Goal: Task Accomplishment & Management: Manage account settings

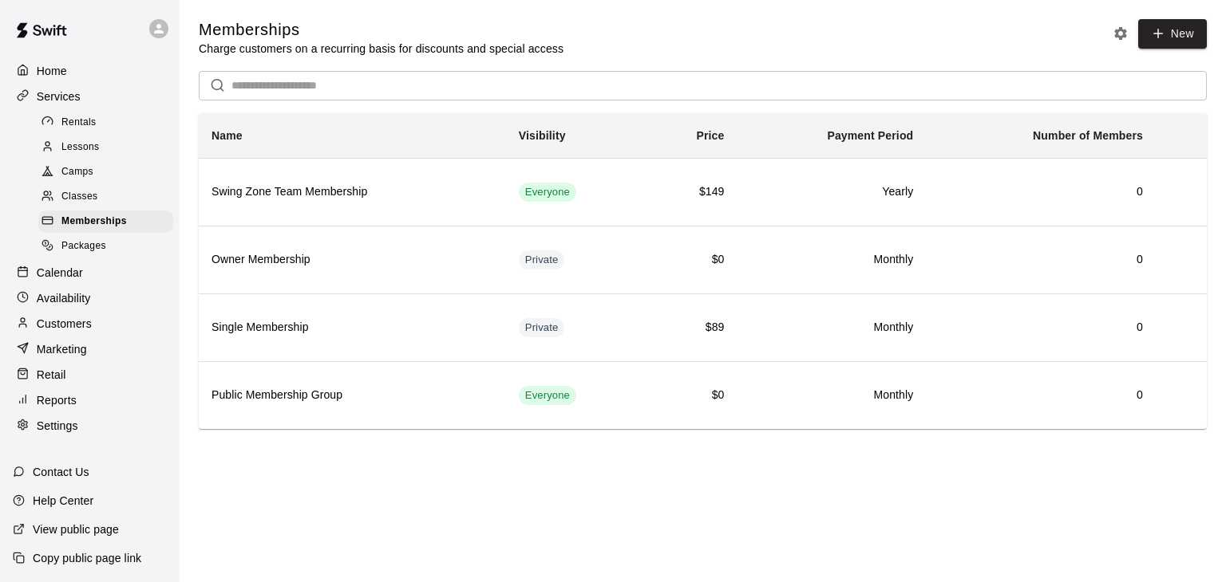
click at [99, 254] on span "Packages" at bounding box center [83, 247] width 45 height 16
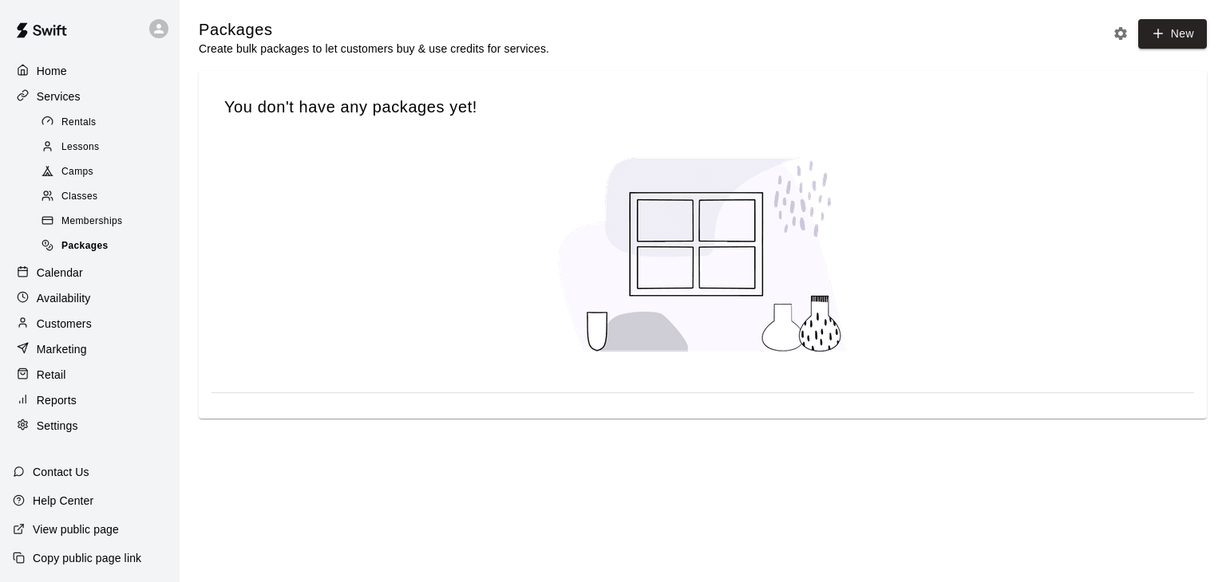
click at [99, 254] on span "Packages" at bounding box center [84, 247] width 47 height 16
click at [84, 128] on span "Rentals" at bounding box center [78, 123] width 35 height 16
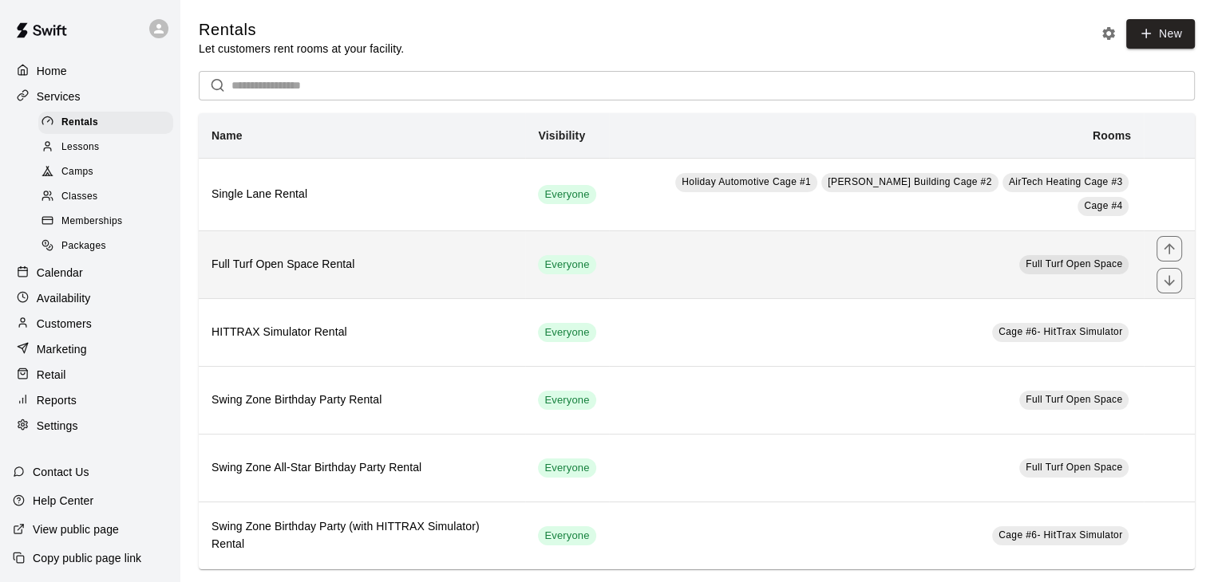
scroll to position [13, 0]
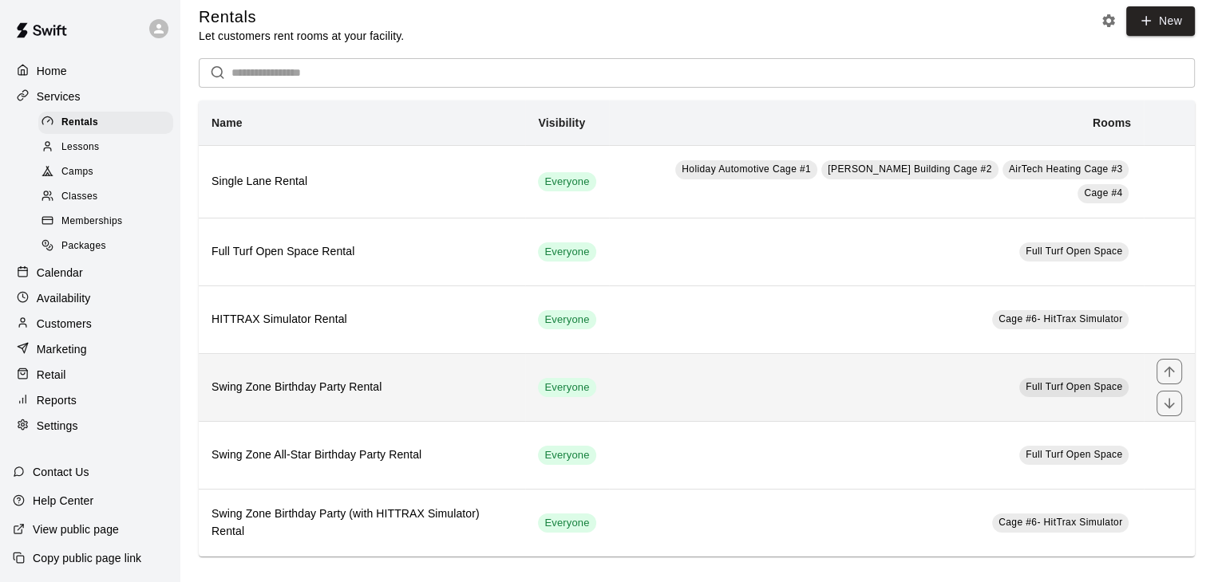
click at [324, 379] on h6 "Swing Zone Birthday Party Rental" at bounding box center [361, 388] width 301 height 18
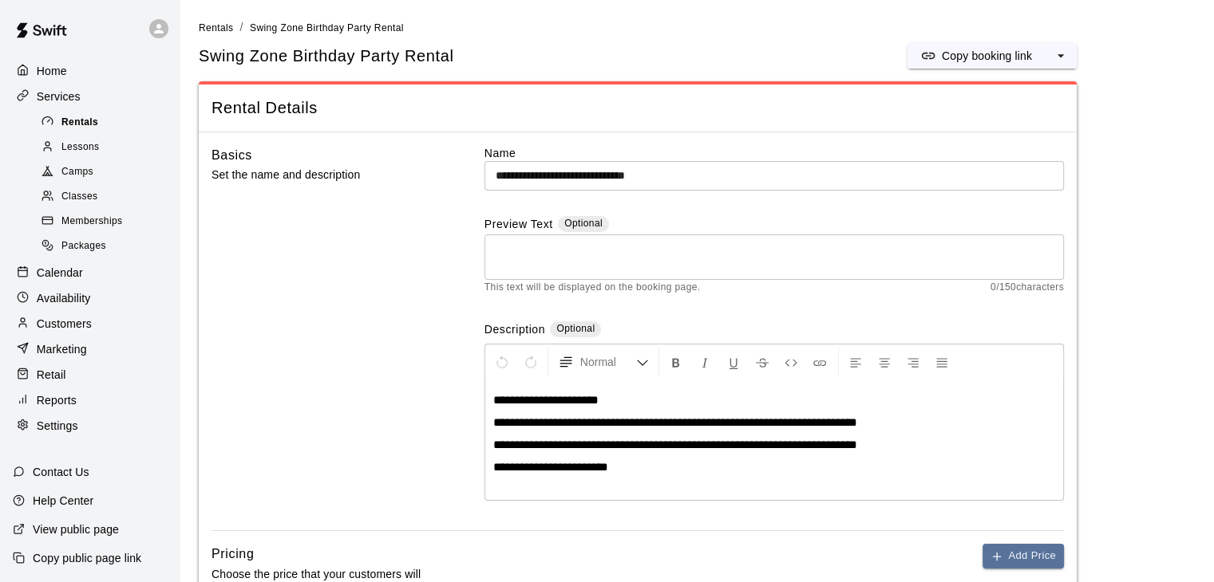
click at [80, 125] on span "Rentals" at bounding box center [79, 123] width 37 height 16
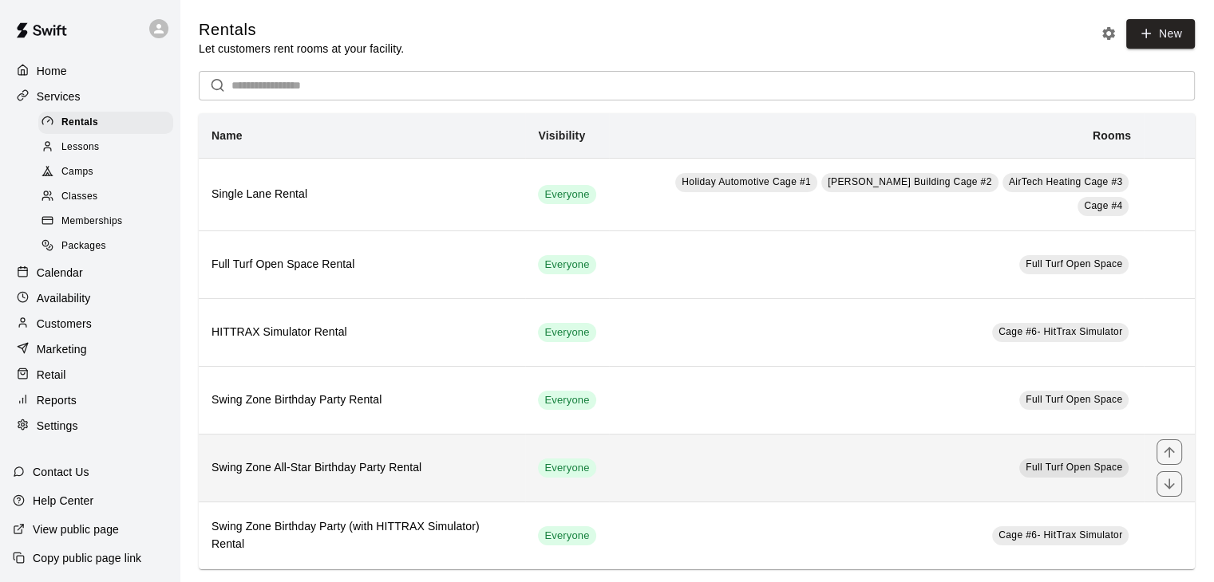
click at [319, 460] on h6 "Swing Zone All-Star Birthday Party Rental" at bounding box center [361, 469] width 301 height 18
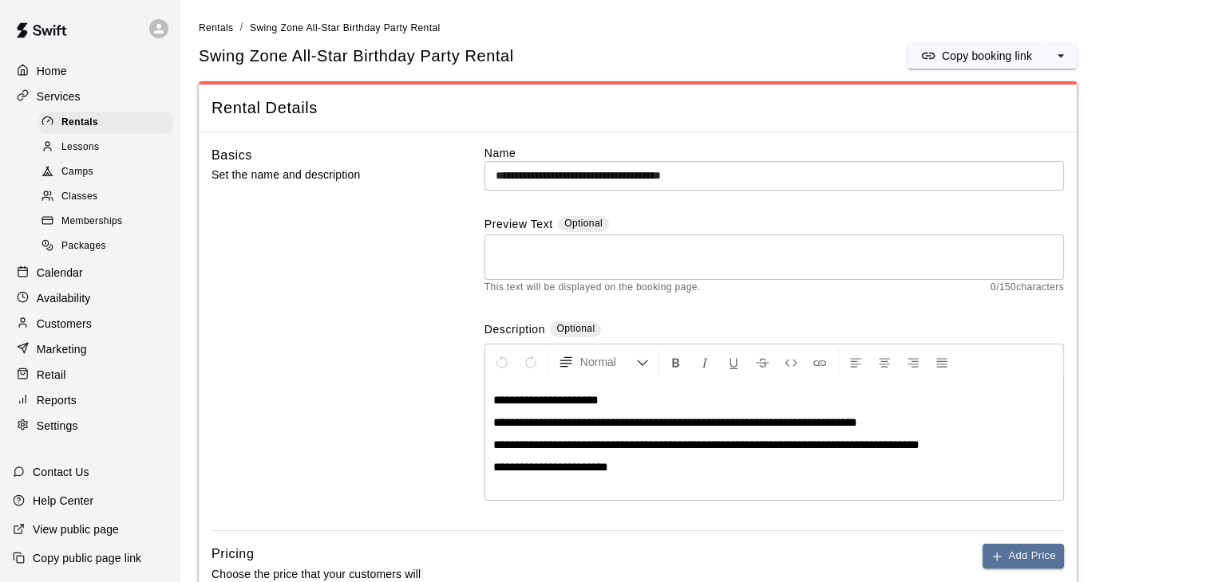
click at [70, 281] on p "Calendar" at bounding box center [60, 273] width 46 height 16
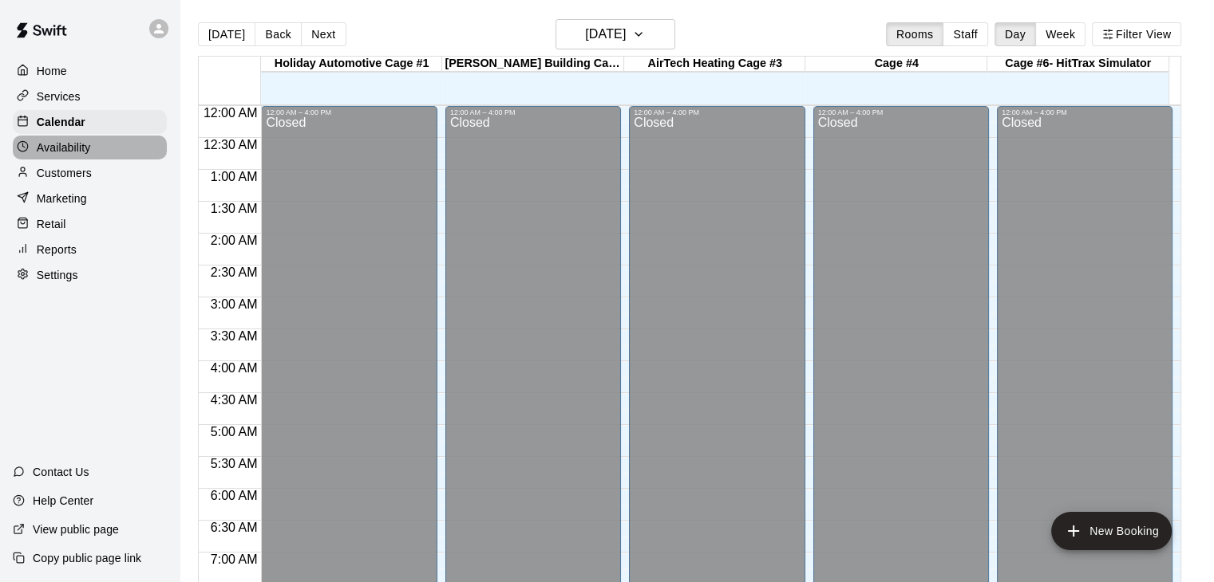
click at [73, 155] on p "Availability" at bounding box center [64, 148] width 54 height 16
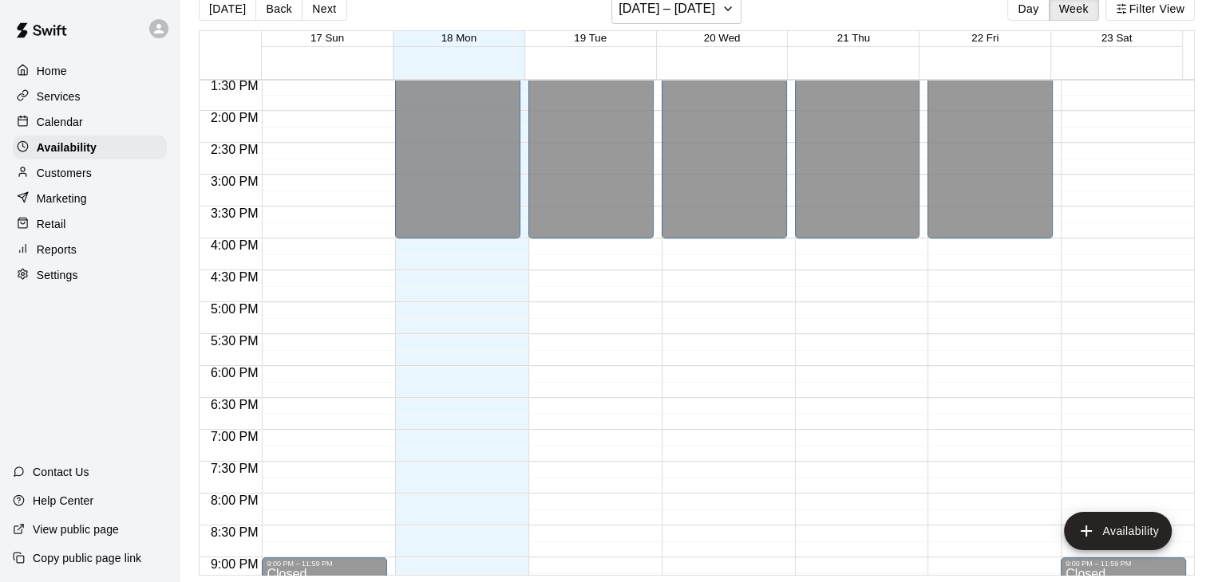
scroll to position [717, 0]
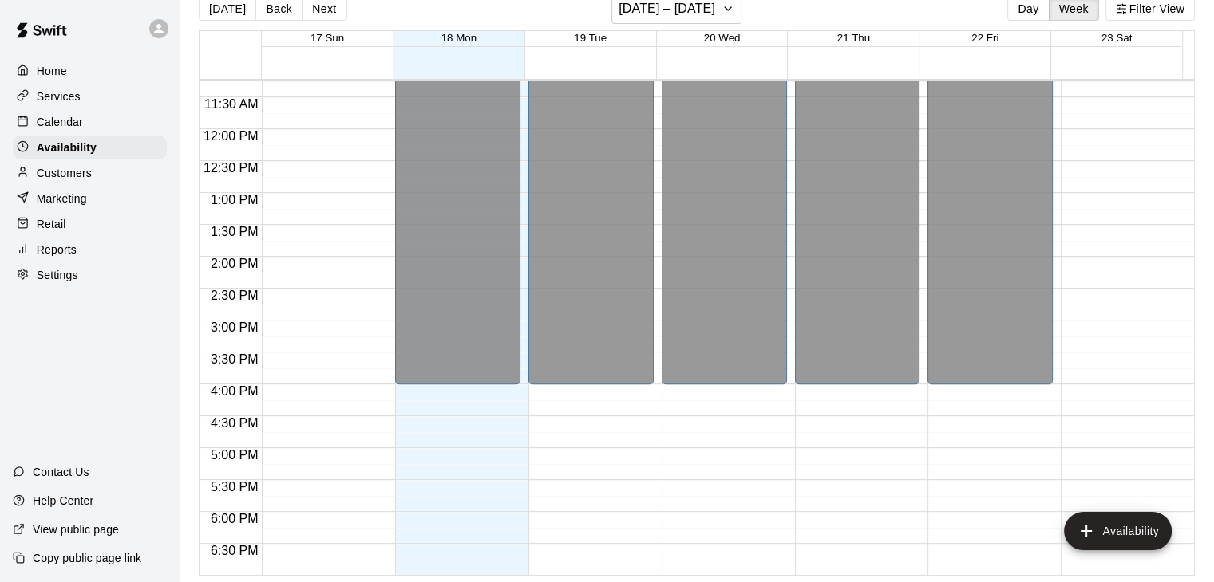
click at [35, 180] on div at bounding box center [27, 173] width 20 height 15
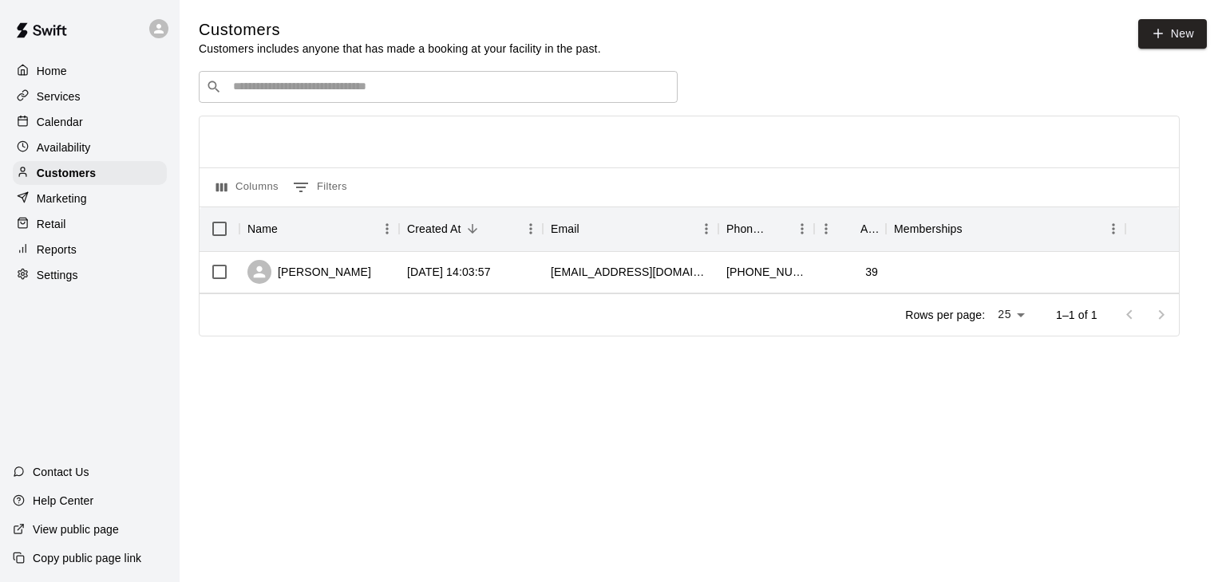
click at [64, 133] on div "Calendar" at bounding box center [90, 122] width 154 height 24
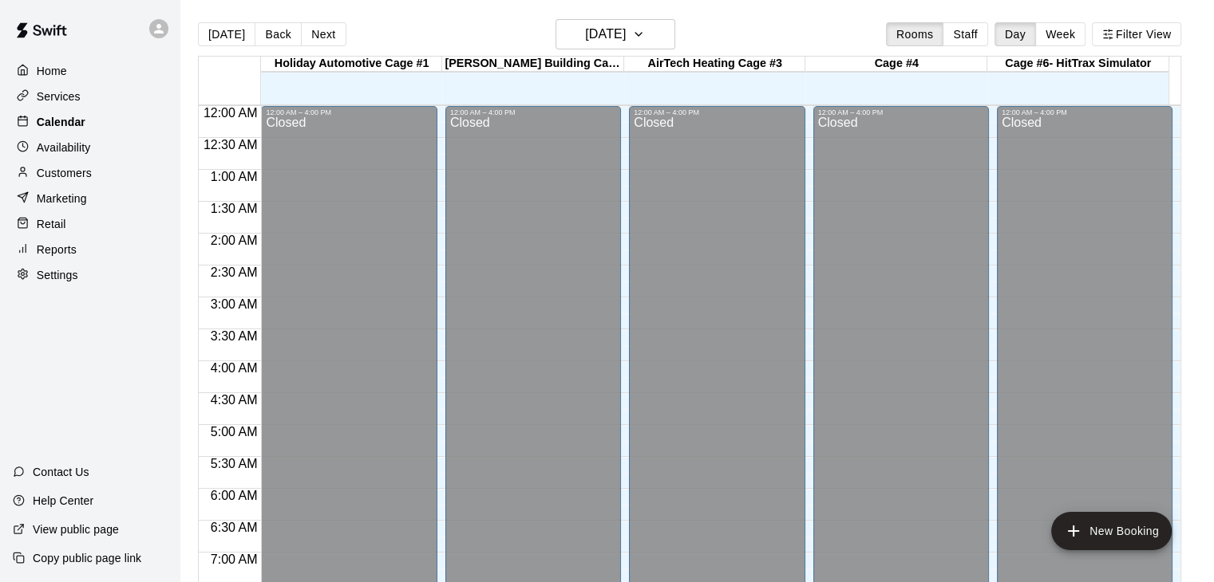
scroll to position [989, 0]
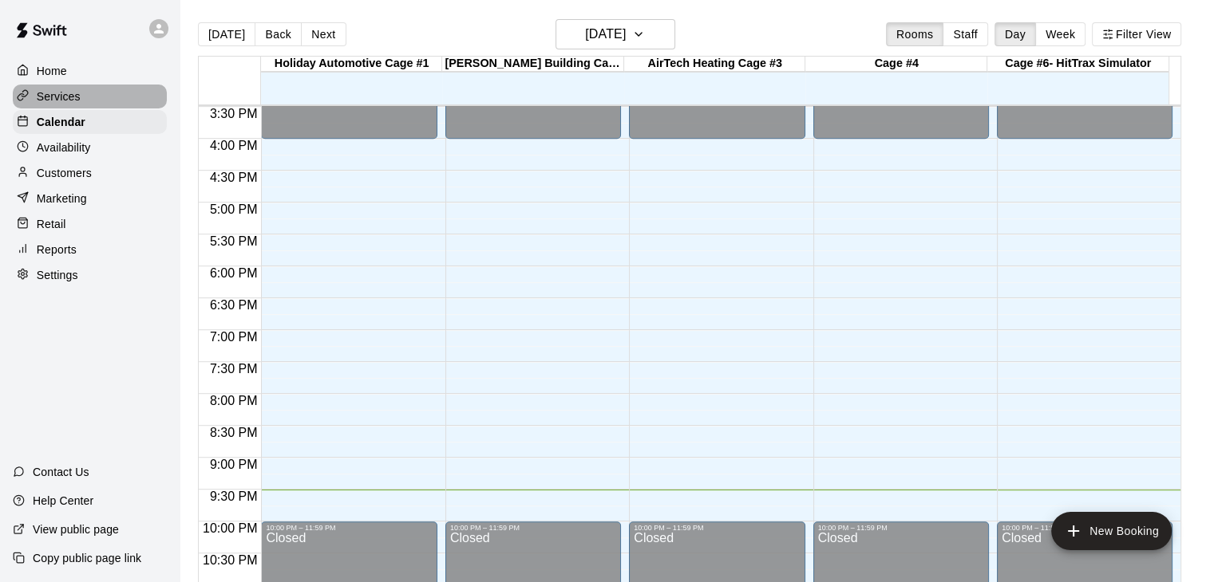
click at [64, 102] on p "Services" at bounding box center [59, 97] width 44 height 16
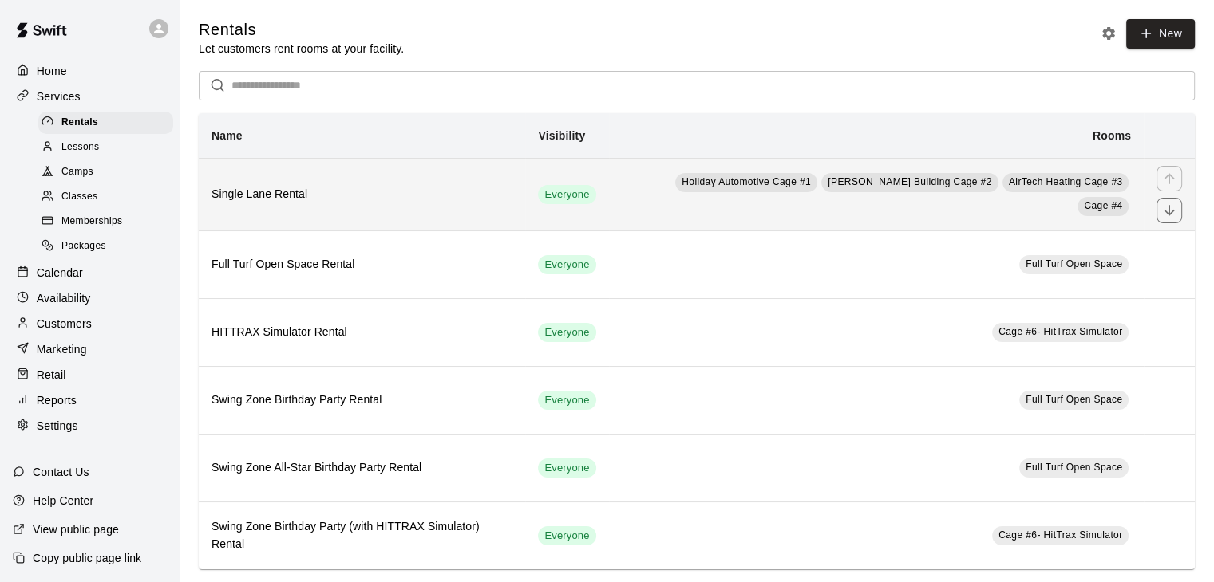
click at [482, 199] on h6 "Single Lane Rental" at bounding box center [361, 195] width 301 height 18
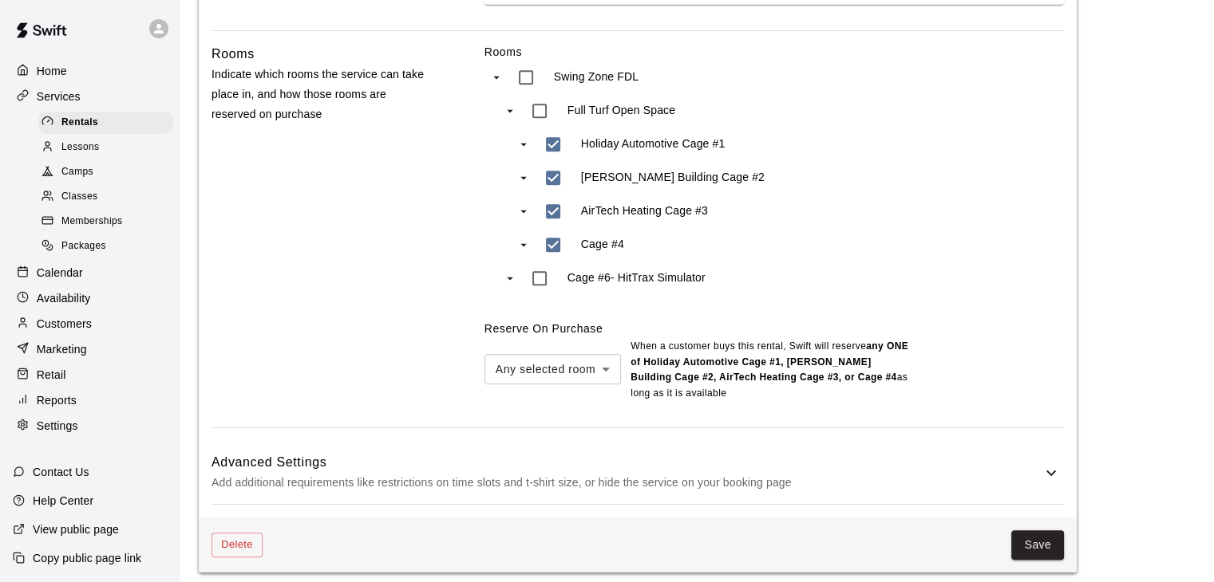
scroll to position [784, 0]
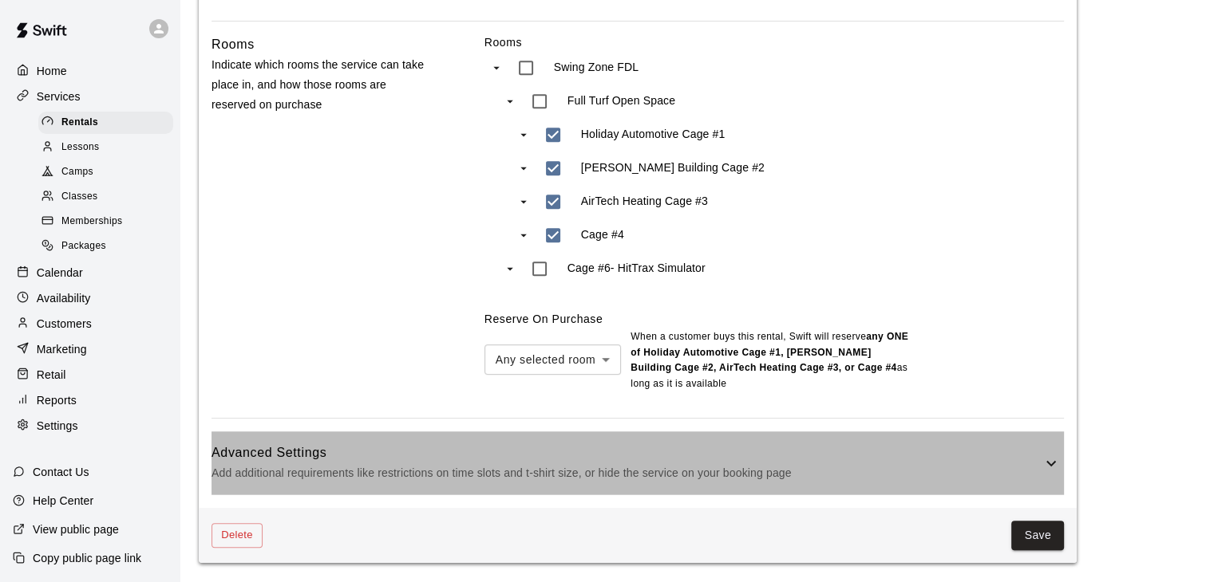
click at [990, 452] on h6 "Advanced Settings" at bounding box center [626, 453] width 830 height 21
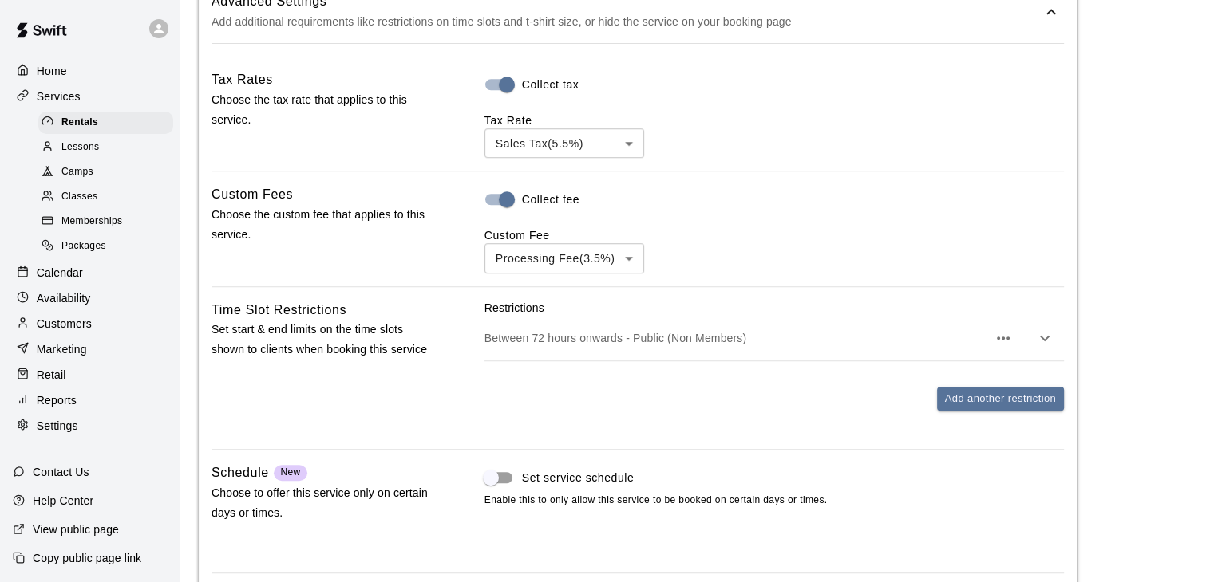
scroll to position [1342, 0]
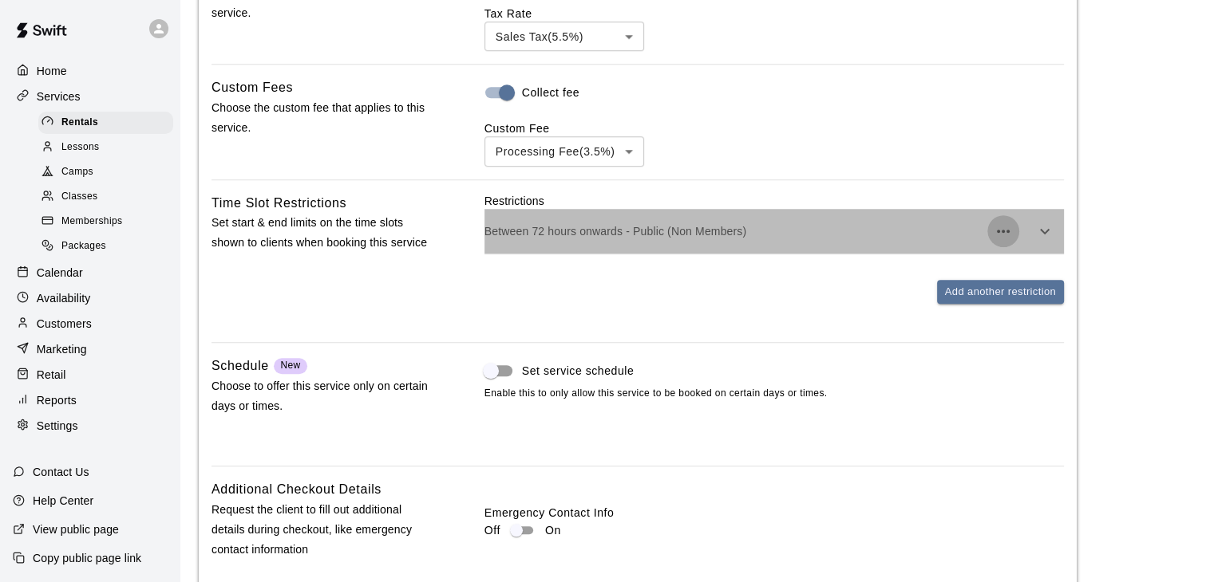
click at [996, 241] on icon "button" at bounding box center [1002, 231] width 19 height 19
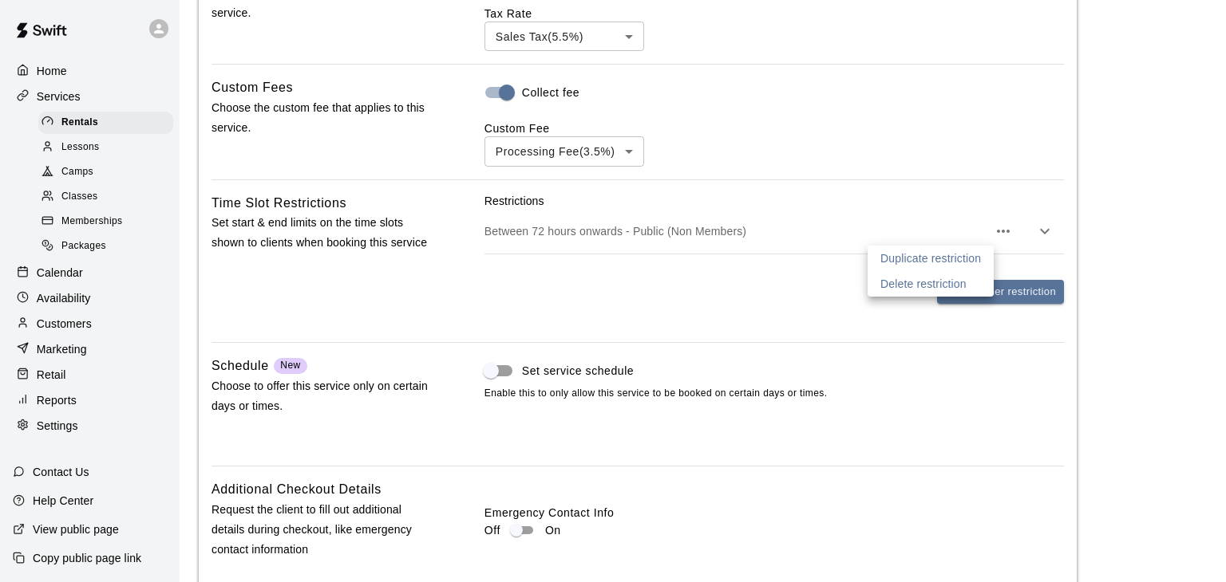
click at [729, 233] on div at bounding box center [613, 291] width 1226 height 582
click at [729, 231] on p "Between 72 hours onwards - Public (Non Members)" at bounding box center [735, 231] width 503 height 16
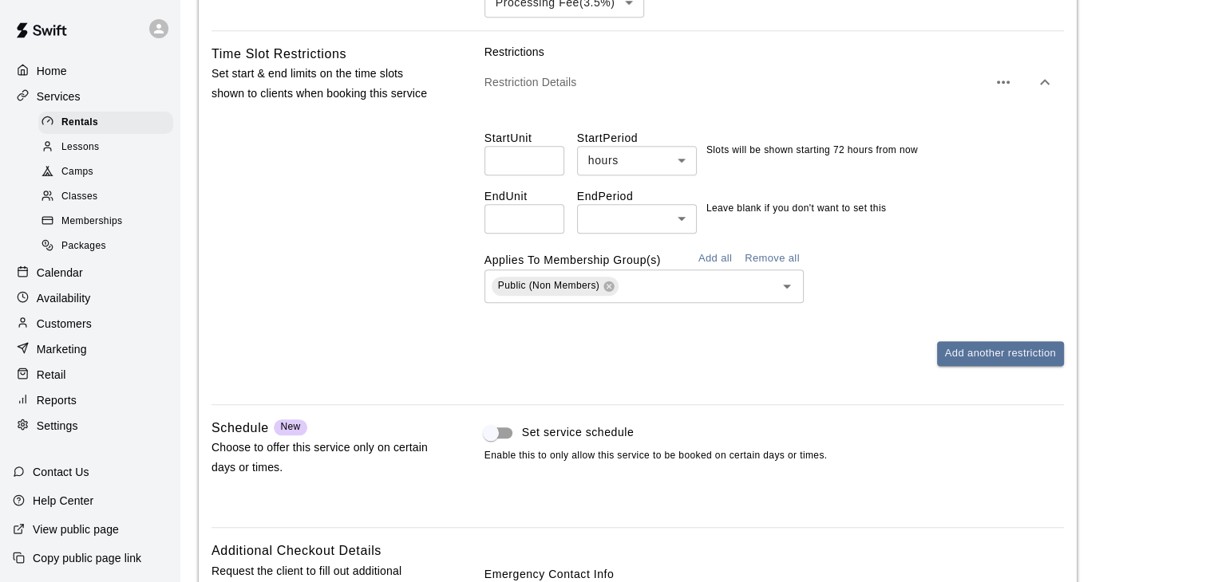
scroll to position [1516, 0]
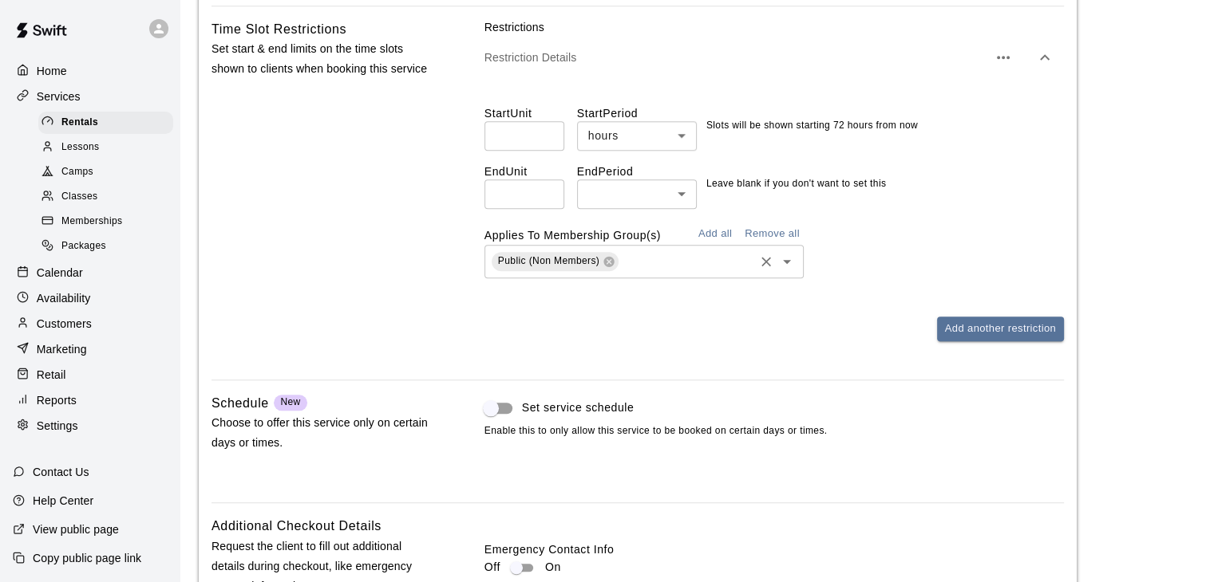
click at [716, 261] on input "text" at bounding box center [686, 261] width 131 height 20
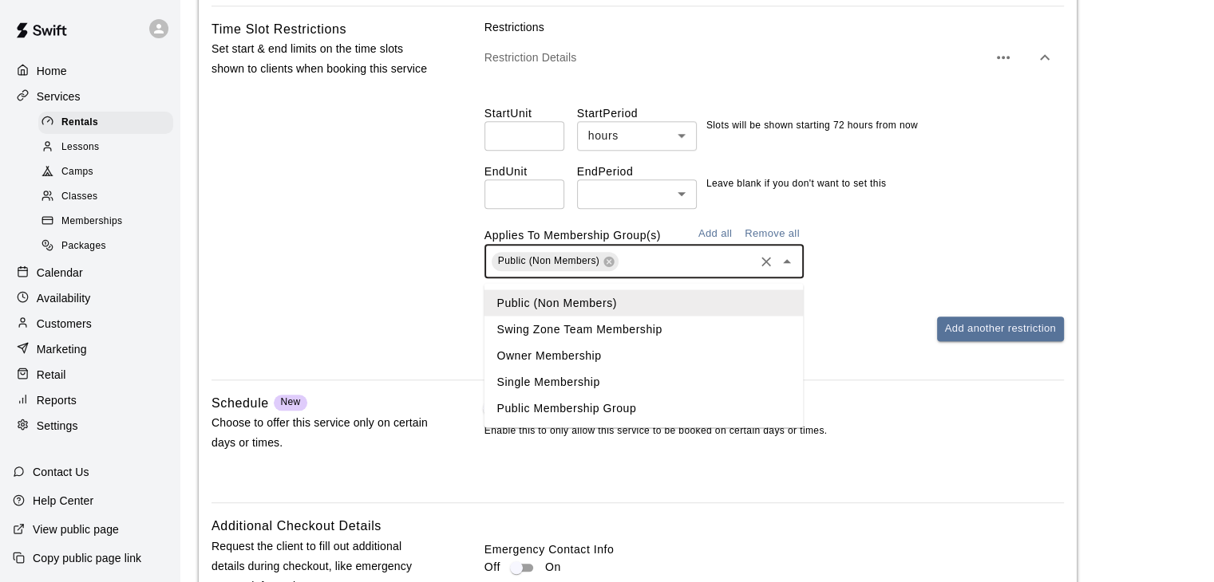
click at [629, 408] on li "Public Membership Group" at bounding box center [643, 408] width 319 height 26
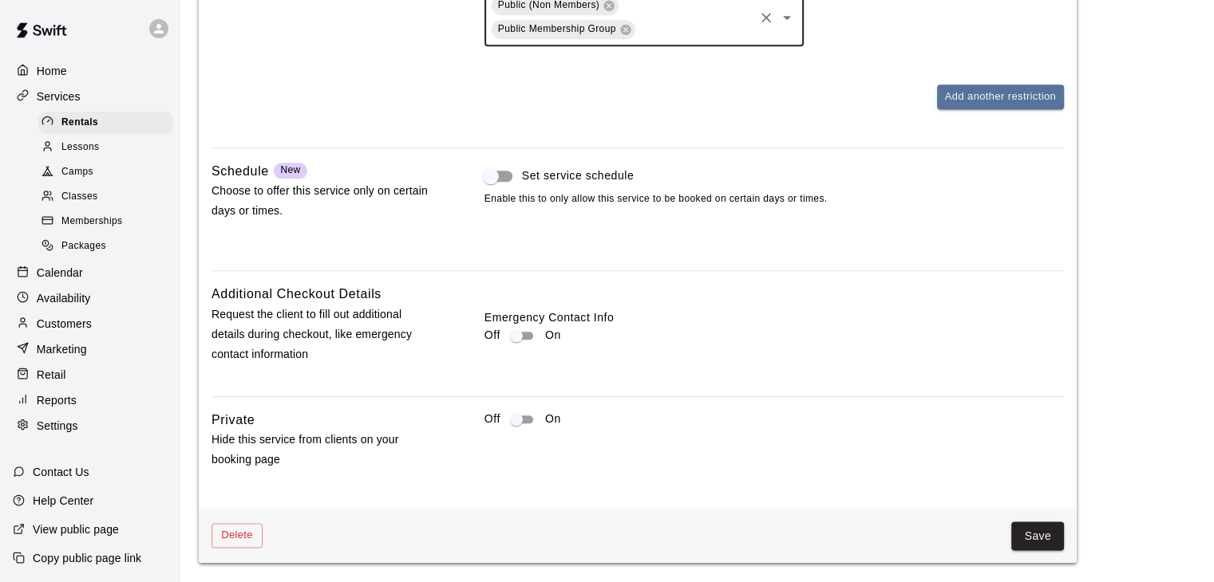
scroll to position [1777, 0]
click at [1024, 531] on button "Save" at bounding box center [1037, 537] width 53 height 30
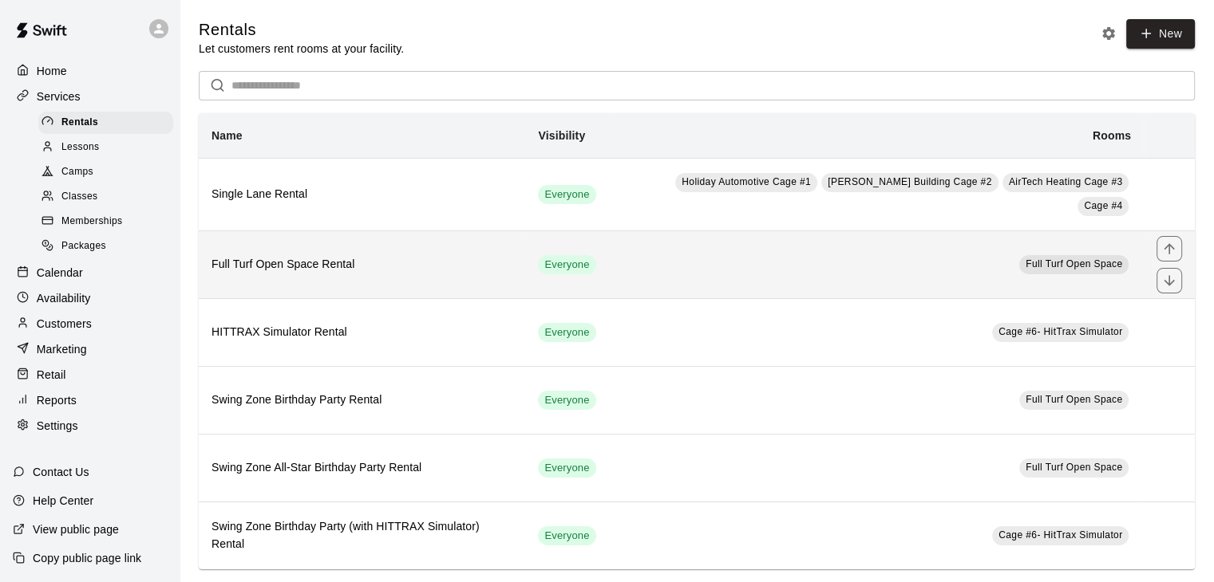
click at [302, 260] on h6 "Full Turf Open Space Rental" at bounding box center [361, 265] width 301 height 18
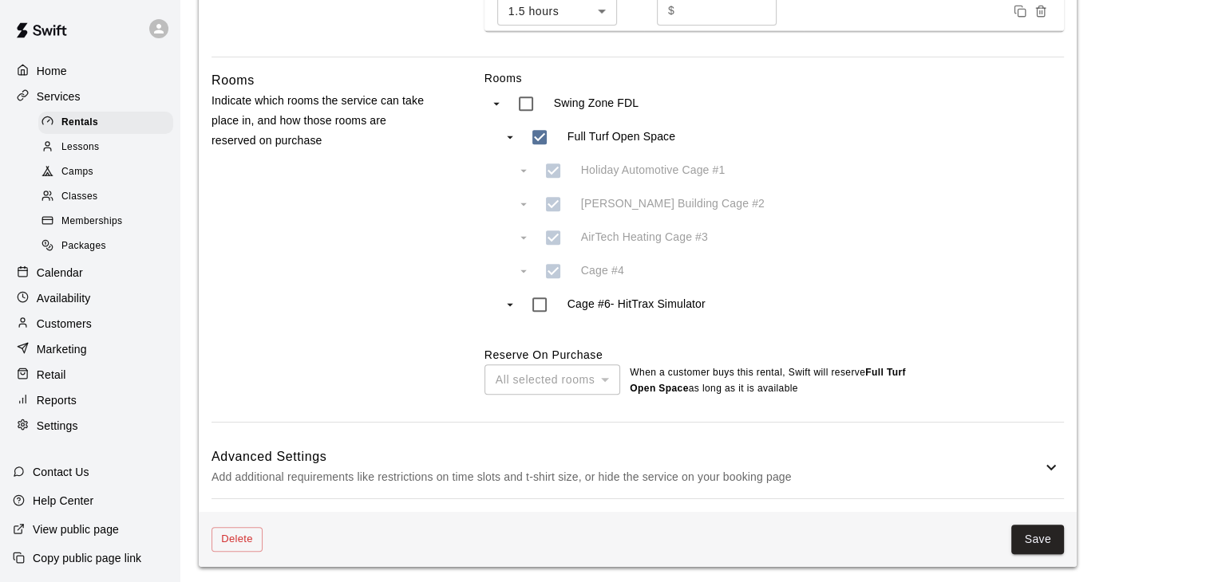
scroll to position [742, 0]
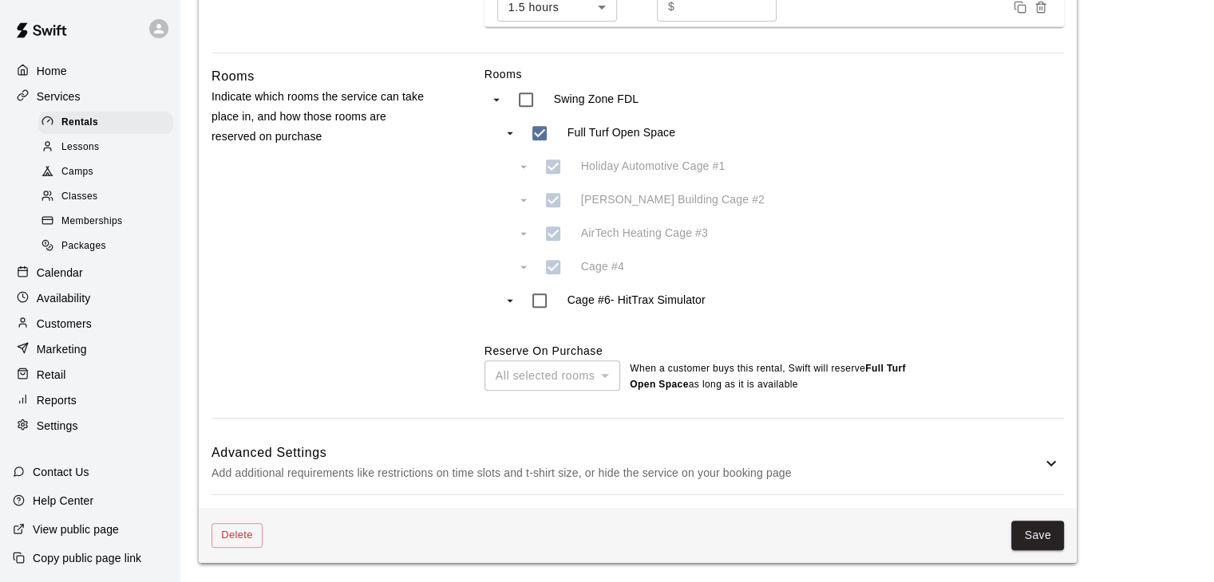
click at [689, 470] on p "Add additional requirements like restrictions on time slots and t-shirt size, o…" at bounding box center [626, 474] width 830 height 20
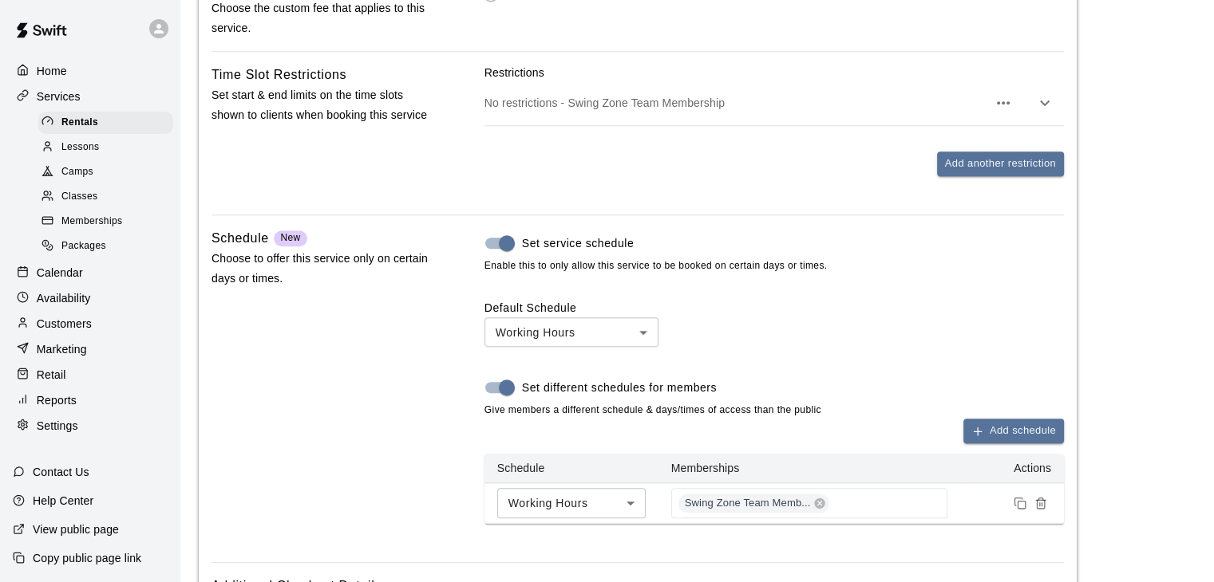
scroll to position [1460, 0]
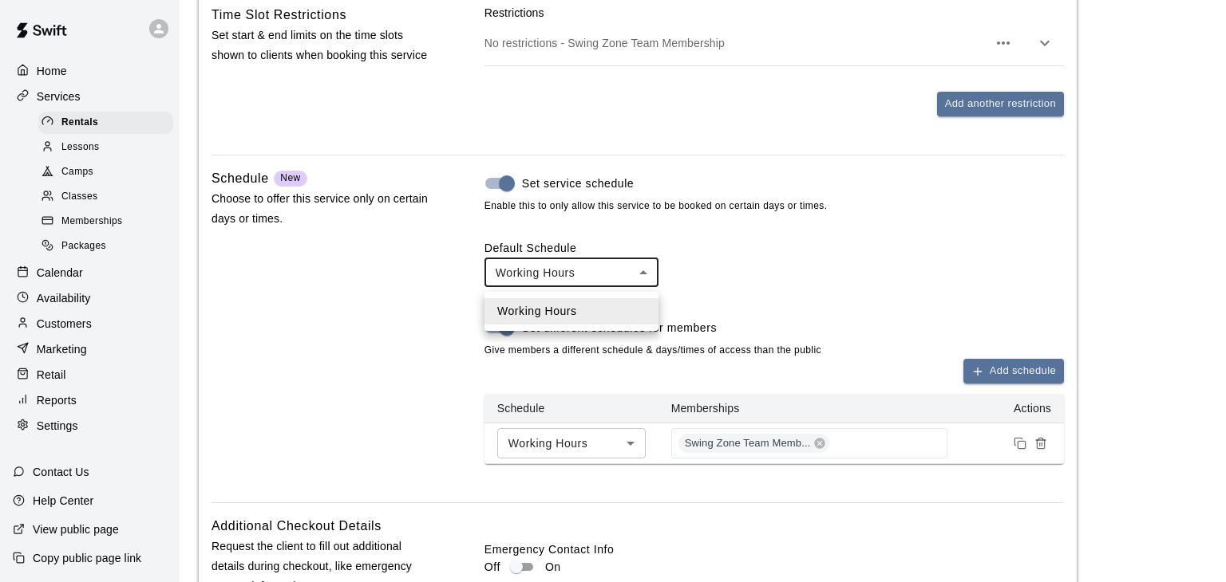
click at [603, 306] on li "Working Hours" at bounding box center [571, 311] width 174 height 26
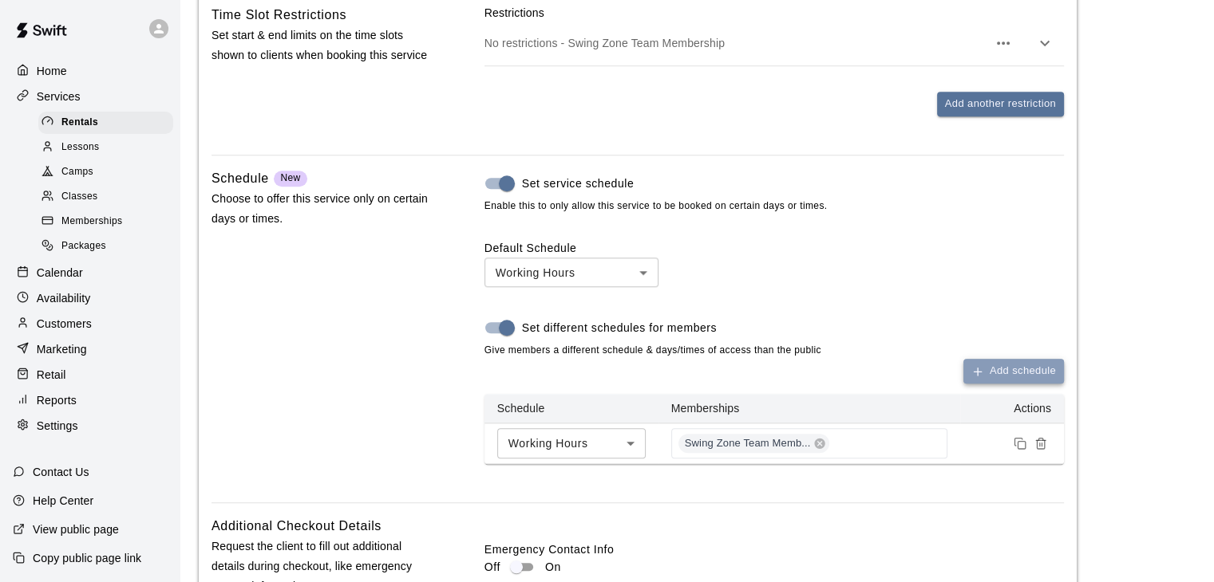
click at [1015, 384] on button "Add schedule" at bounding box center [1013, 371] width 101 height 25
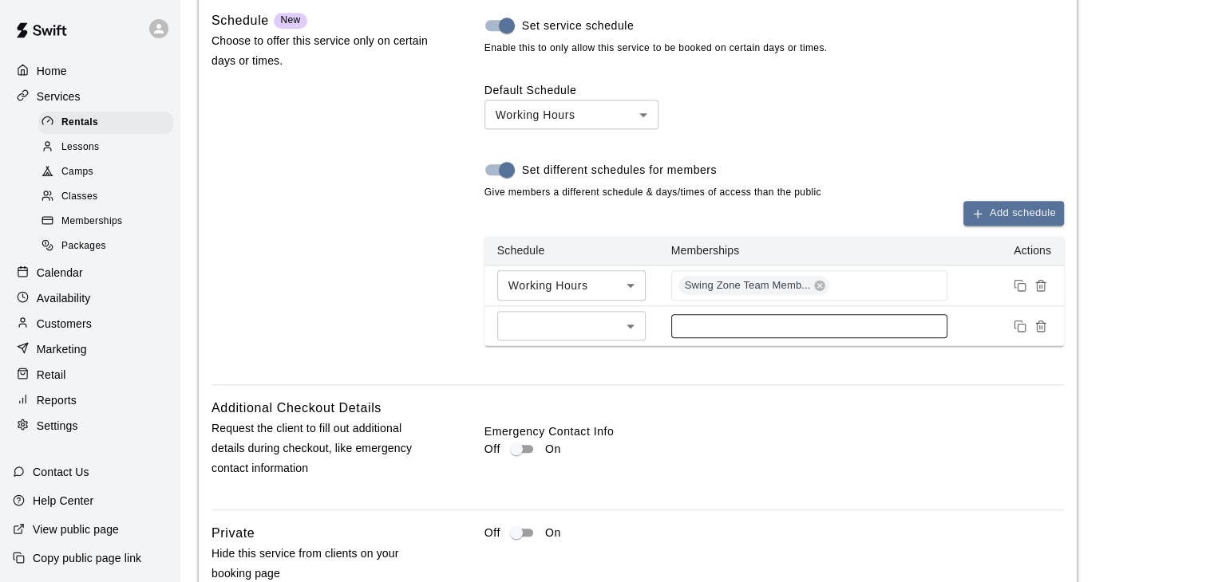
scroll to position [1620, 0]
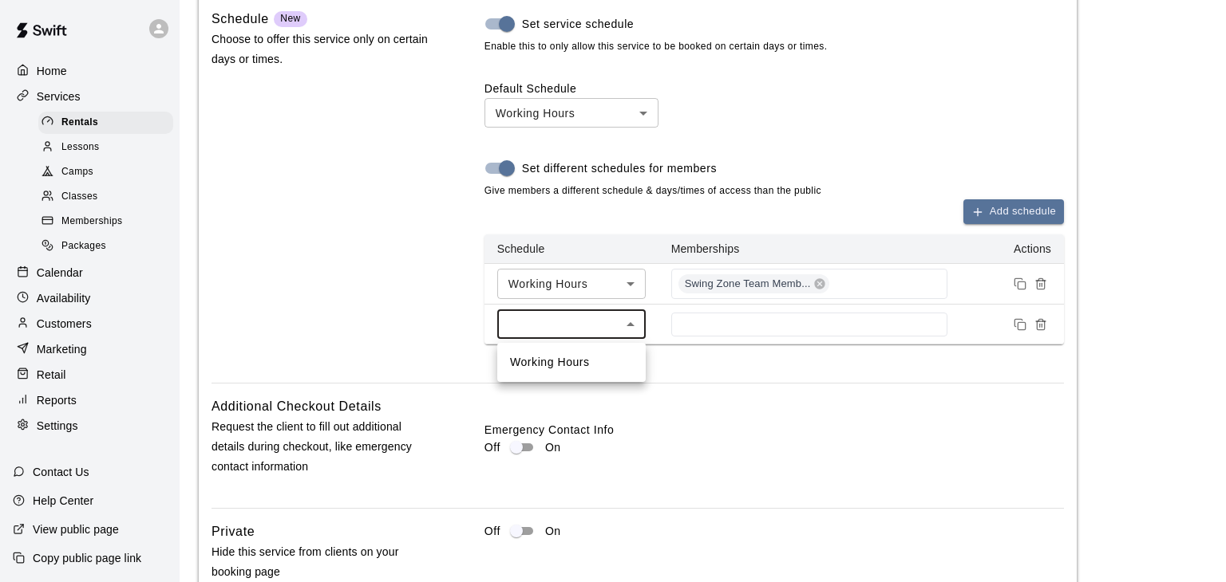
click at [878, 165] on div at bounding box center [613, 291] width 1226 height 582
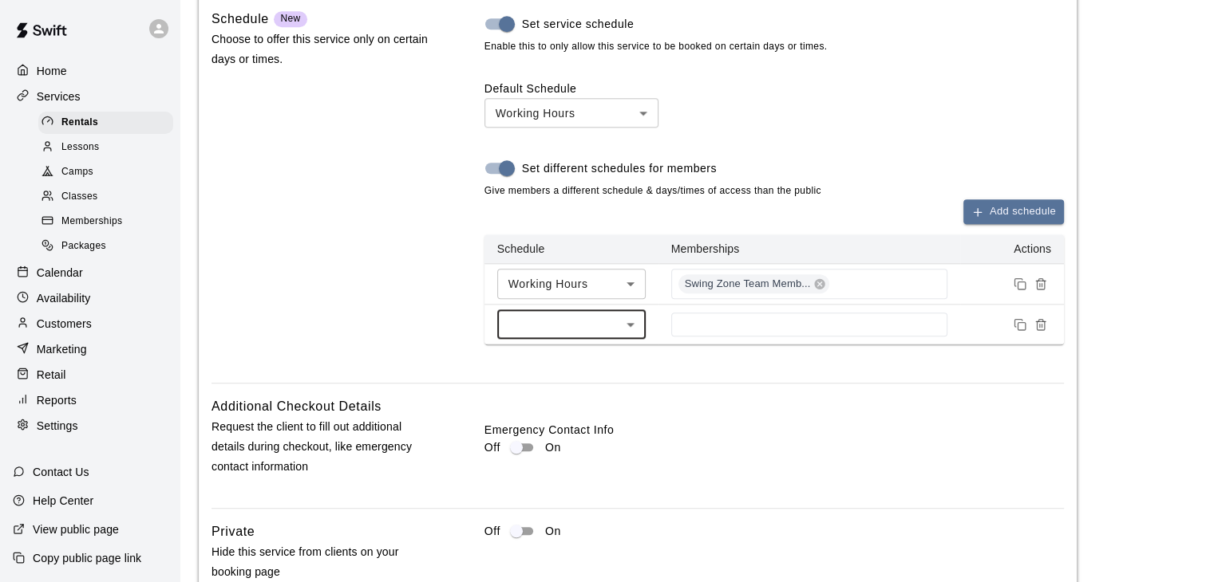
click at [1042, 331] on icon "Remove price" at bounding box center [1040, 324] width 13 height 13
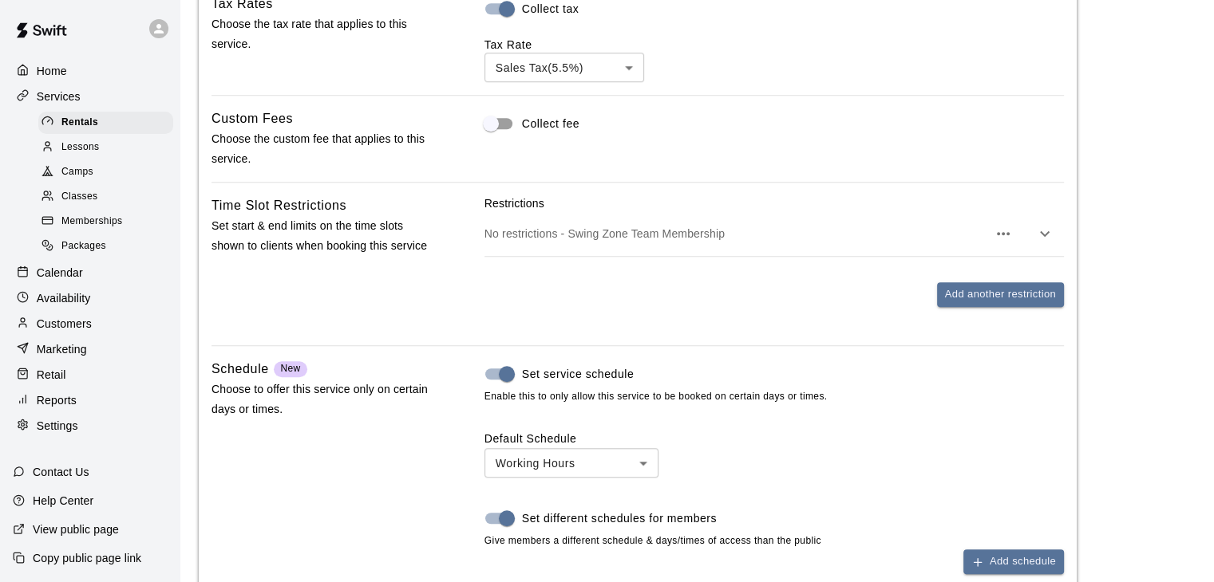
scroll to position [1221, 0]
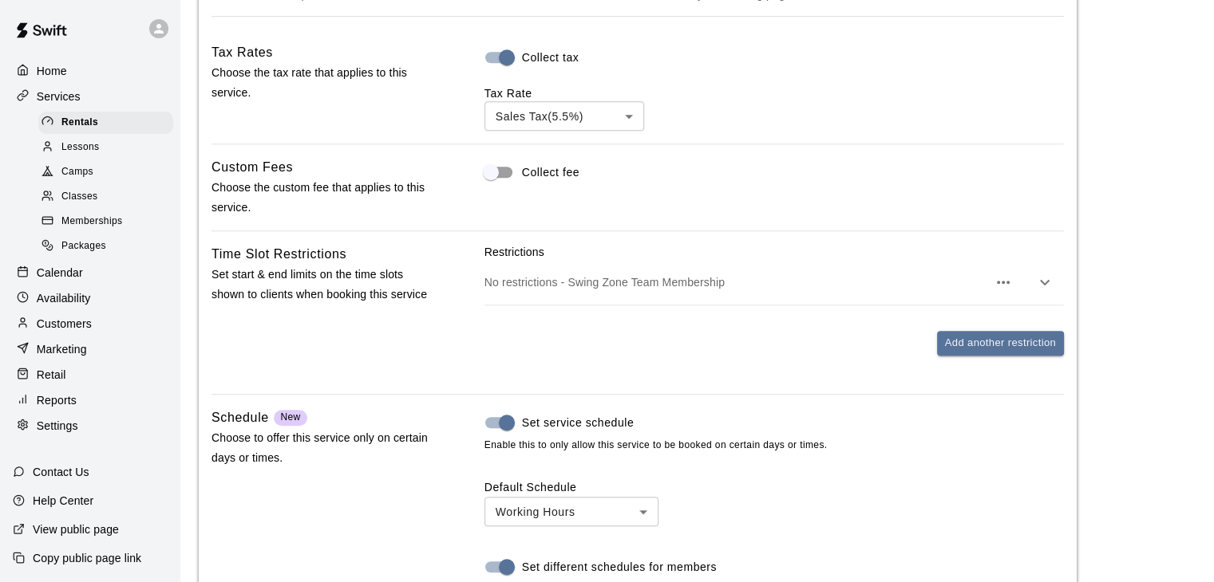
click at [856, 281] on p "No restrictions - Swing Zone Team Membership" at bounding box center [735, 282] width 503 height 16
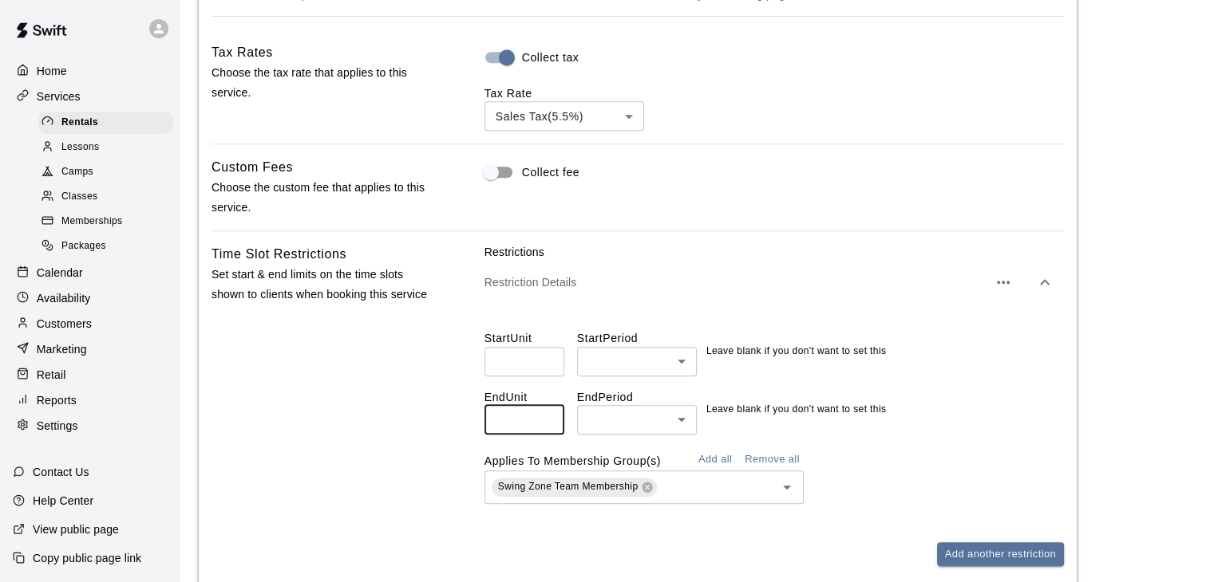
click at [544, 428] on input "*" at bounding box center [524, 420] width 80 height 30
click at [543, 419] on input "*" at bounding box center [524, 420] width 80 height 30
type input "*"
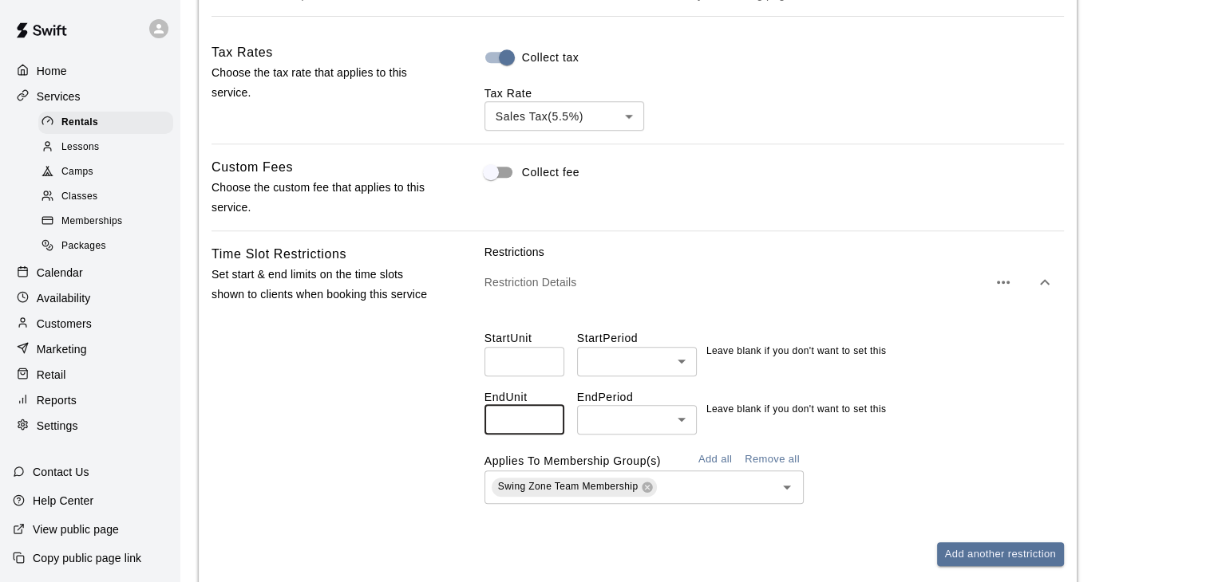
click at [543, 419] on input "*" at bounding box center [524, 420] width 80 height 30
click at [676, 416] on body "**********" at bounding box center [607, 21] width 1214 height 2485
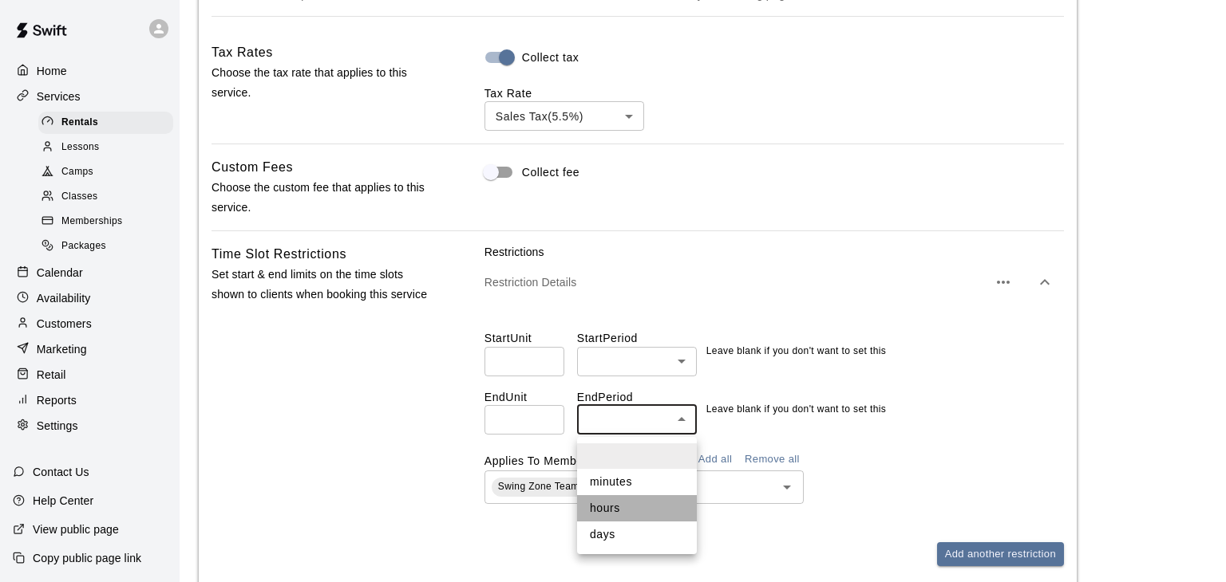
click at [635, 512] on li "hours" at bounding box center [637, 508] width 120 height 26
type input "*****"
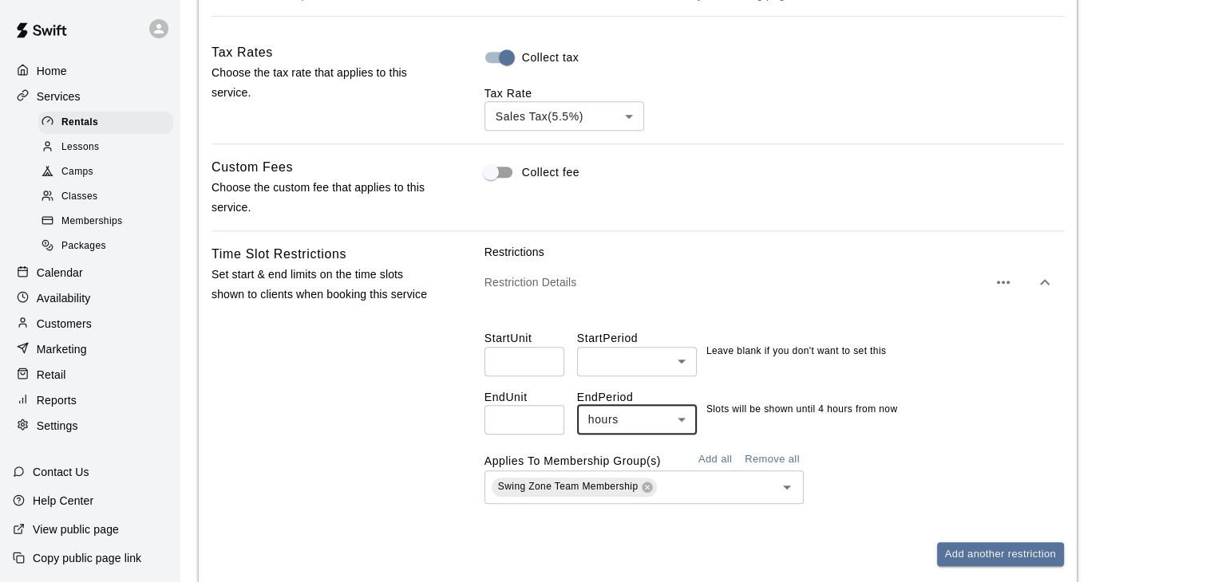
click at [537, 423] on input "*" at bounding box center [524, 420] width 80 height 30
click at [547, 417] on input "**" at bounding box center [524, 420] width 80 height 30
click at [547, 424] on input "**" at bounding box center [524, 420] width 80 height 30
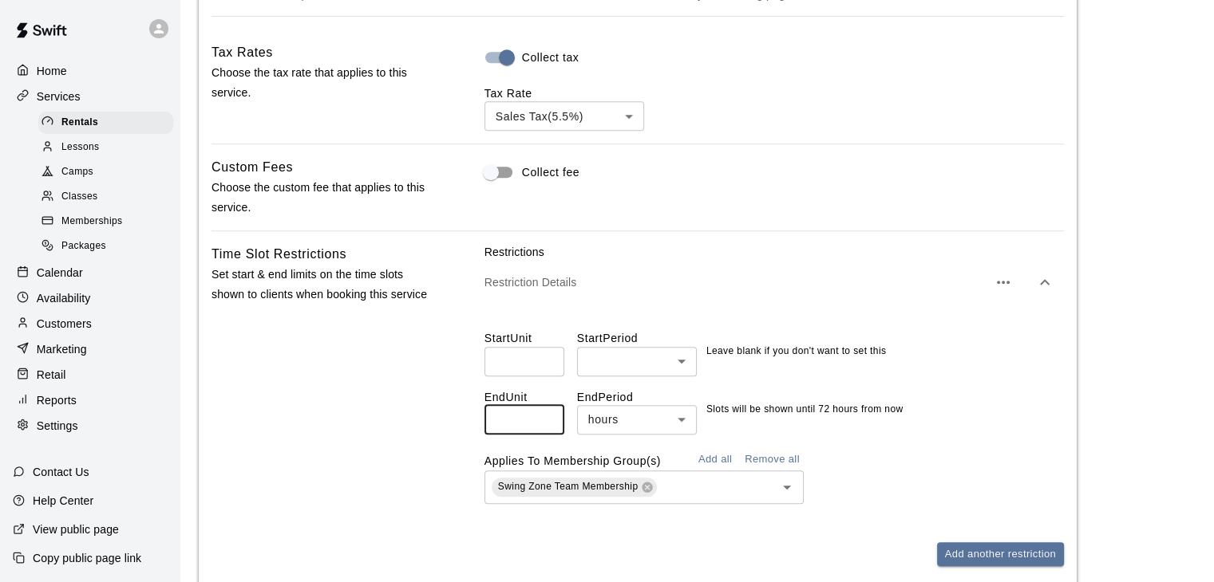
click at [547, 424] on input "**" at bounding box center [524, 420] width 80 height 30
type input "**"
click at [546, 420] on input "**" at bounding box center [524, 420] width 80 height 30
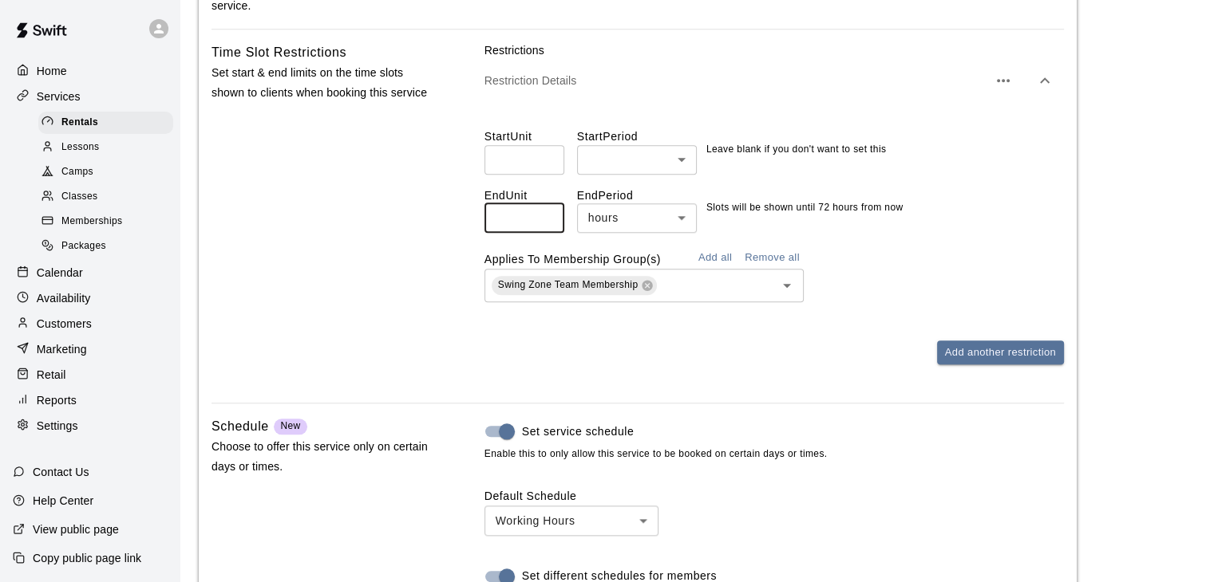
scroll to position [1460, 0]
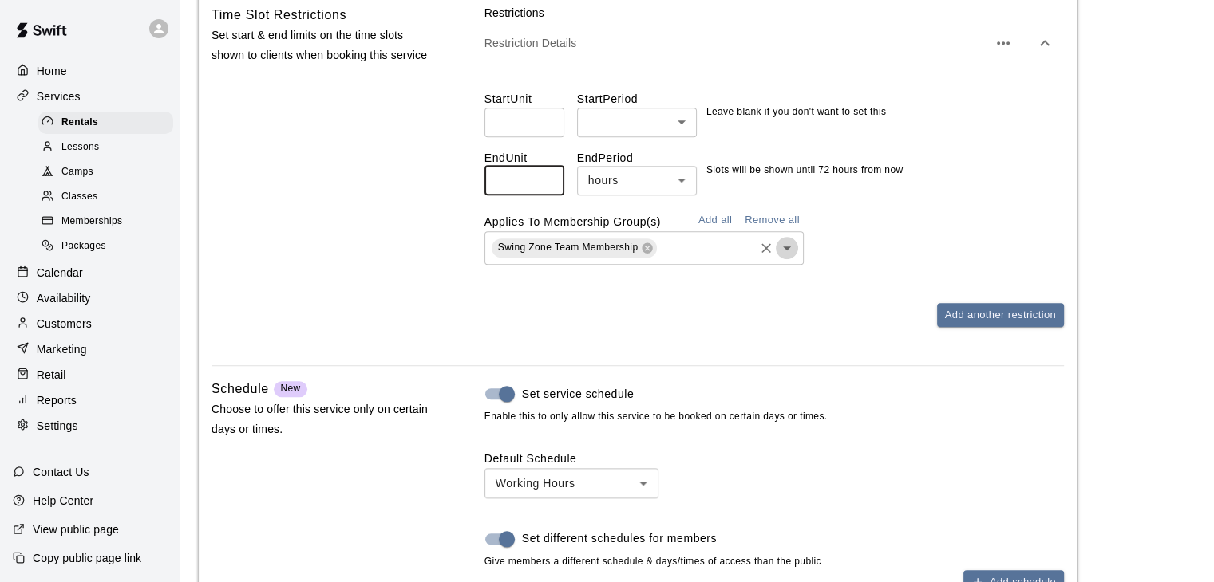
click at [789, 253] on icon "Open" at bounding box center [786, 248] width 19 height 19
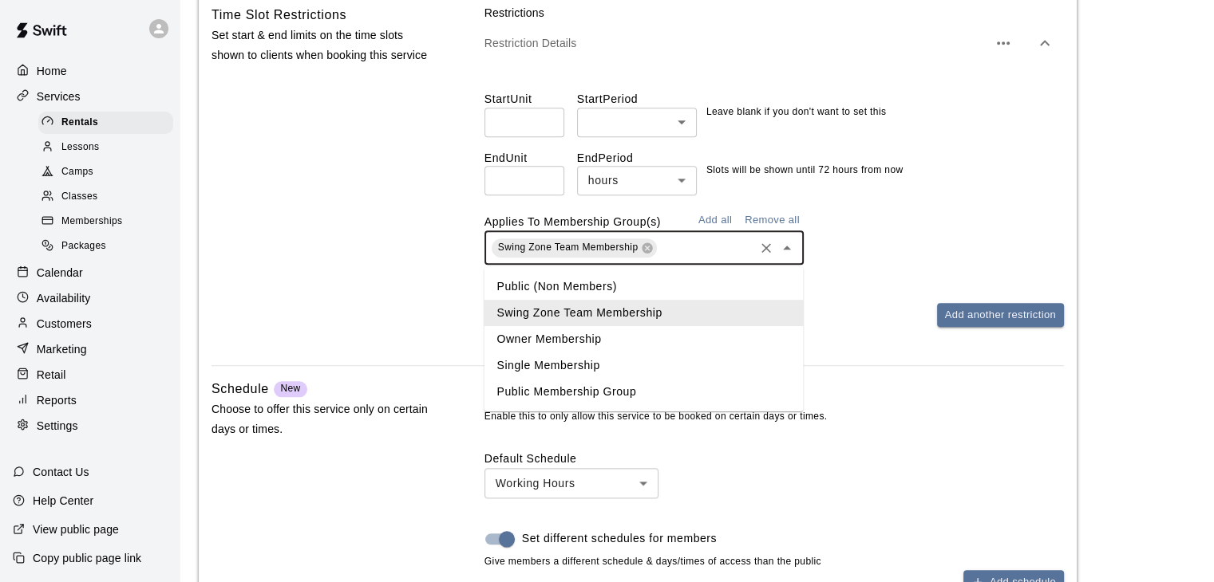
click at [896, 253] on div "Swing Zone Team Membership ​" at bounding box center [773, 248] width 579 height 34
click at [922, 251] on div "Swing Zone Team Membership ​" at bounding box center [773, 248] width 579 height 34
click at [977, 481] on div "Default Schedule Working Hours *** ​ Set different schedules for members Give m…" at bounding box center [773, 563] width 579 height 224
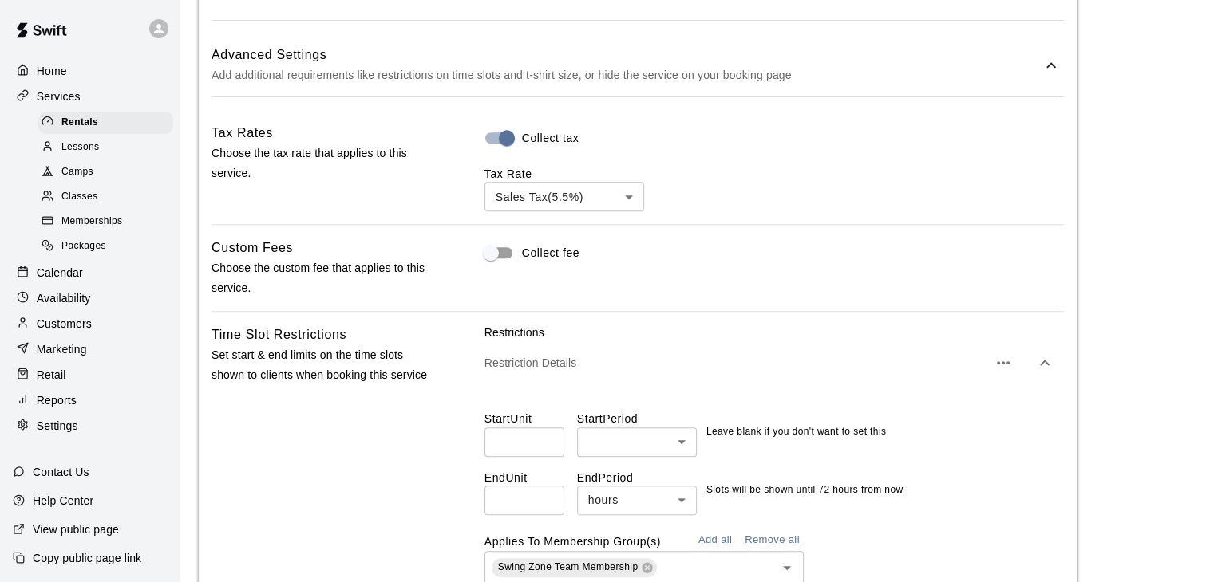
scroll to position [1197, 0]
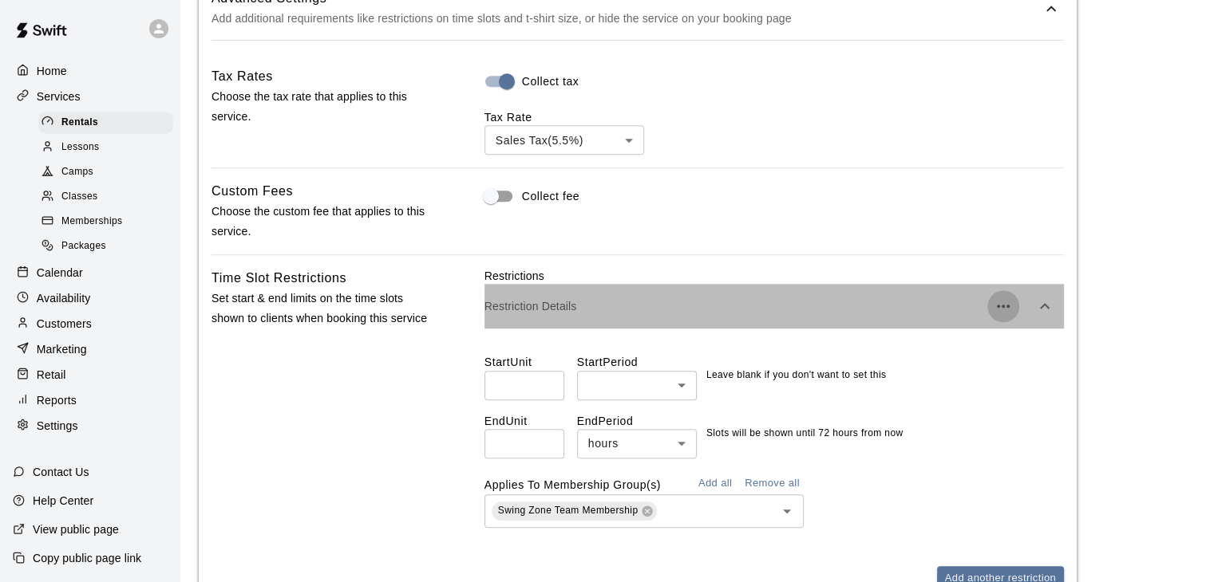
click at [1009, 306] on icon "button" at bounding box center [1002, 306] width 19 height 19
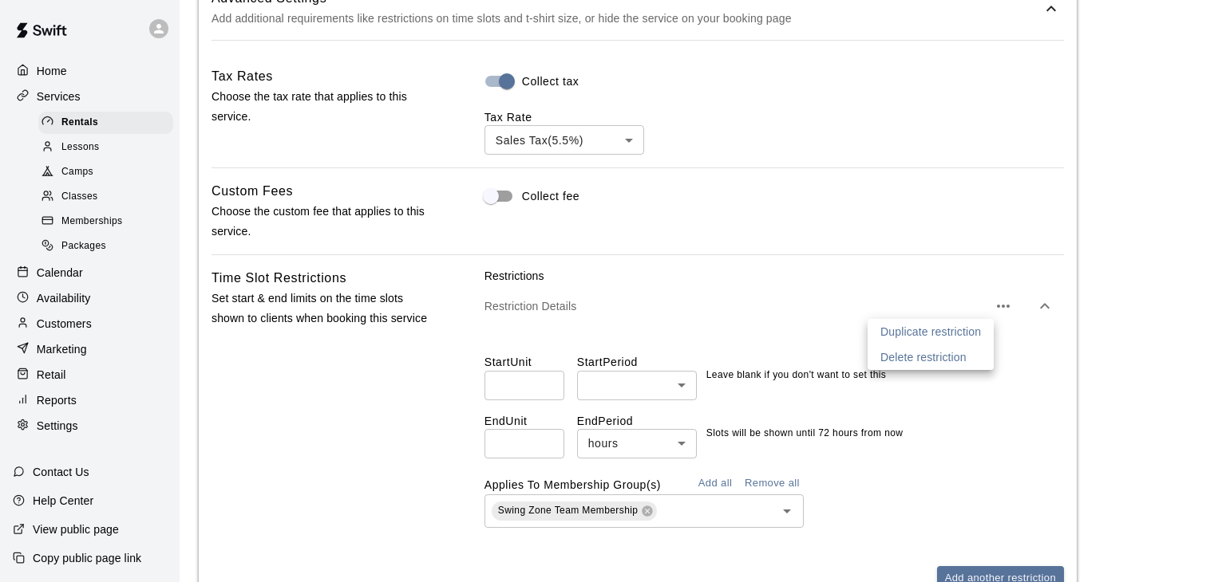
click at [942, 246] on div at bounding box center [613, 291] width 1226 height 582
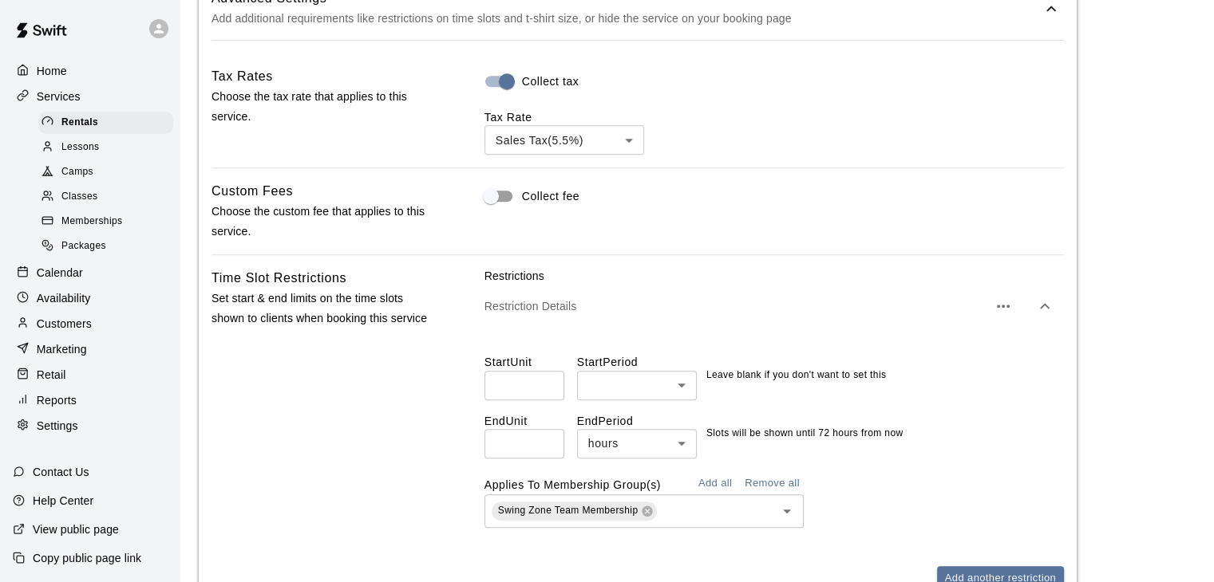
click at [547, 392] on input "*" at bounding box center [524, 386] width 80 height 30
click at [546, 380] on input "*" at bounding box center [524, 386] width 80 height 30
click at [547, 384] on input "*" at bounding box center [524, 386] width 80 height 30
click at [643, 384] on body "**********" at bounding box center [613, 45] width 1226 height 2485
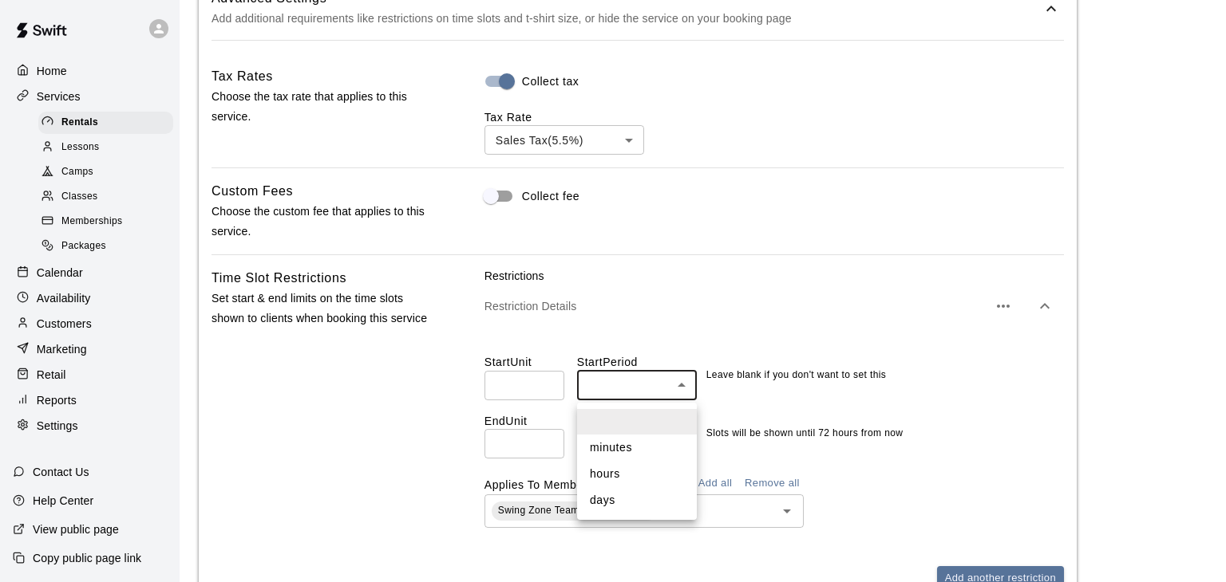
click at [533, 389] on div at bounding box center [613, 291] width 1226 height 582
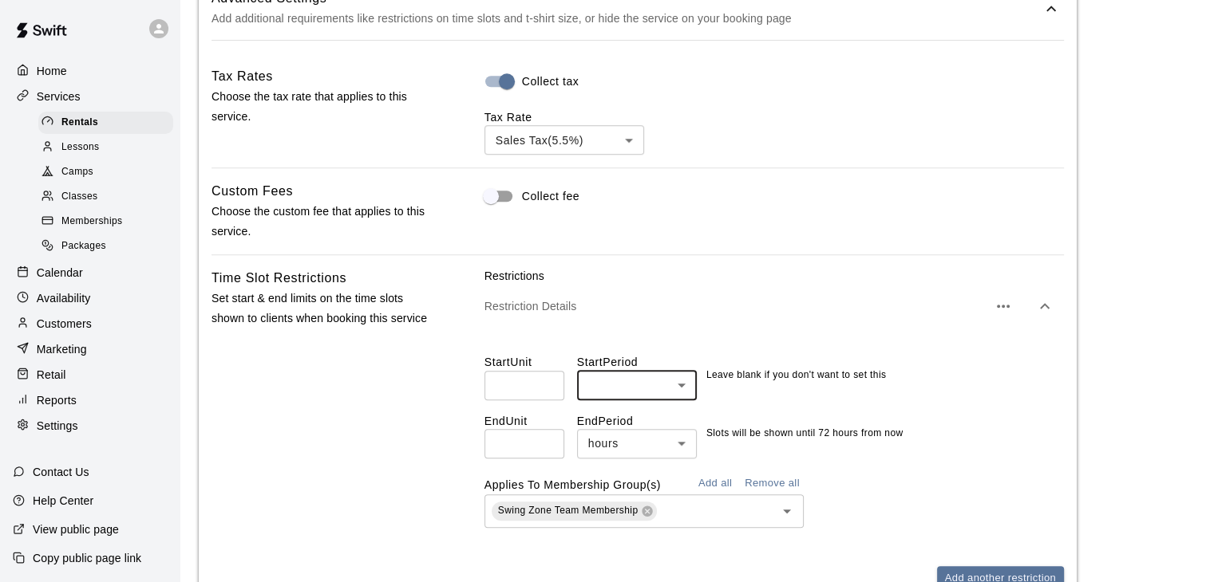
click at [549, 391] on input "*" at bounding box center [524, 386] width 80 height 30
click at [551, 393] on input "*" at bounding box center [524, 386] width 80 height 30
click at [547, 391] on input "*" at bounding box center [524, 386] width 80 height 30
click at [546, 381] on input "*" at bounding box center [524, 386] width 80 height 30
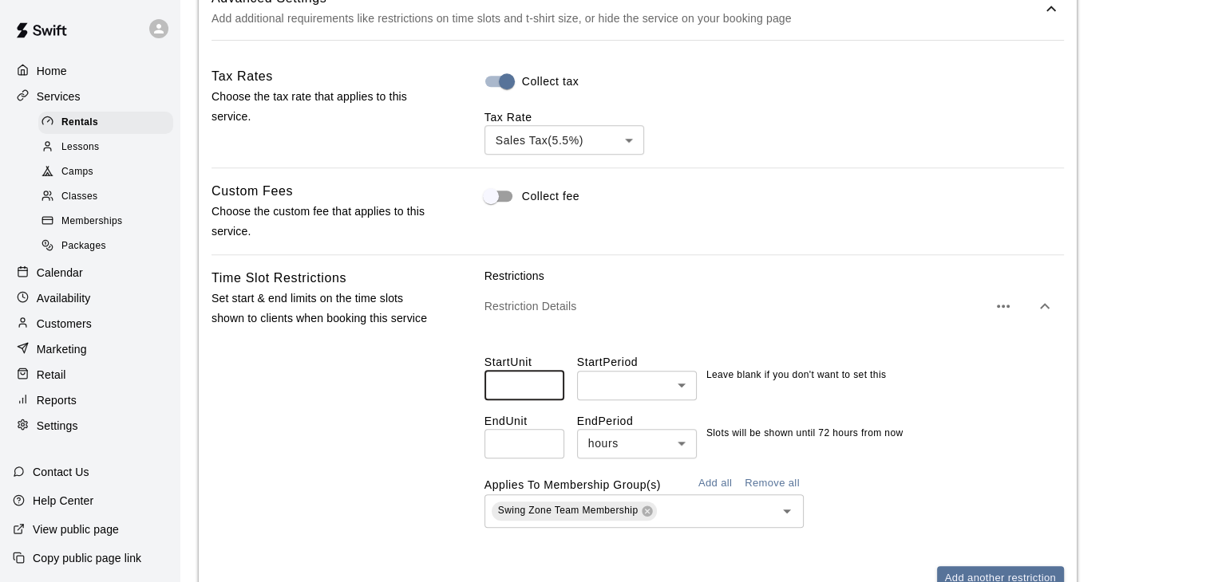
click at [546, 393] on input "*" at bounding box center [524, 386] width 80 height 30
type input "*"
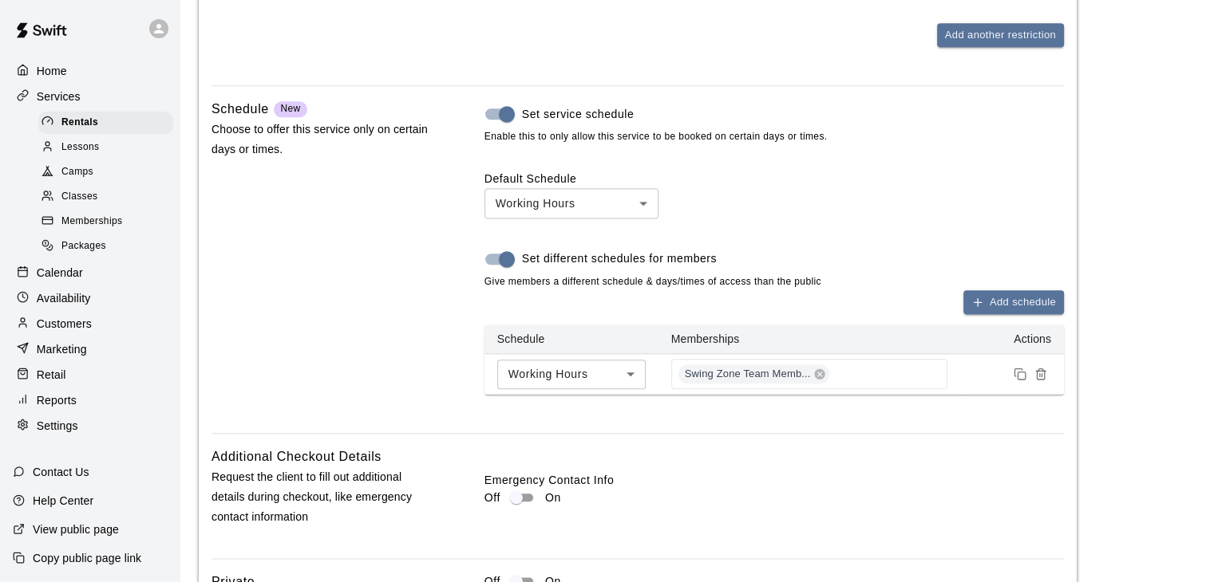
scroll to position [1755, 0]
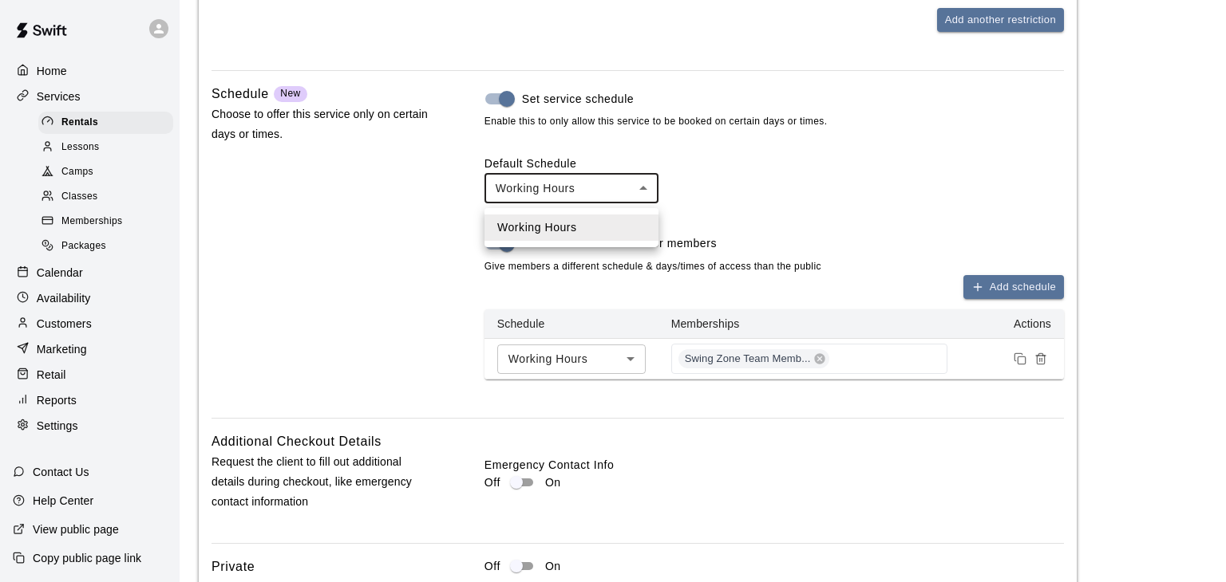
click at [741, 160] on div at bounding box center [613, 291] width 1226 height 582
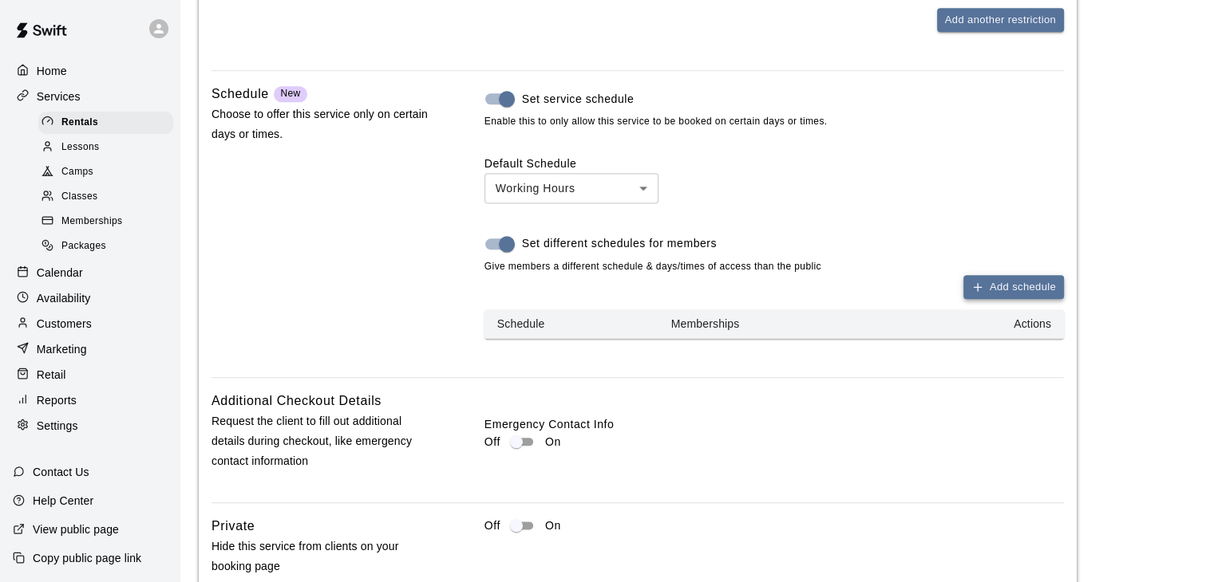
click at [998, 300] on button "Add schedule" at bounding box center [1013, 287] width 101 height 25
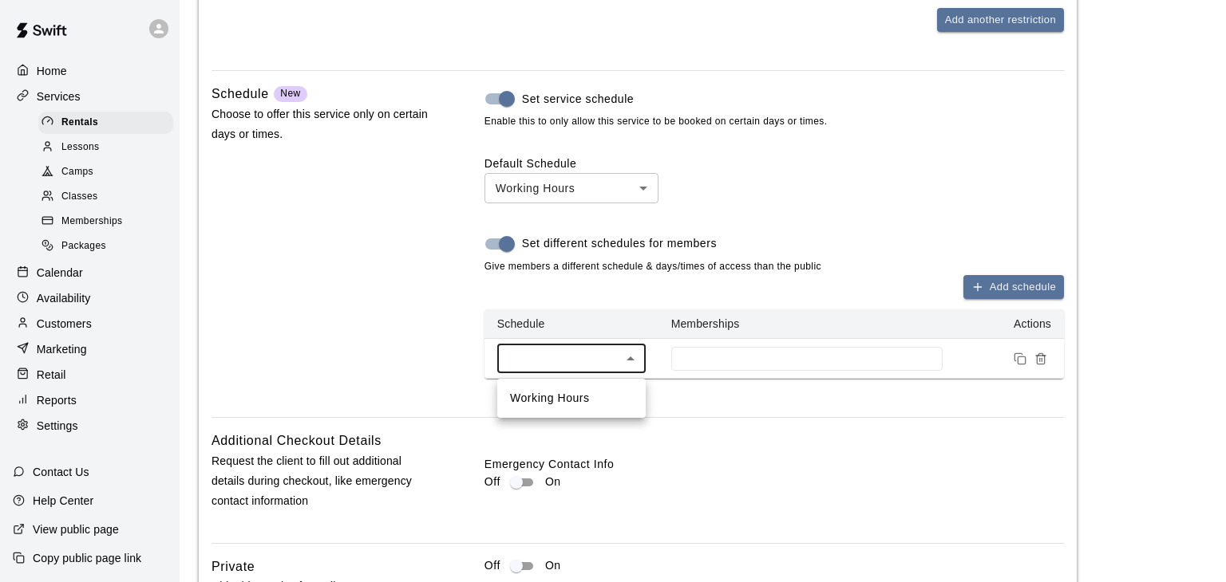
click at [596, 397] on li "Working Hours" at bounding box center [571, 398] width 148 height 26
type input "***"
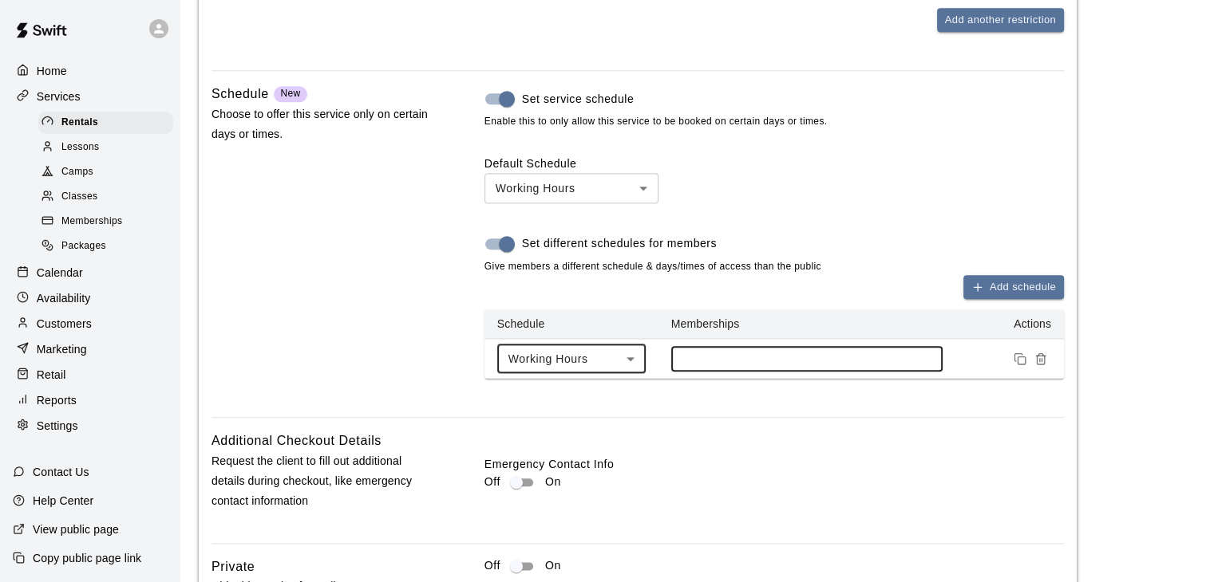
click at [709, 356] on input at bounding box center [806, 359] width 255 height 13
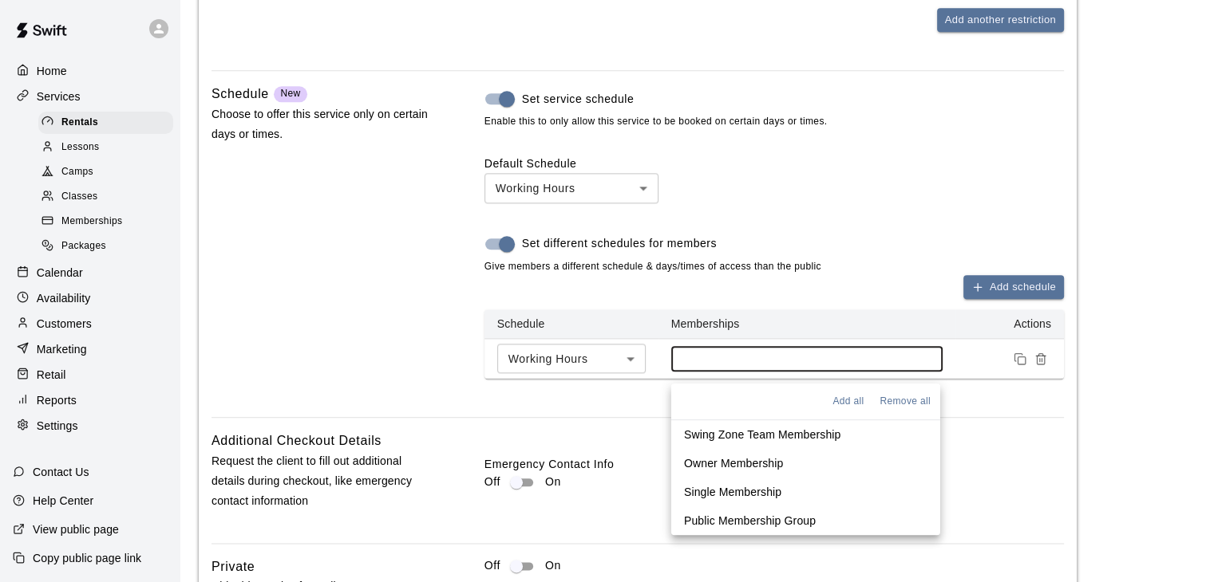
click at [764, 432] on p "Swing Zone Team Membership" at bounding box center [762, 435] width 157 height 16
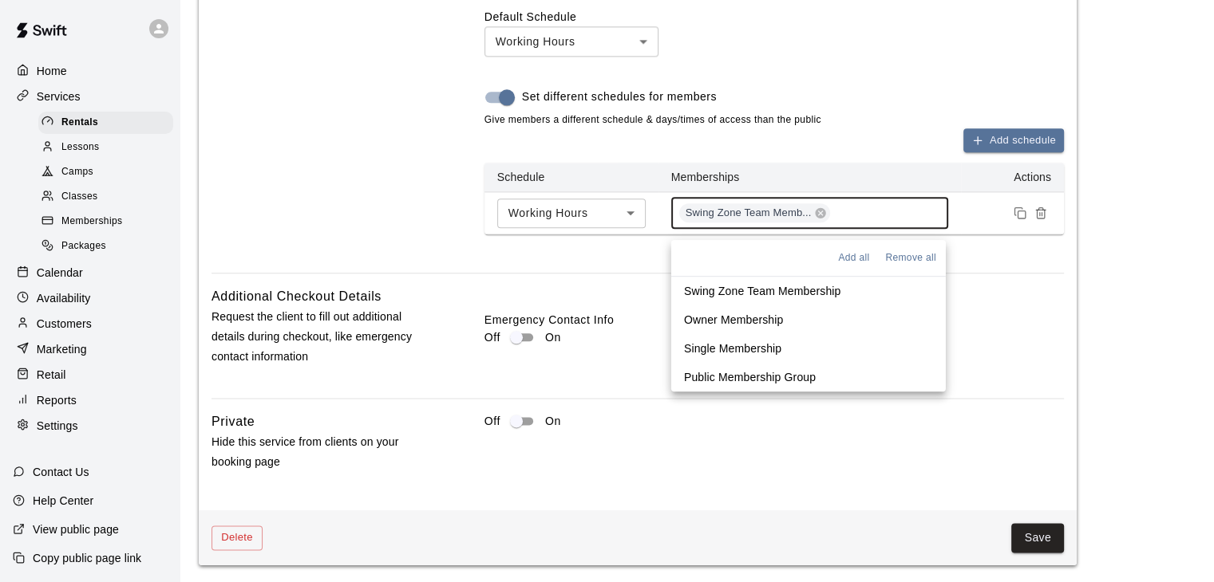
scroll to position [1909, 0]
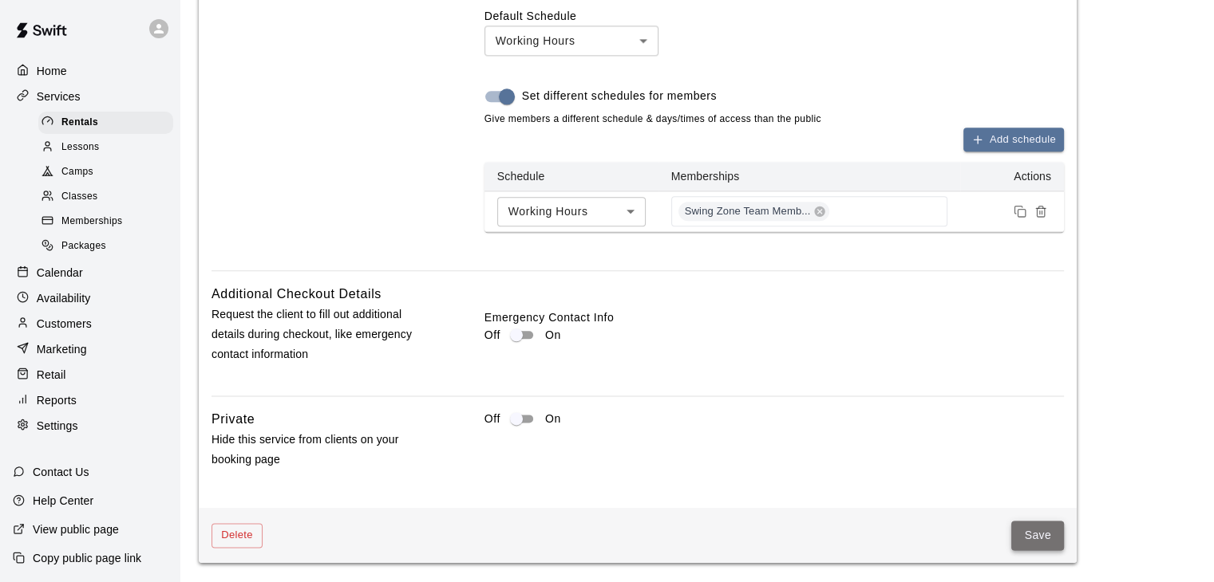
click at [1019, 540] on button "Save" at bounding box center [1037, 536] width 53 height 30
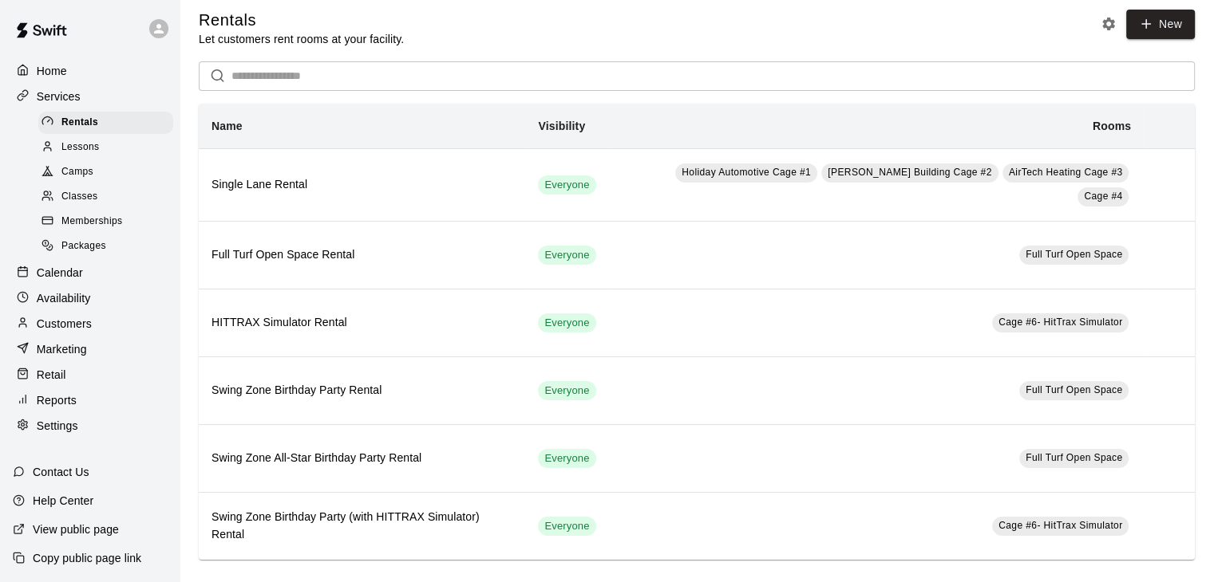
scroll to position [13, 0]
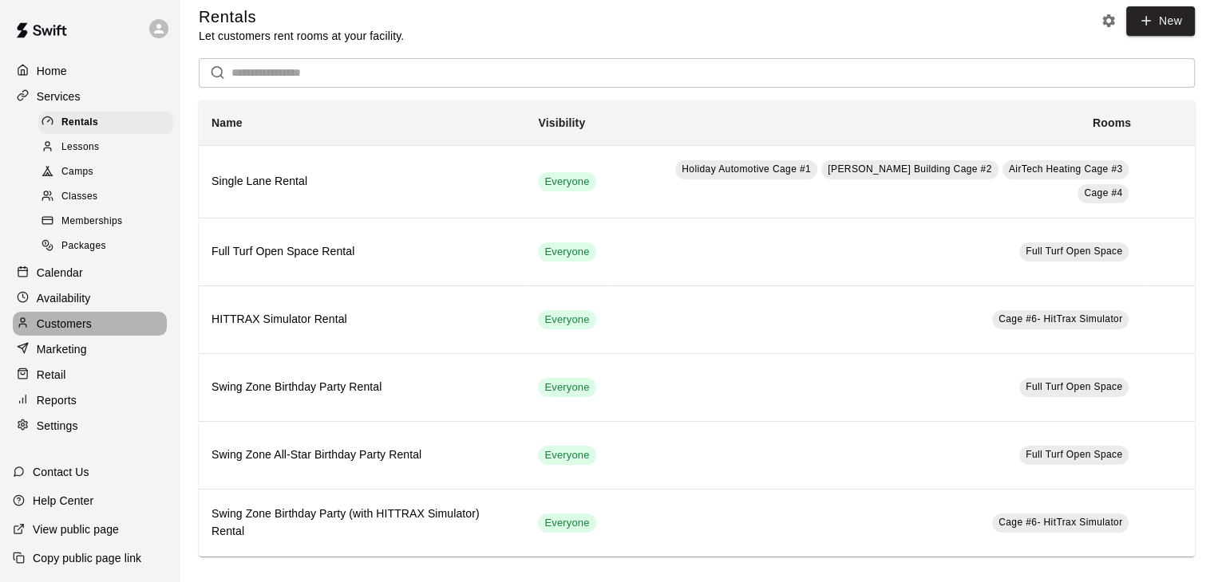
click at [92, 336] on div "Customers" at bounding box center [90, 324] width 154 height 24
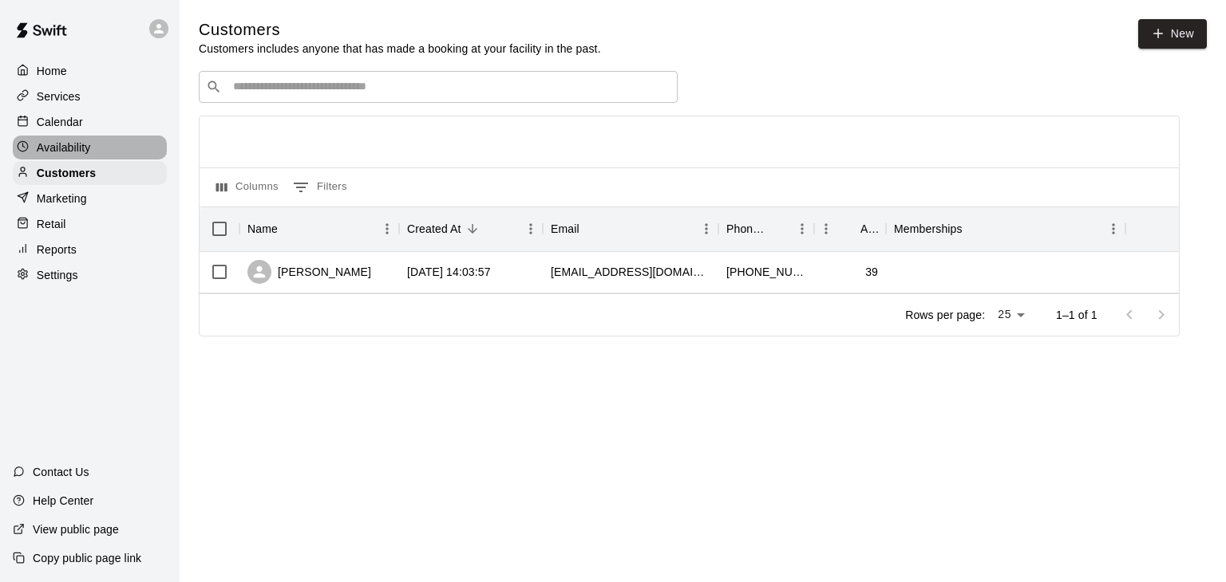
click at [69, 156] on p "Availability" at bounding box center [64, 148] width 54 height 16
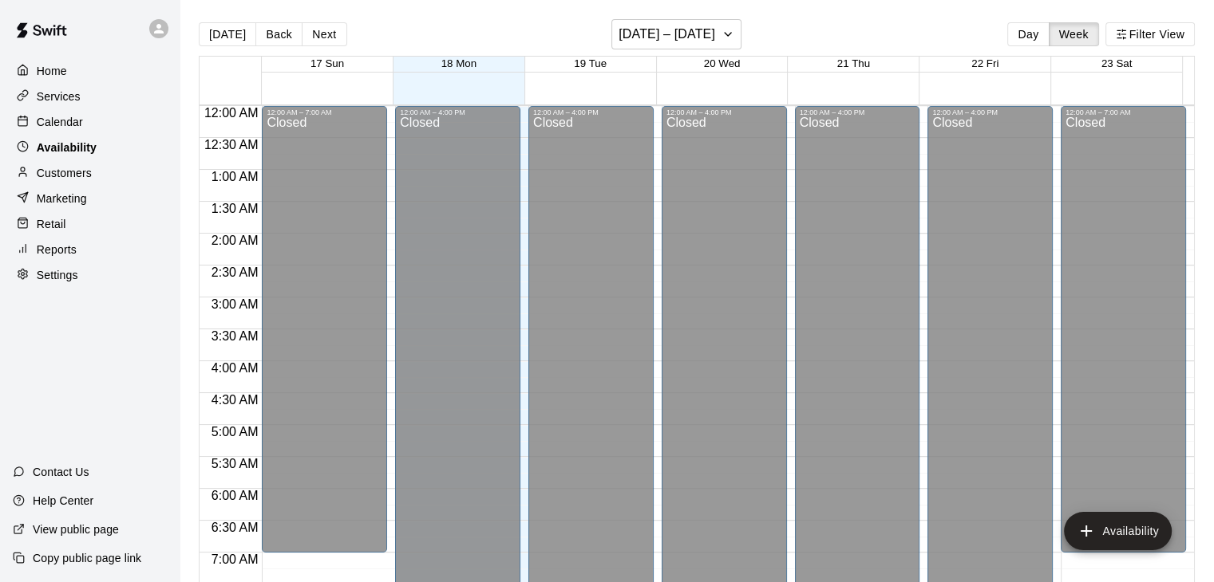
scroll to position [1036, 0]
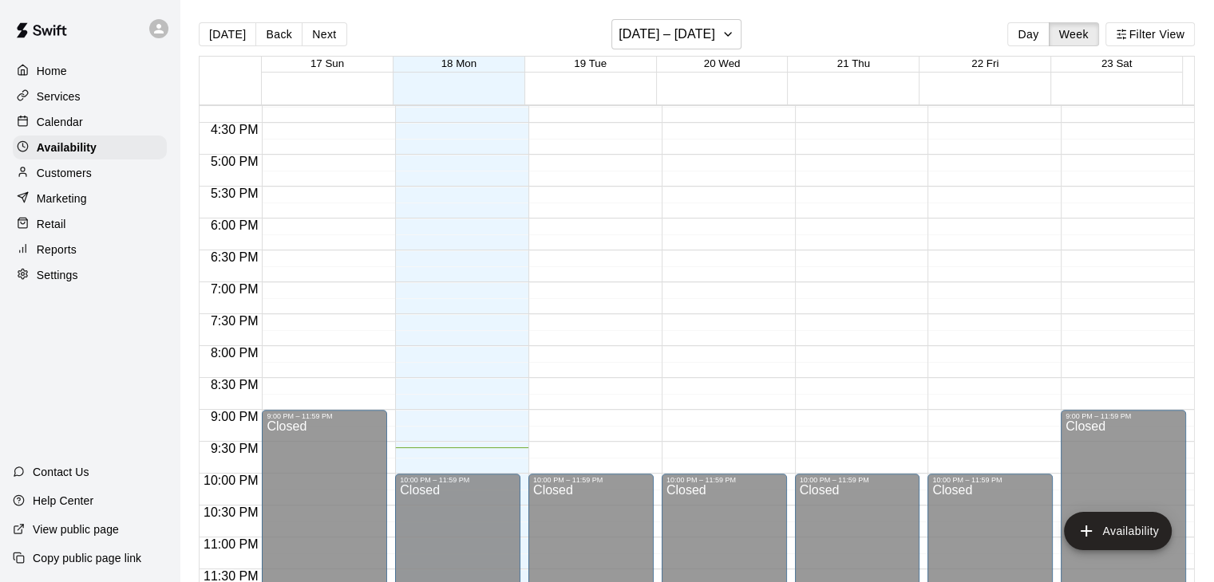
click at [69, 125] on p "Calendar" at bounding box center [60, 122] width 46 height 16
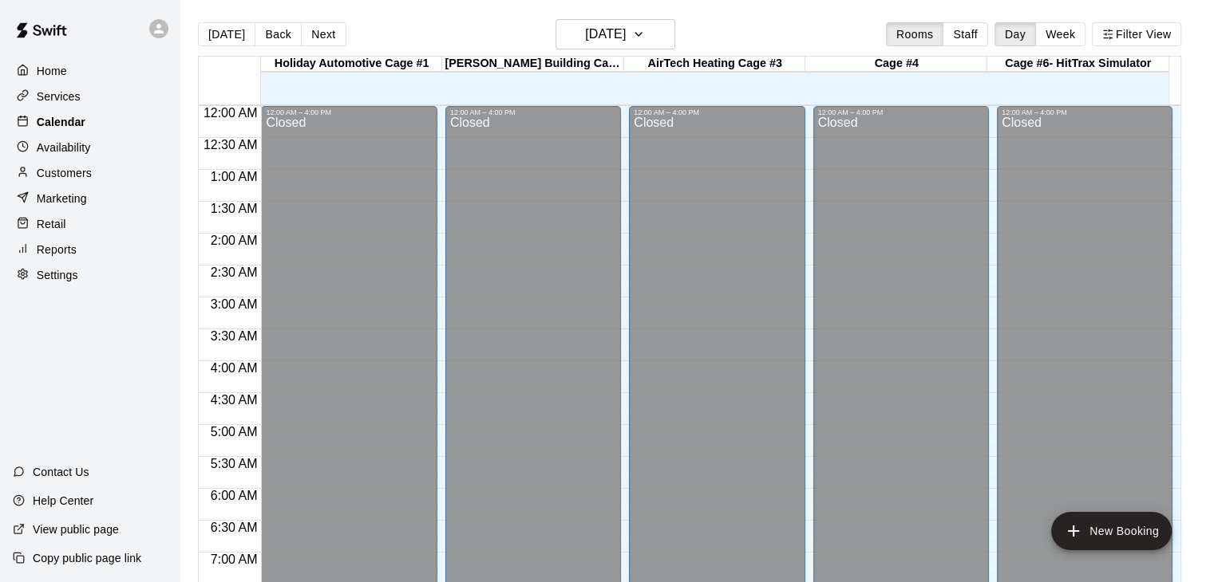
scroll to position [989, 0]
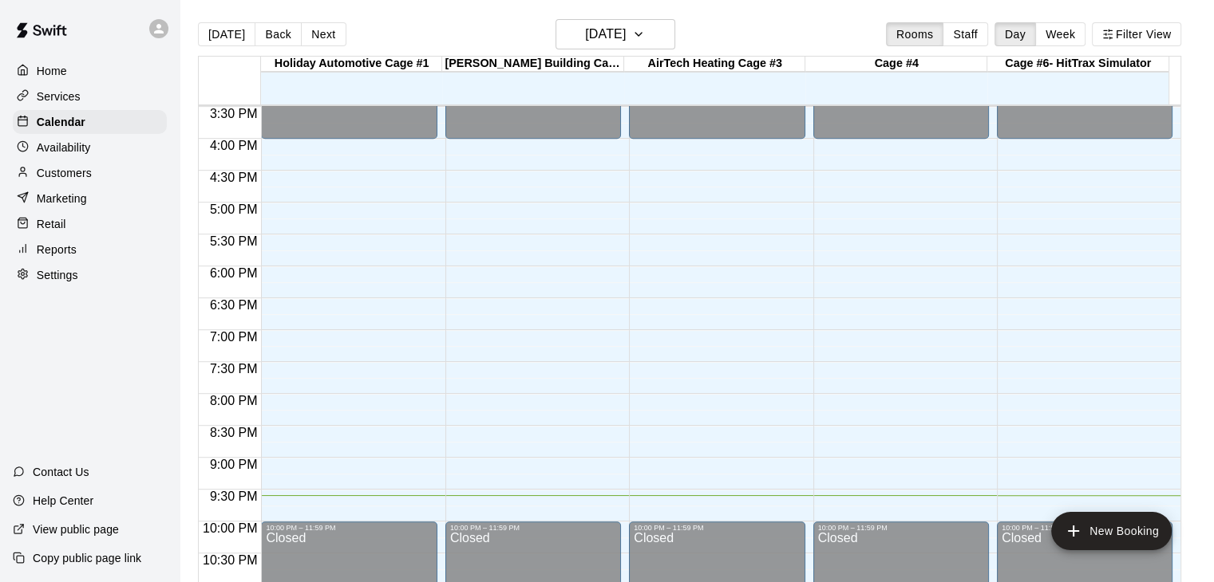
click at [68, 101] on p "Services" at bounding box center [59, 97] width 44 height 16
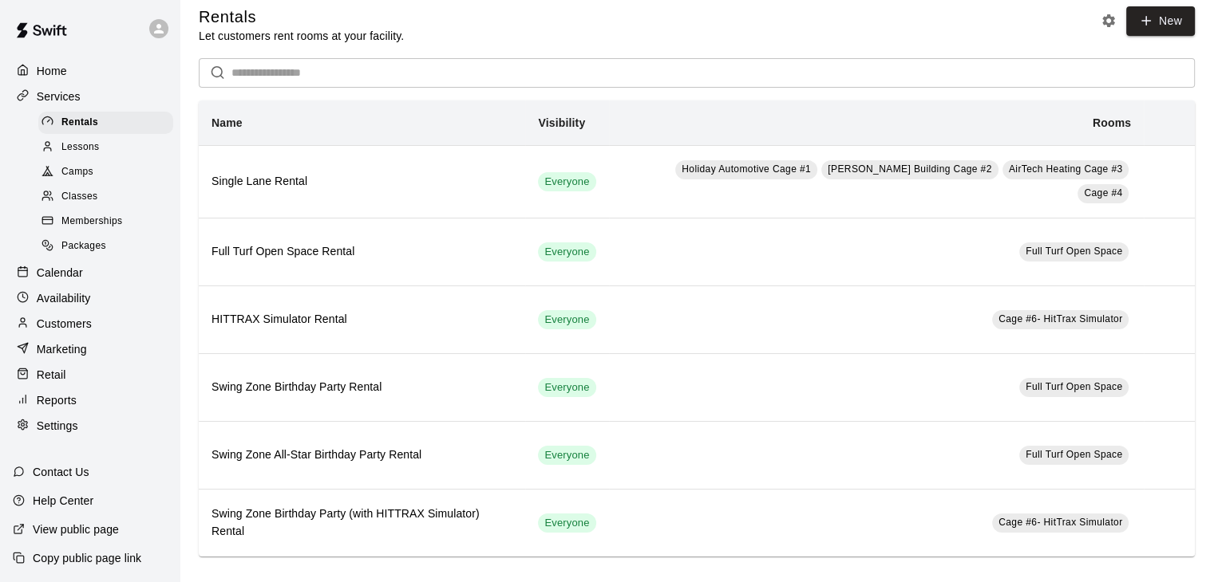
scroll to position [2, 0]
click at [109, 438] on div "Settings" at bounding box center [90, 426] width 154 height 24
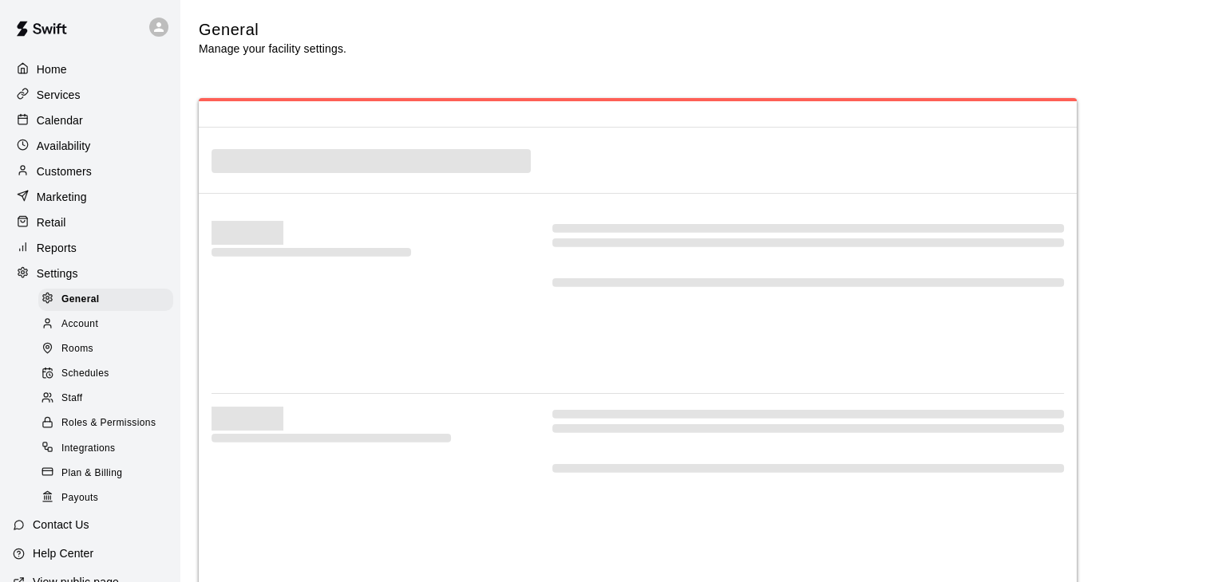
select select "**"
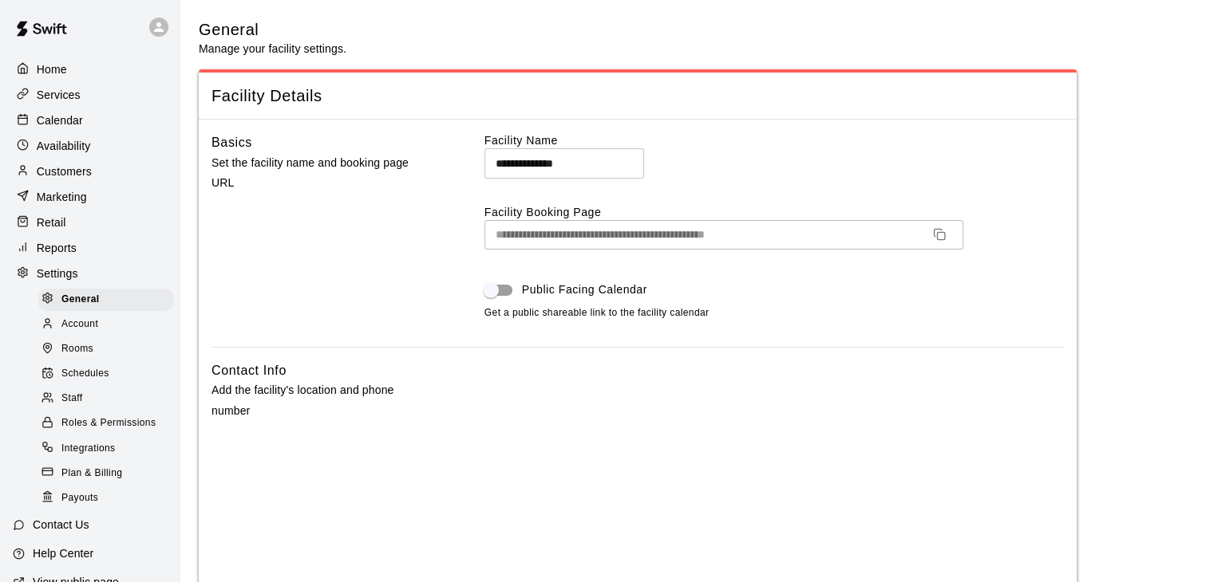
click at [47, 69] on p "Home" at bounding box center [52, 69] width 30 height 16
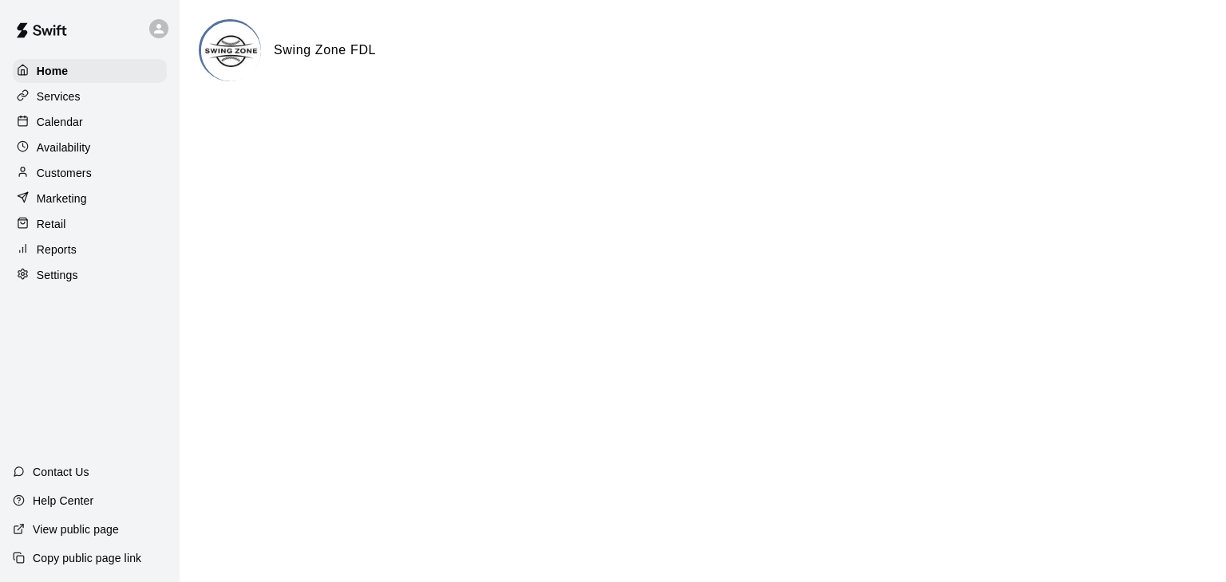
click at [65, 97] on p "Services" at bounding box center [59, 97] width 44 height 16
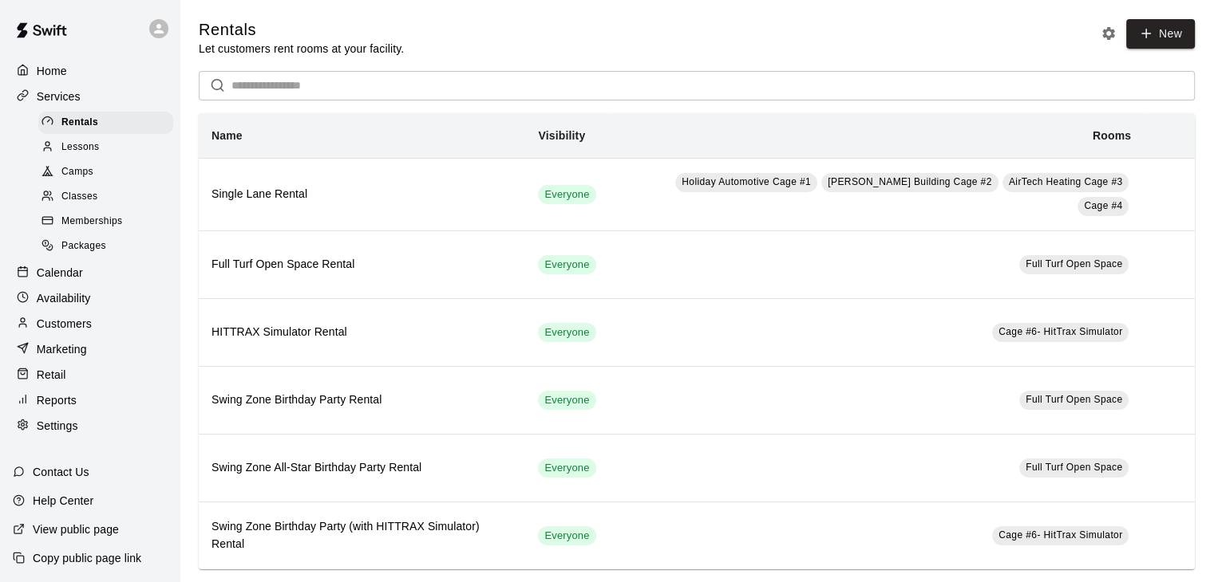
click at [86, 230] on span "Memberships" at bounding box center [91, 222] width 61 height 16
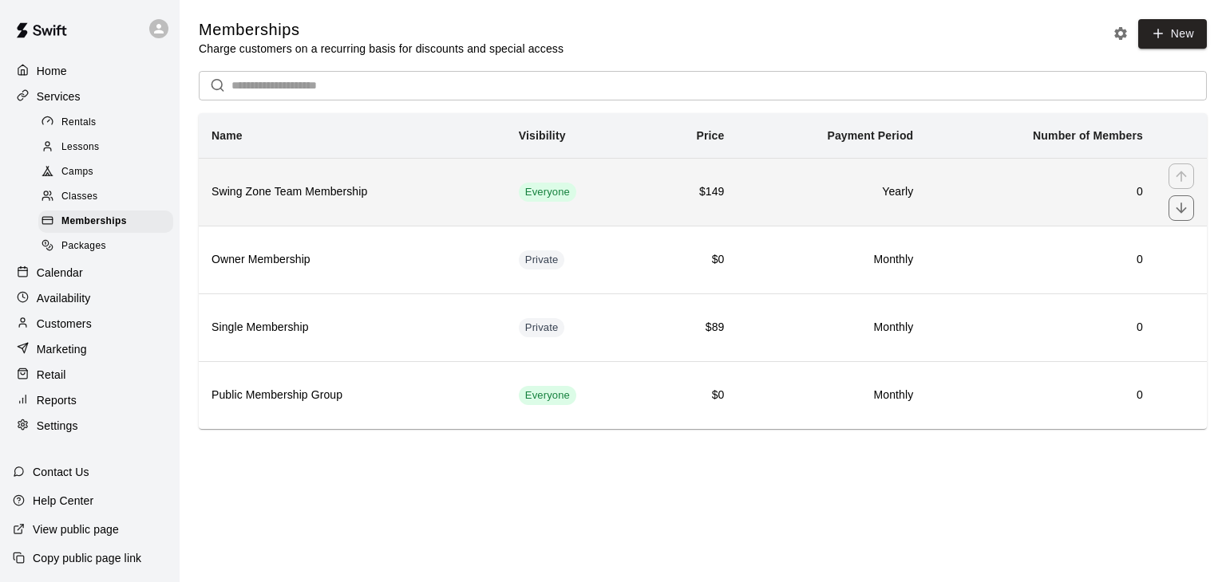
click at [387, 190] on h6 "Swing Zone Team Membership" at bounding box center [352, 193] width 282 height 18
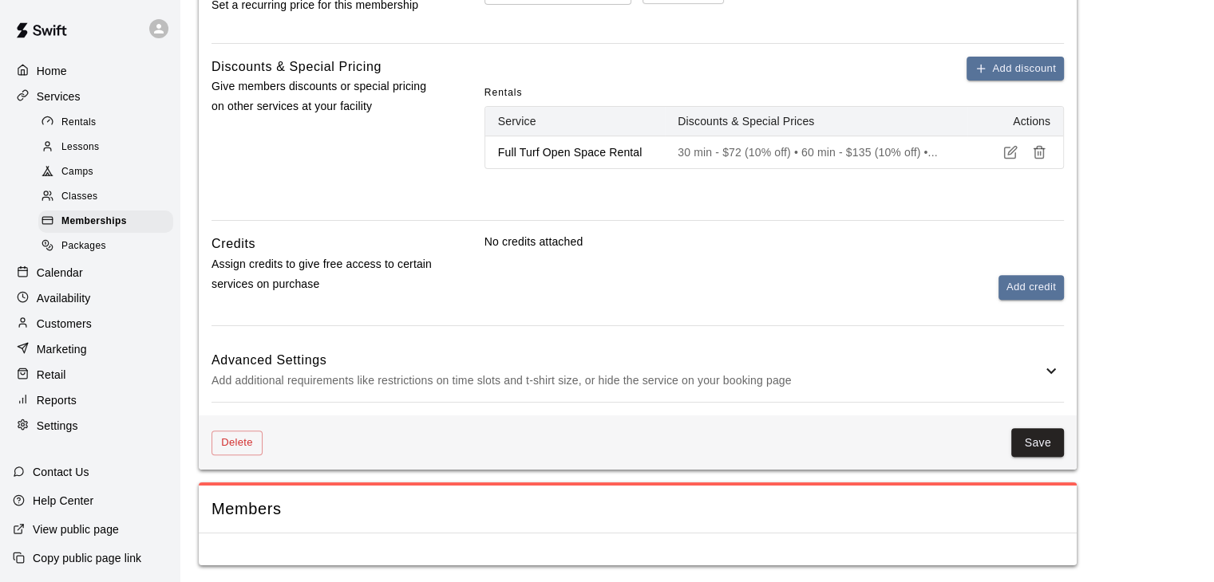
scroll to position [581, 0]
click at [610, 514] on span "Members" at bounding box center [637, 509] width 852 height 22
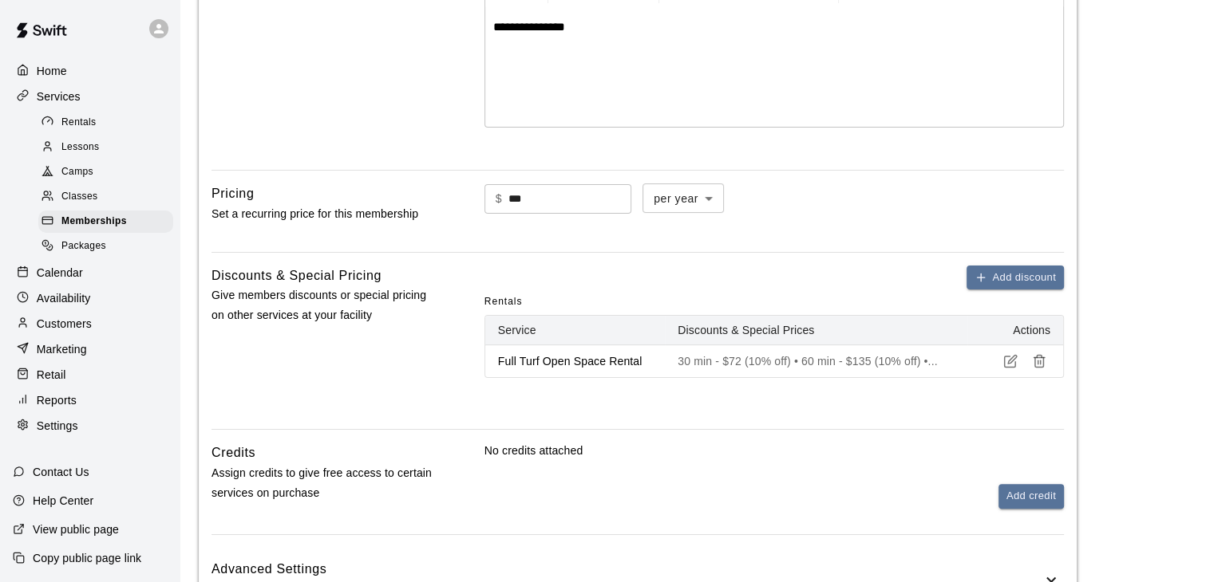
scroll to position [399, 0]
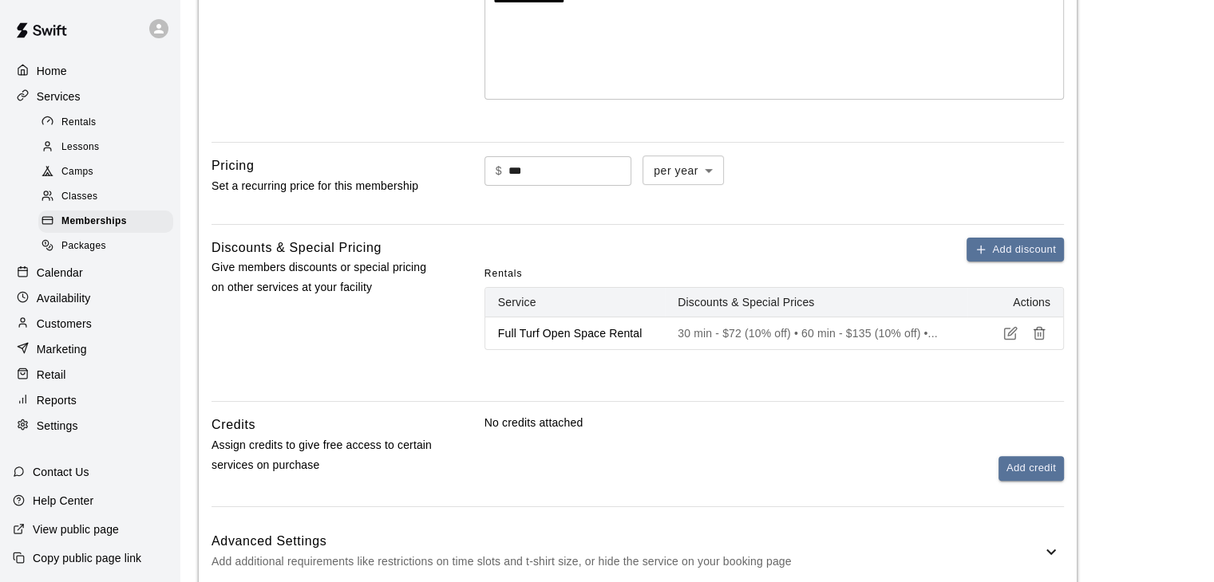
click at [823, 333] on p "30 min - $72 (10% off) • 60 min - $135 (10% off) •..." at bounding box center [815, 334] width 277 height 16
click at [935, 333] on p "30 min - $72 (10% off) • 60 min - $135 (10% off) •..." at bounding box center [815, 334] width 277 height 16
click at [73, 306] on p "Availability" at bounding box center [64, 298] width 54 height 16
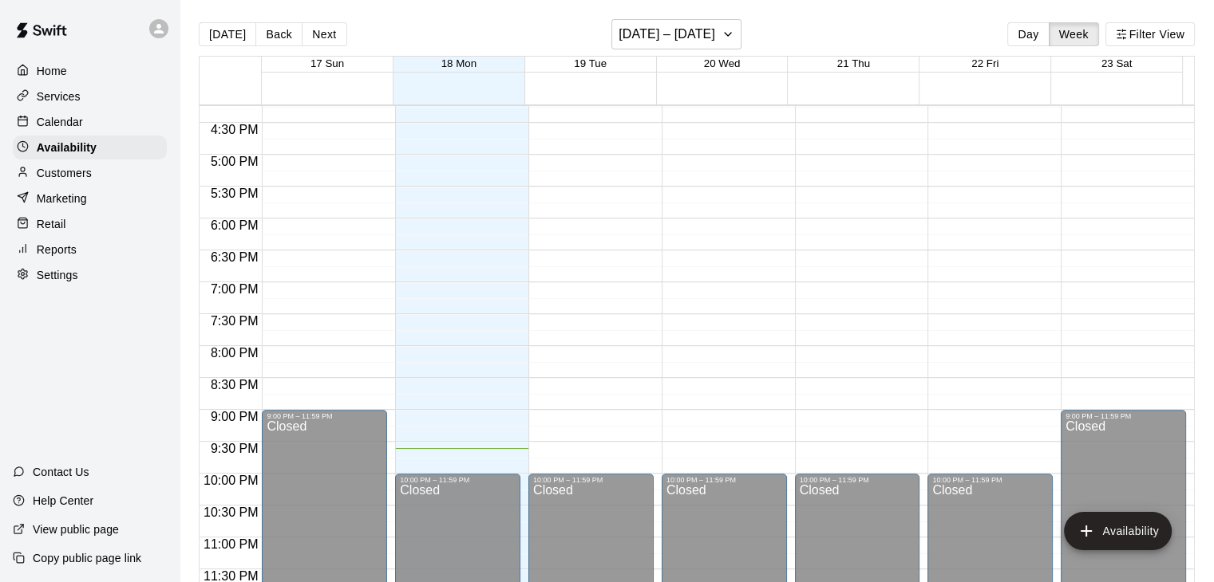
click at [68, 69] on div "Home" at bounding box center [90, 71] width 154 height 24
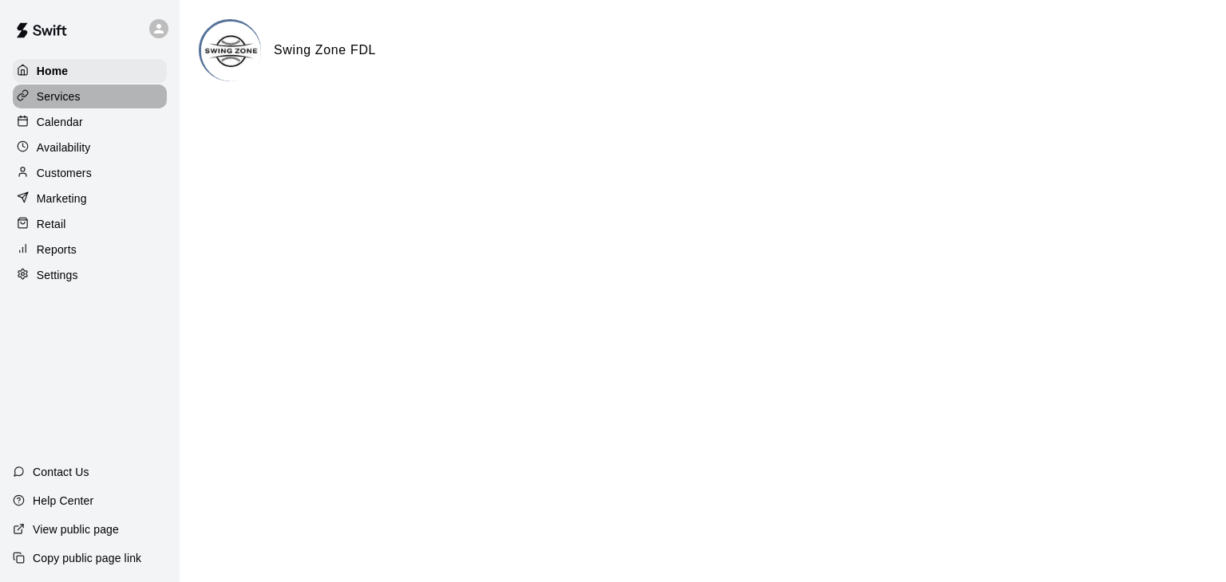
click at [70, 93] on p "Services" at bounding box center [59, 97] width 44 height 16
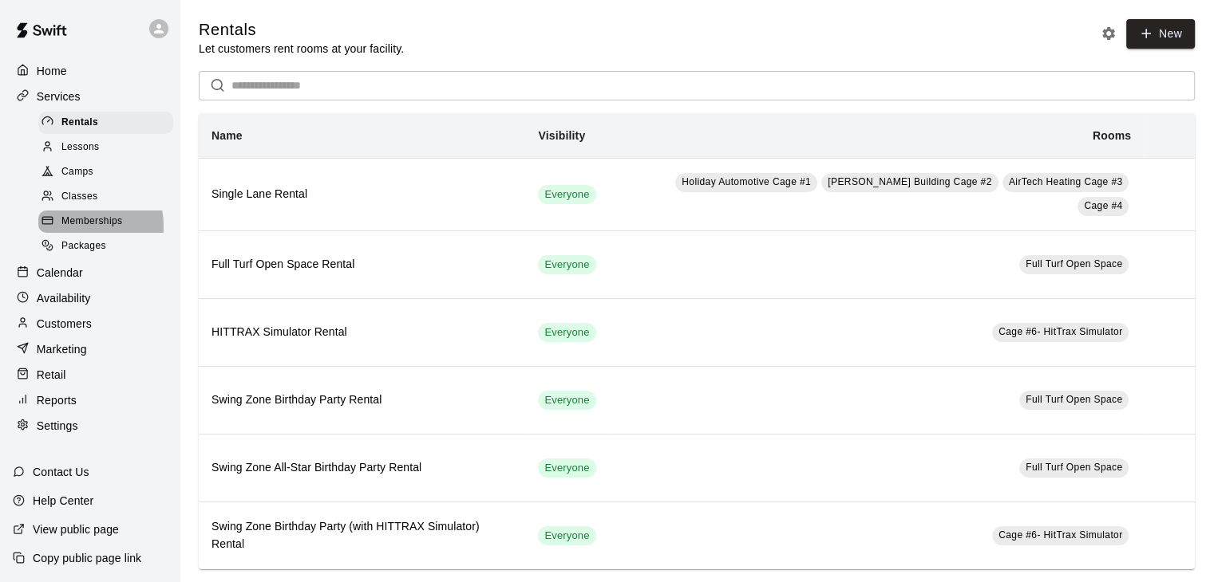
click at [74, 230] on span "Memberships" at bounding box center [91, 222] width 61 height 16
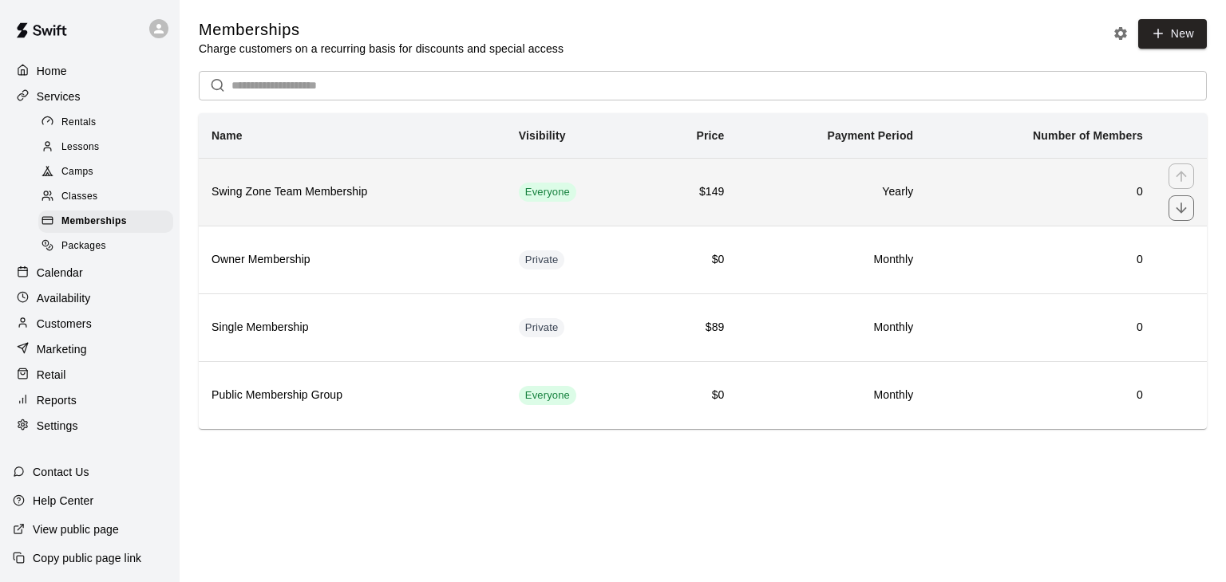
click at [294, 195] on h6 "Swing Zone Team Membership" at bounding box center [352, 193] width 282 height 18
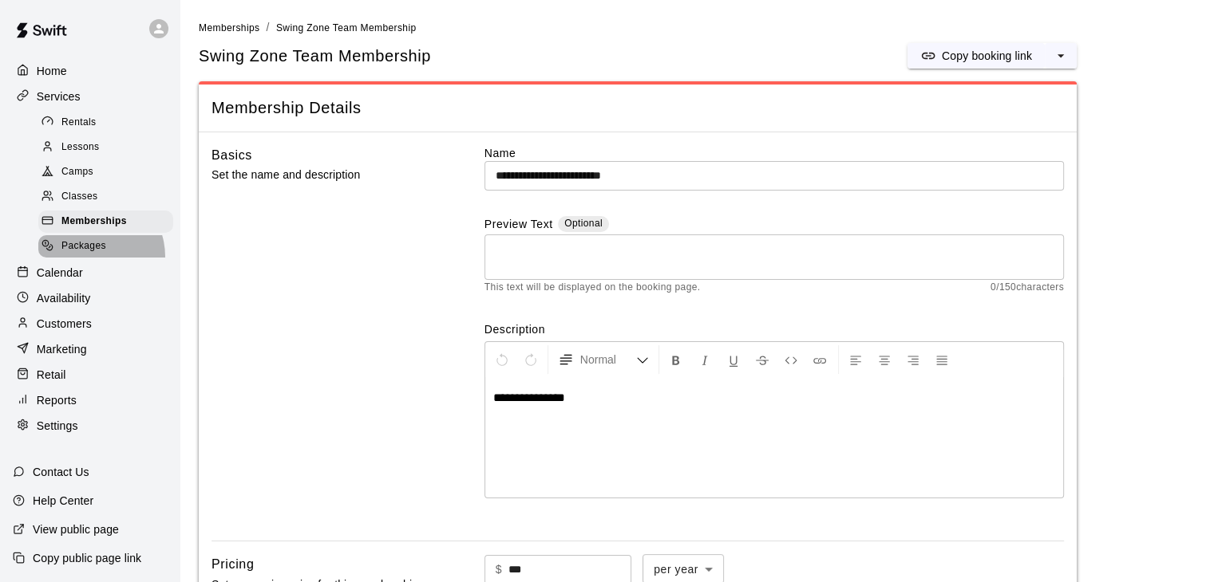
click at [89, 258] on div "Packages" at bounding box center [105, 246] width 135 height 22
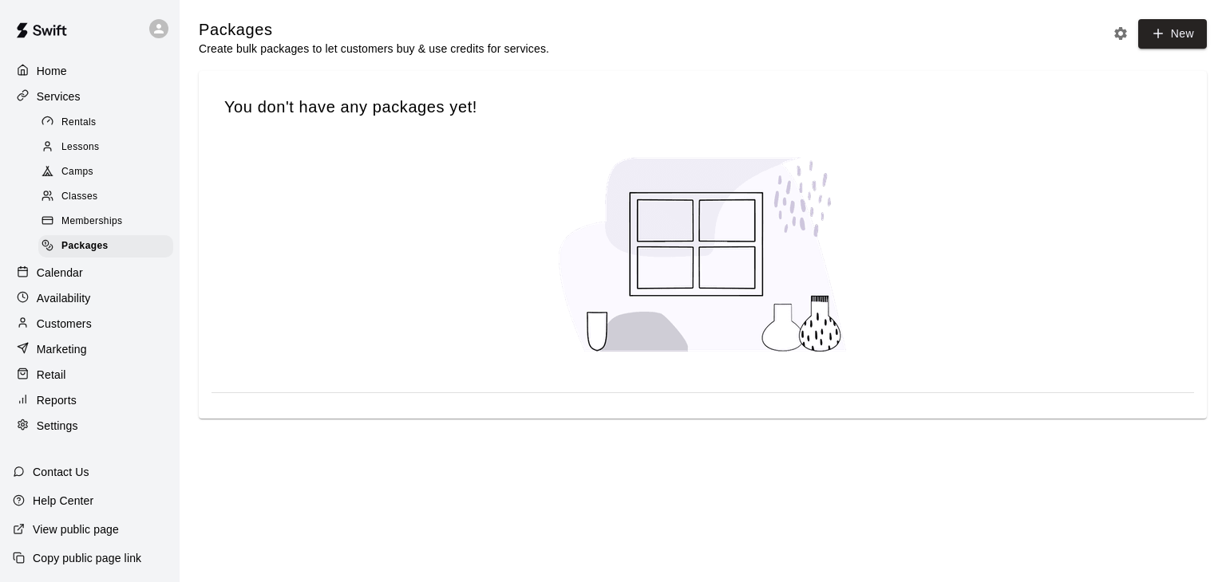
click at [80, 281] on p "Calendar" at bounding box center [60, 273] width 46 height 16
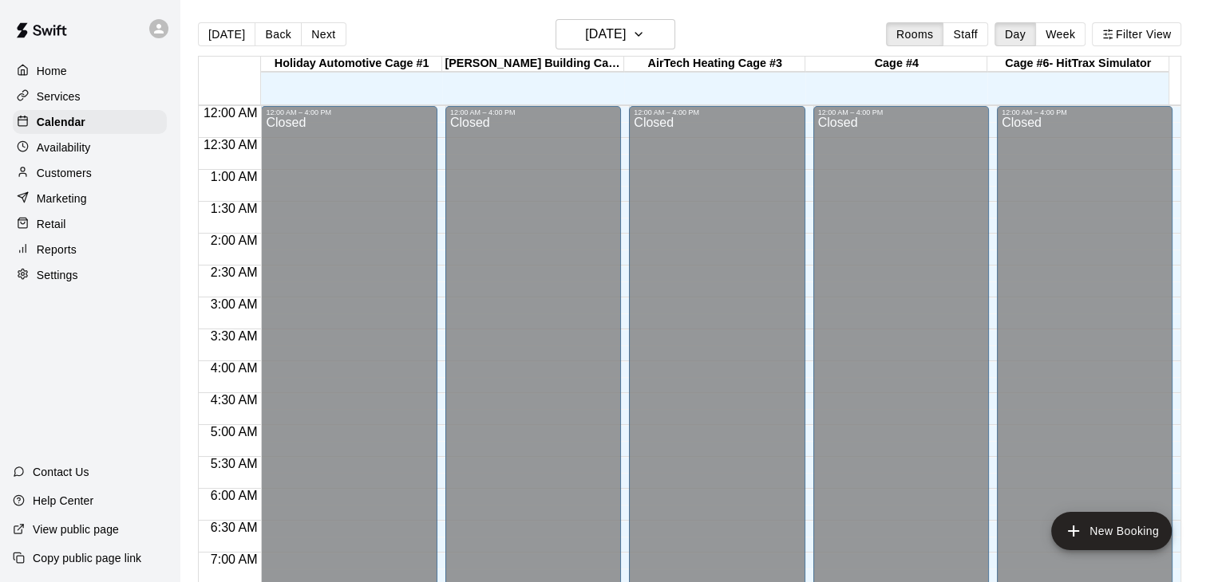
scroll to position [989, 0]
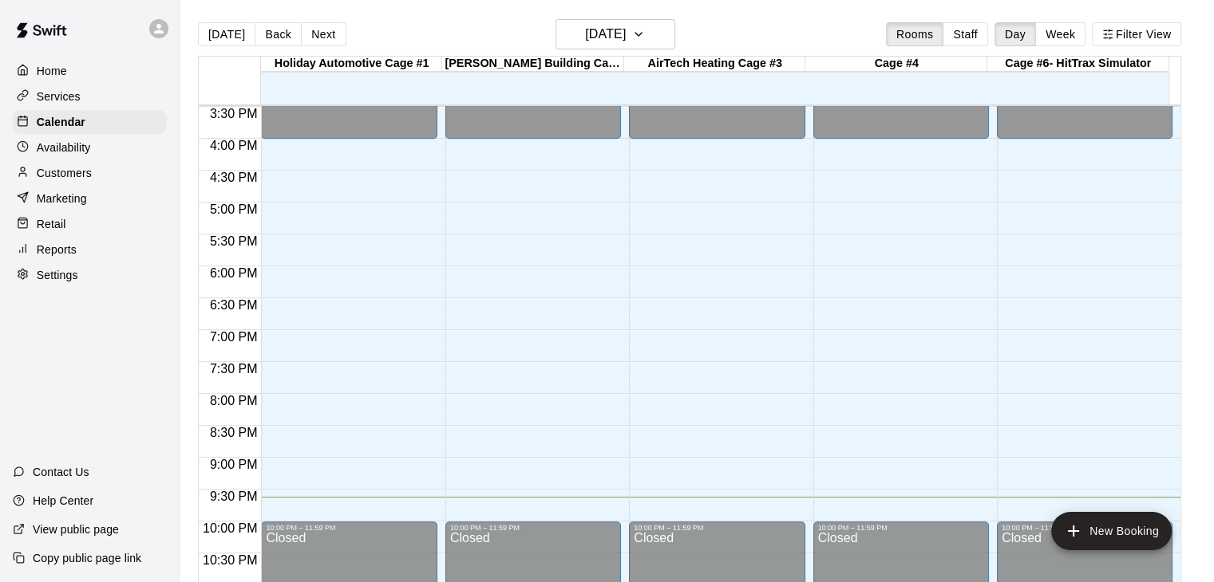
click at [73, 151] on p "Availability" at bounding box center [64, 148] width 54 height 16
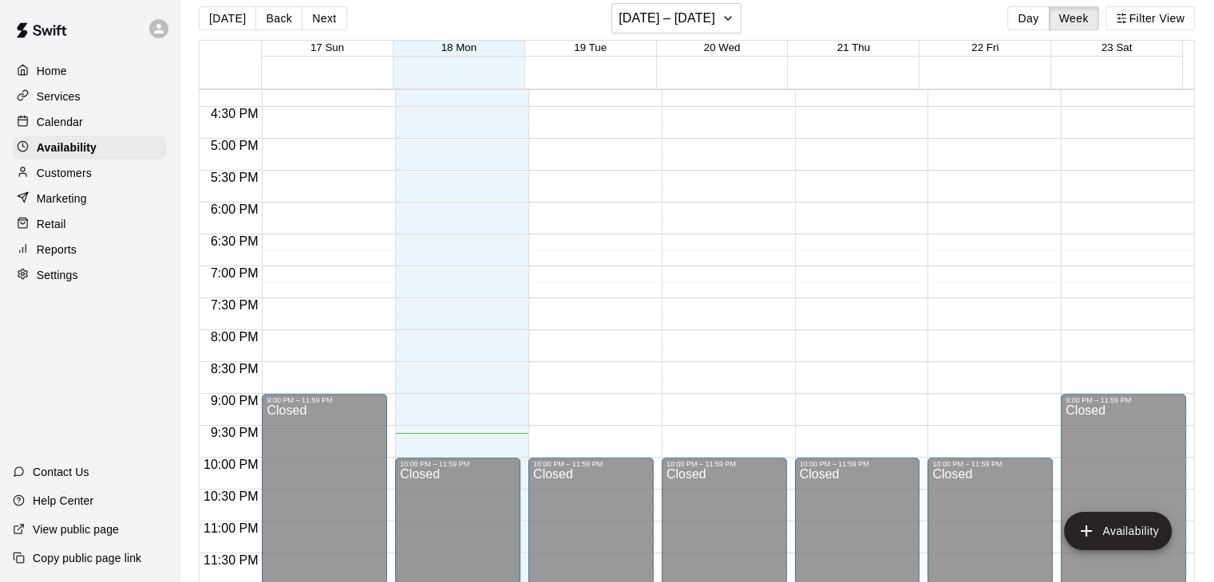
scroll to position [26, 0]
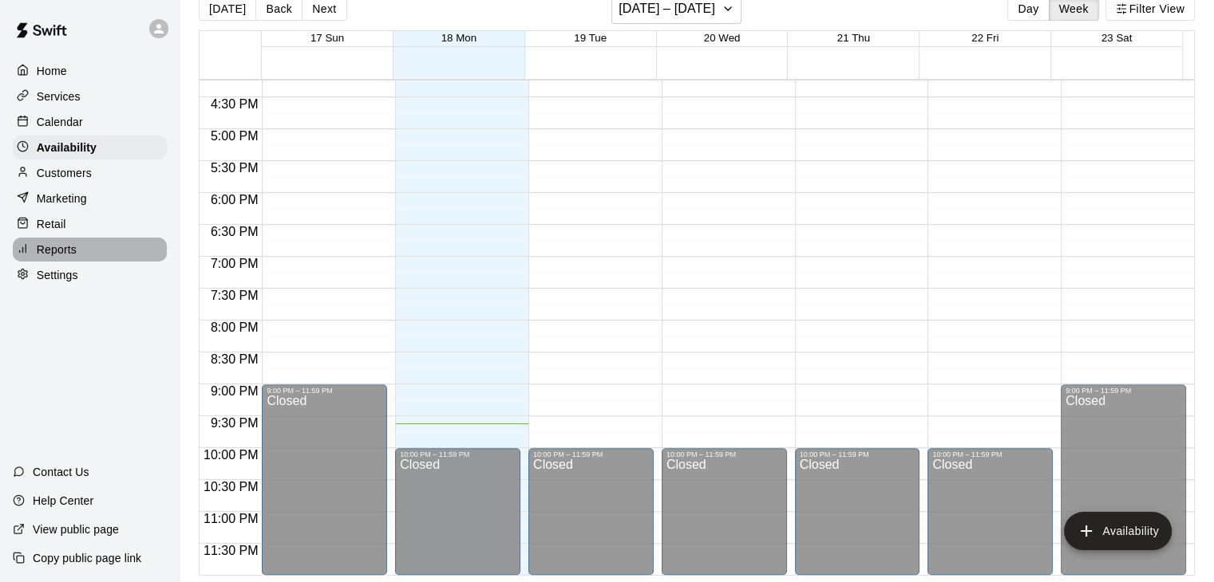
click at [67, 258] on p "Reports" at bounding box center [57, 250] width 40 height 16
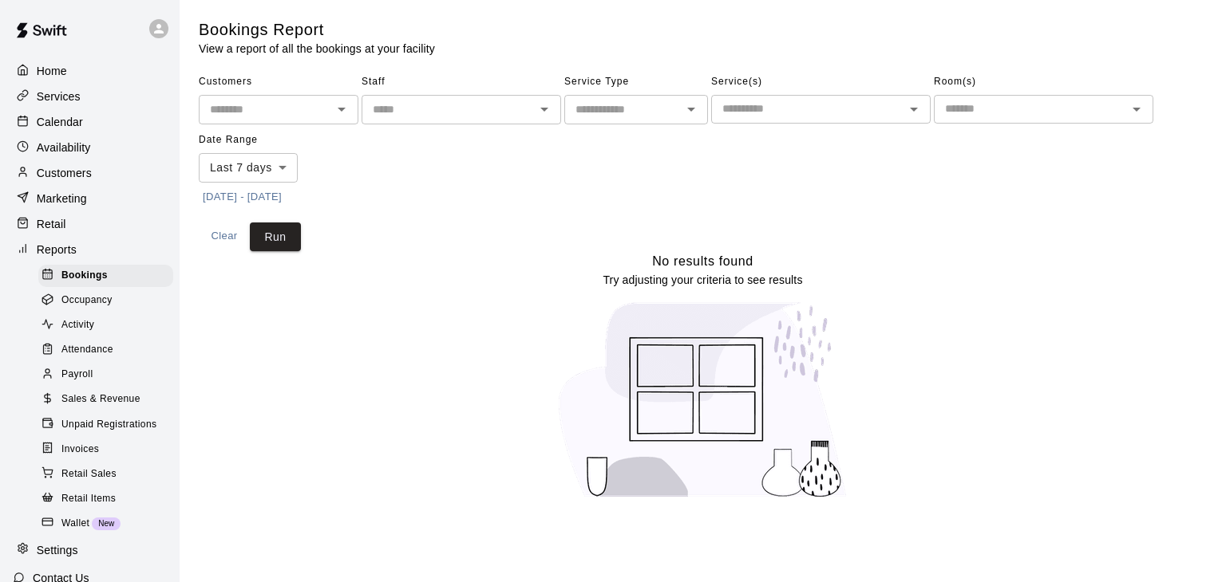
click at [63, 232] on p "Retail" at bounding box center [52, 224] width 30 height 16
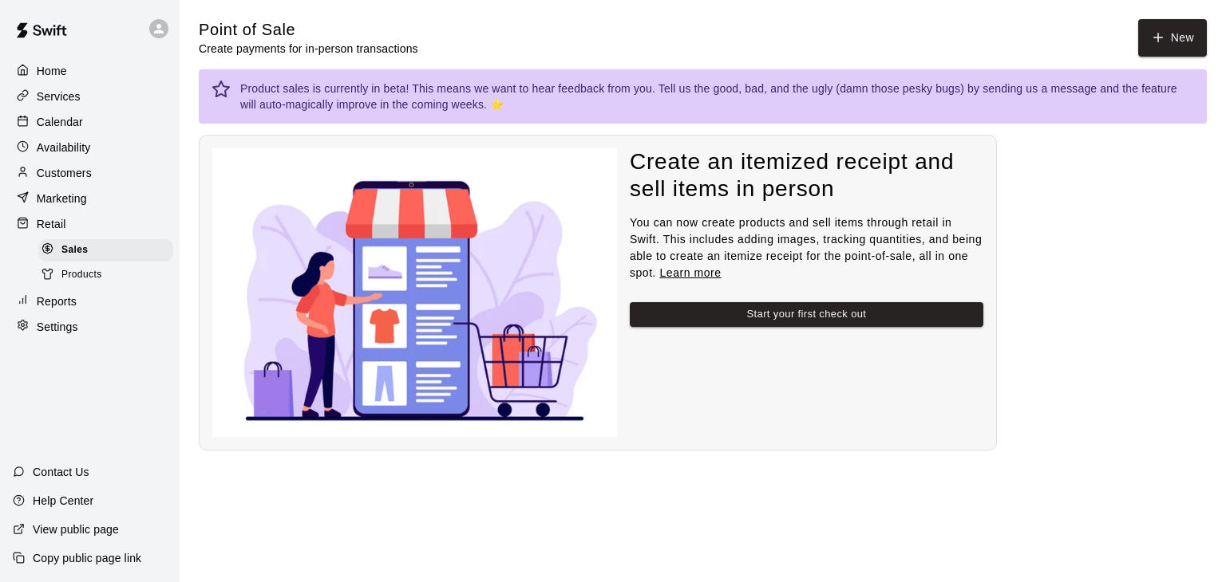
click at [55, 207] on p "Marketing" at bounding box center [62, 199] width 50 height 16
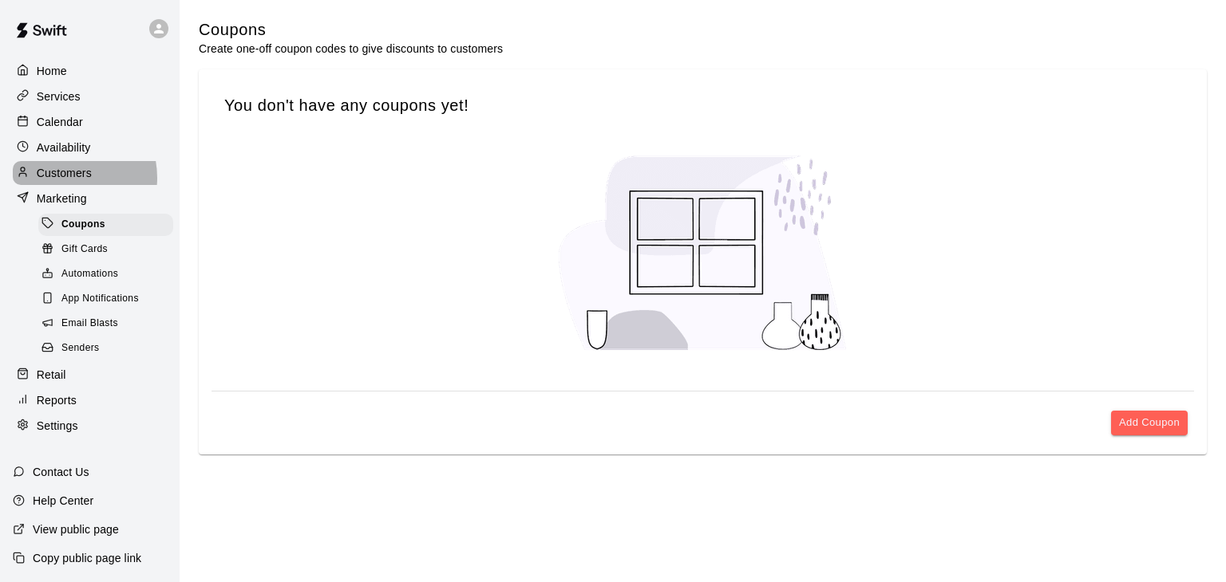
click at [61, 181] on p "Customers" at bounding box center [64, 173] width 55 height 16
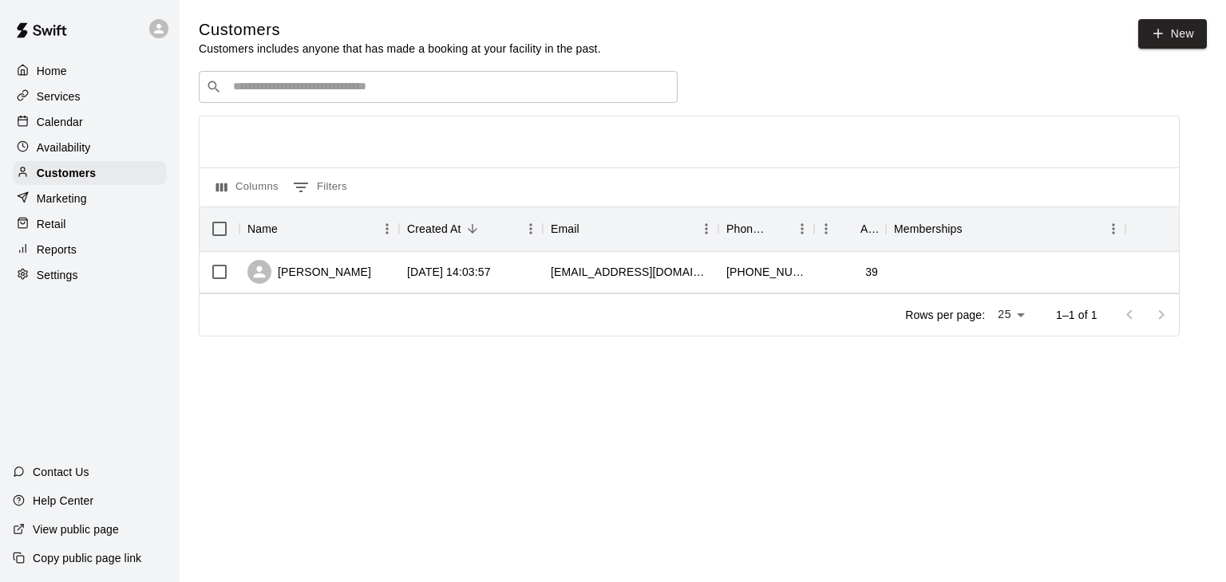
click at [61, 95] on p "Services" at bounding box center [59, 97] width 44 height 16
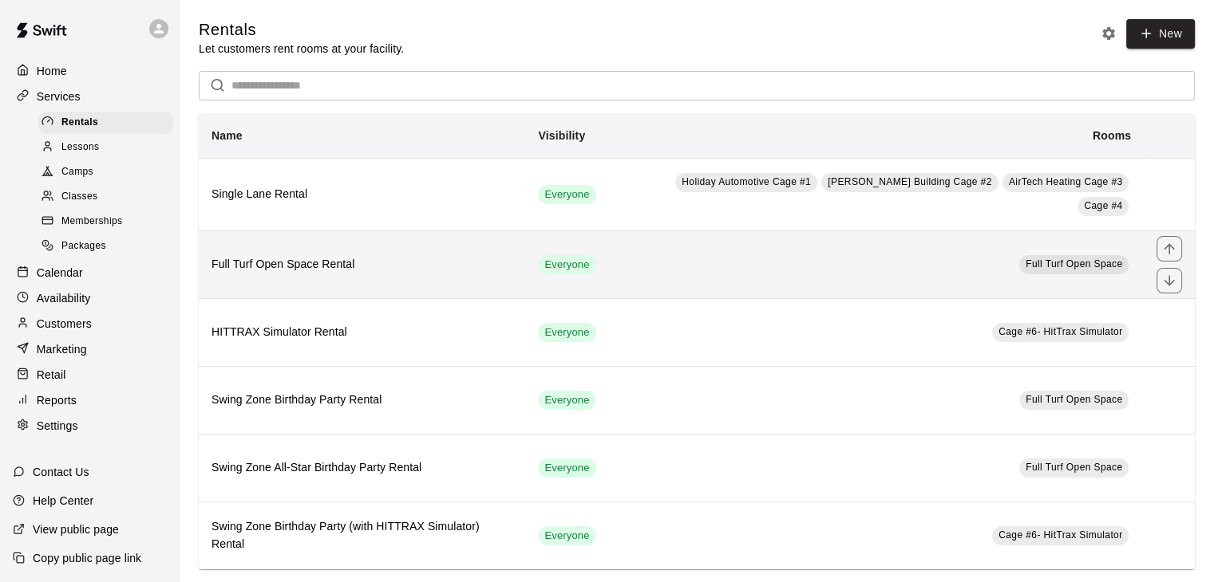
click at [284, 256] on h6 "Full Turf Open Space Rental" at bounding box center [361, 265] width 301 height 18
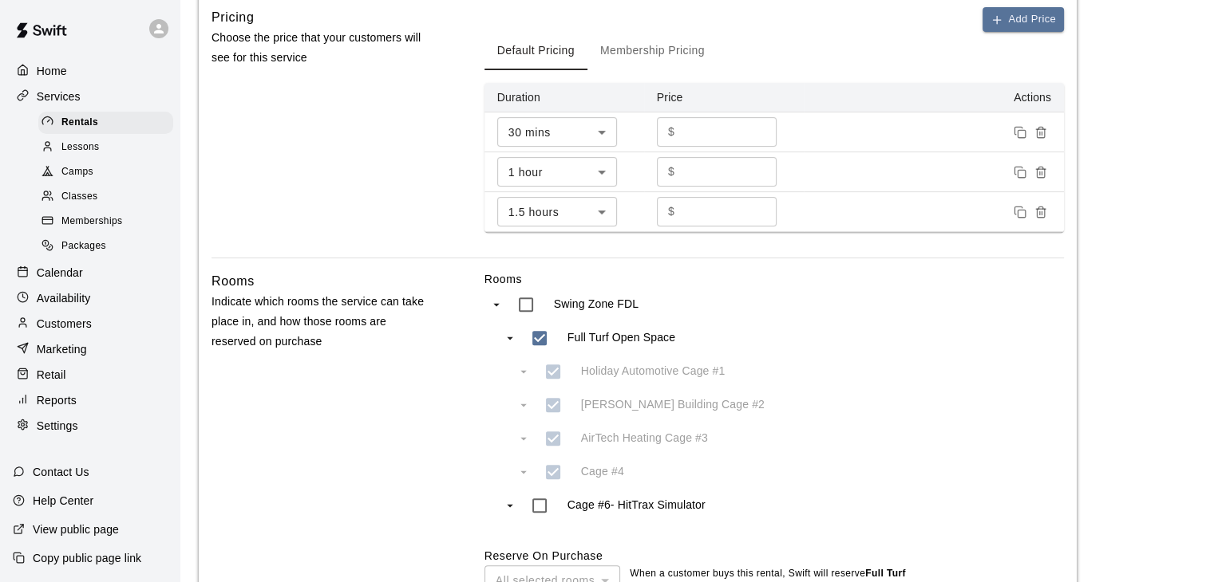
scroll to position [742, 0]
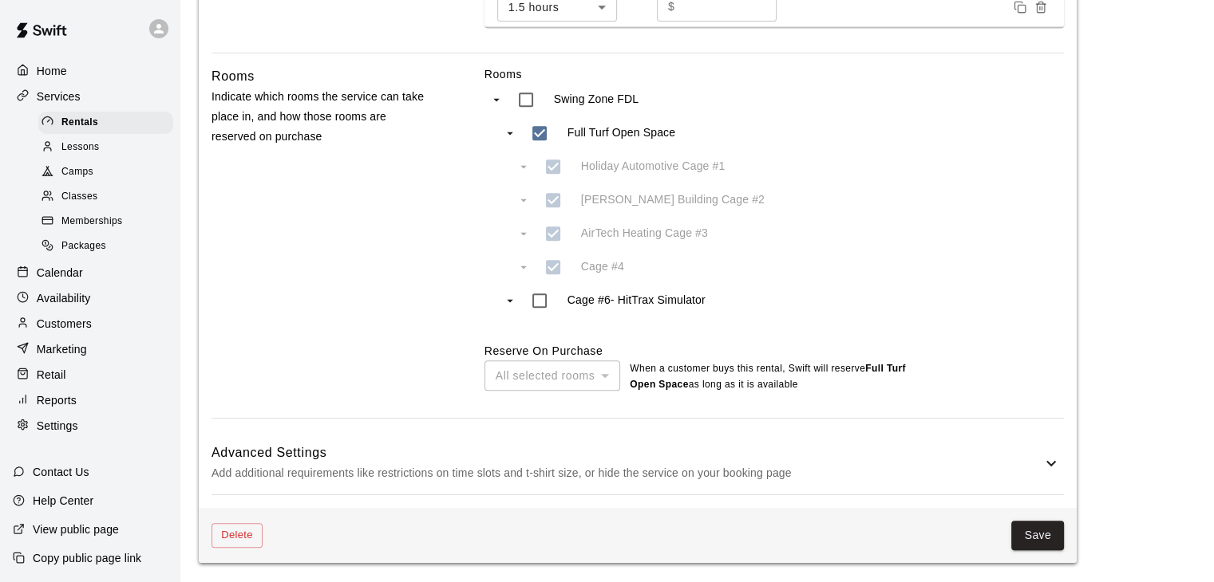
click at [646, 483] on p "Add additional requirements like restrictions on time slots and t-shirt size, o…" at bounding box center [626, 474] width 830 height 20
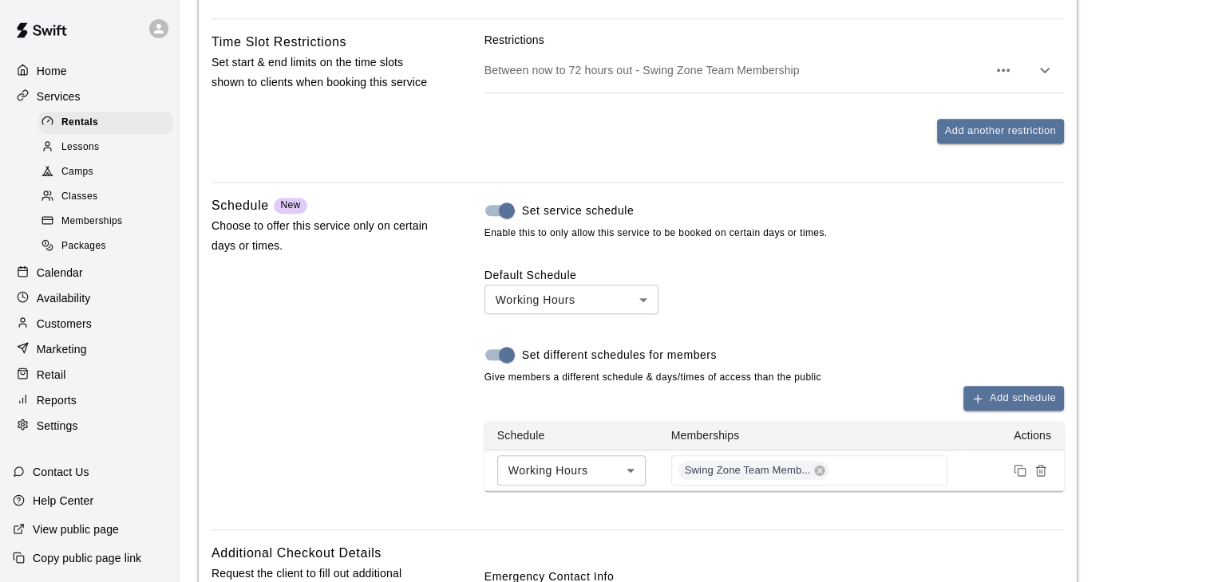
scroll to position [1460, 0]
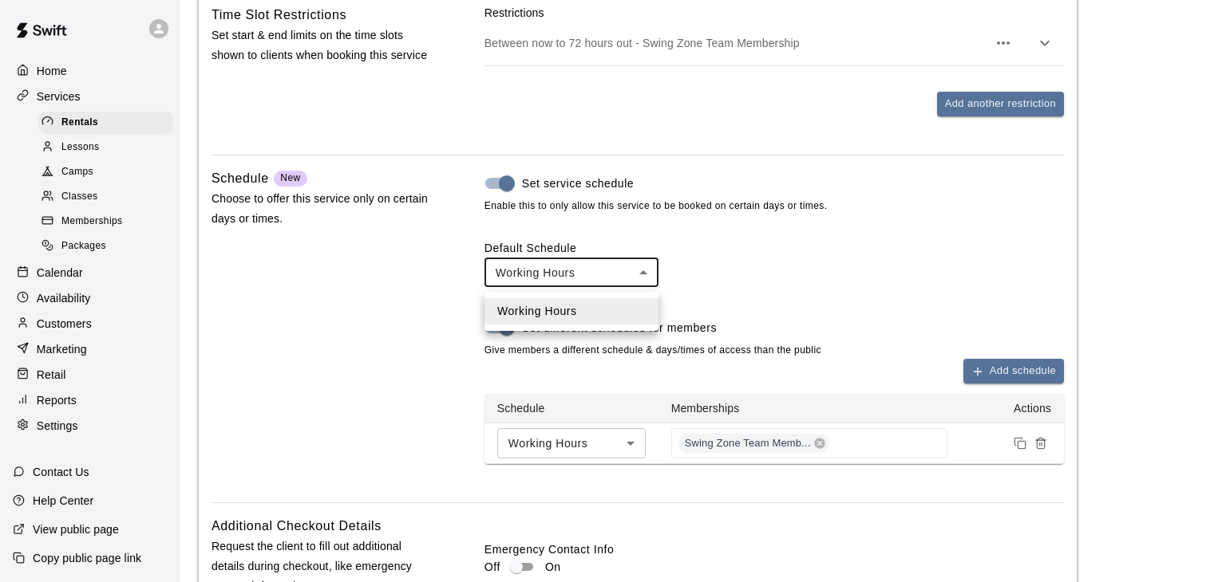
click at [683, 241] on div at bounding box center [613, 291] width 1226 height 582
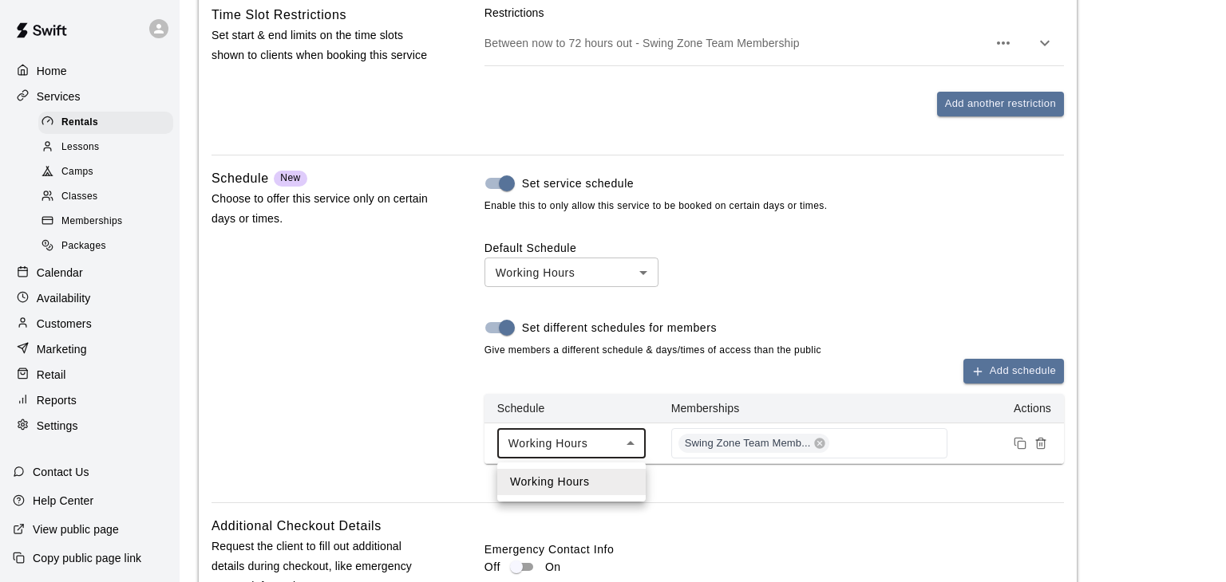
click at [93, 310] on div at bounding box center [613, 291] width 1226 height 582
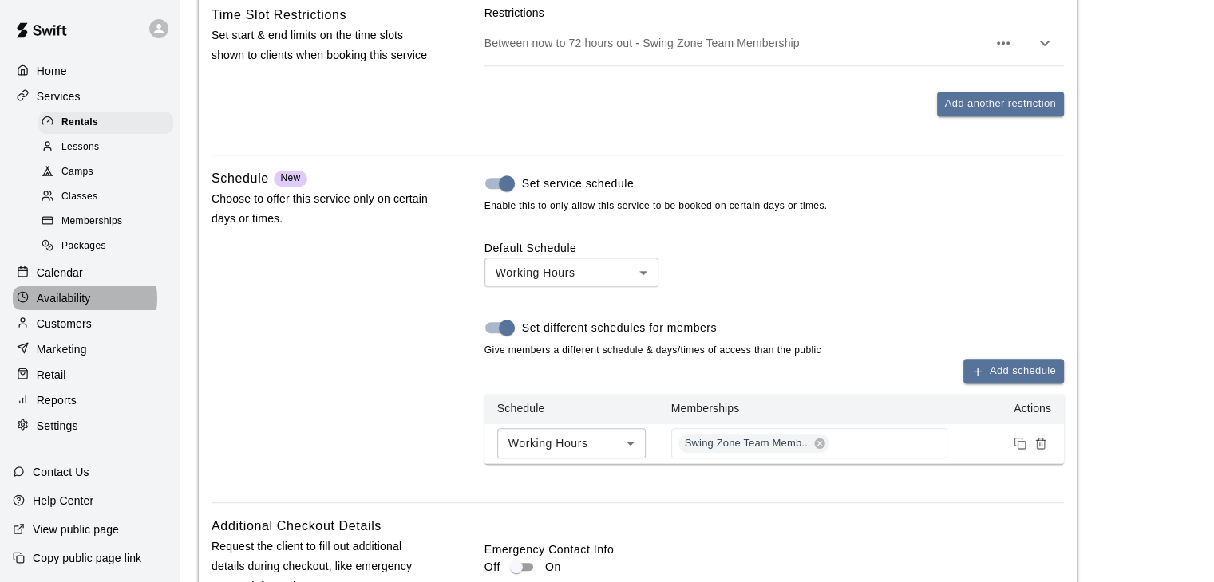
click at [81, 306] on p "Availability" at bounding box center [64, 298] width 54 height 16
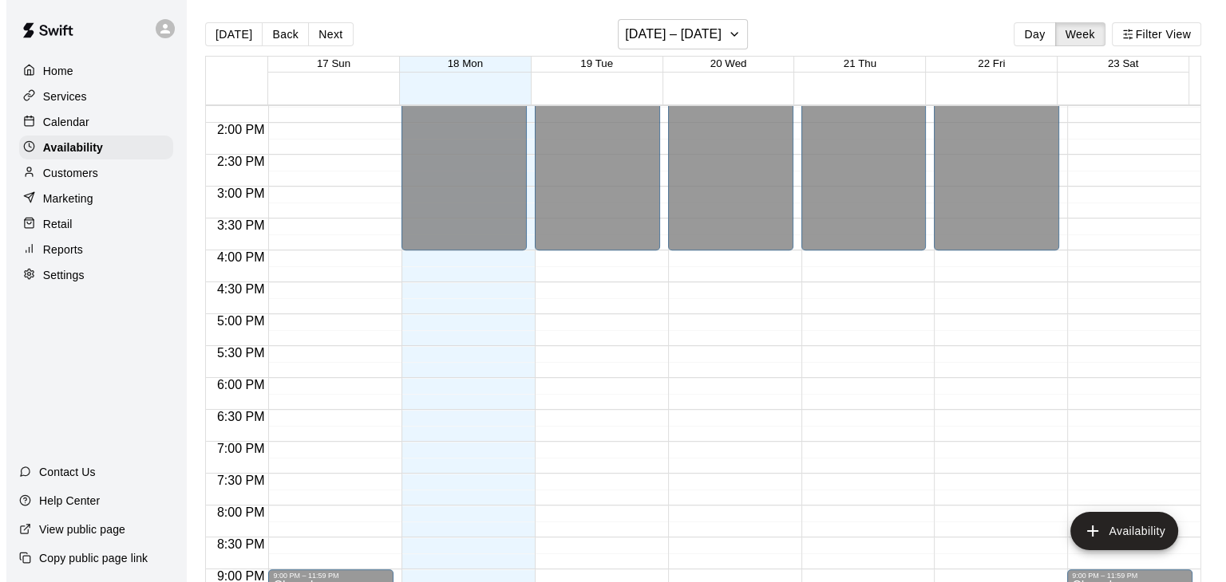
scroll to position [1036, 0]
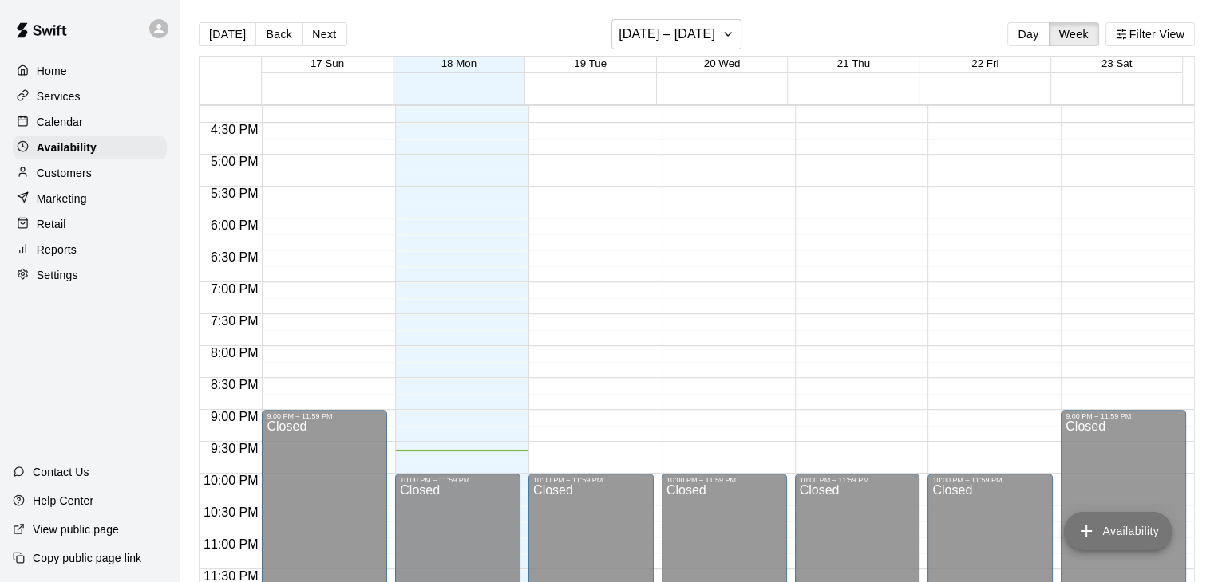
click at [1136, 527] on button "Availability" at bounding box center [1118, 531] width 108 height 38
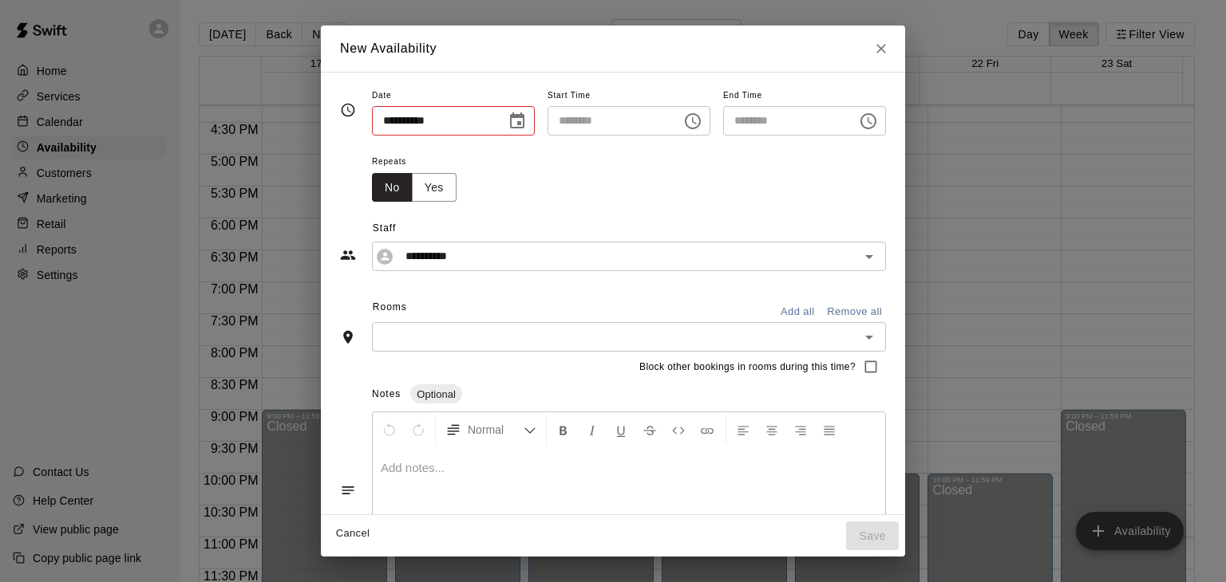
type input "**********"
type input "********"
click at [878, 256] on icon "Open" at bounding box center [868, 256] width 19 height 19
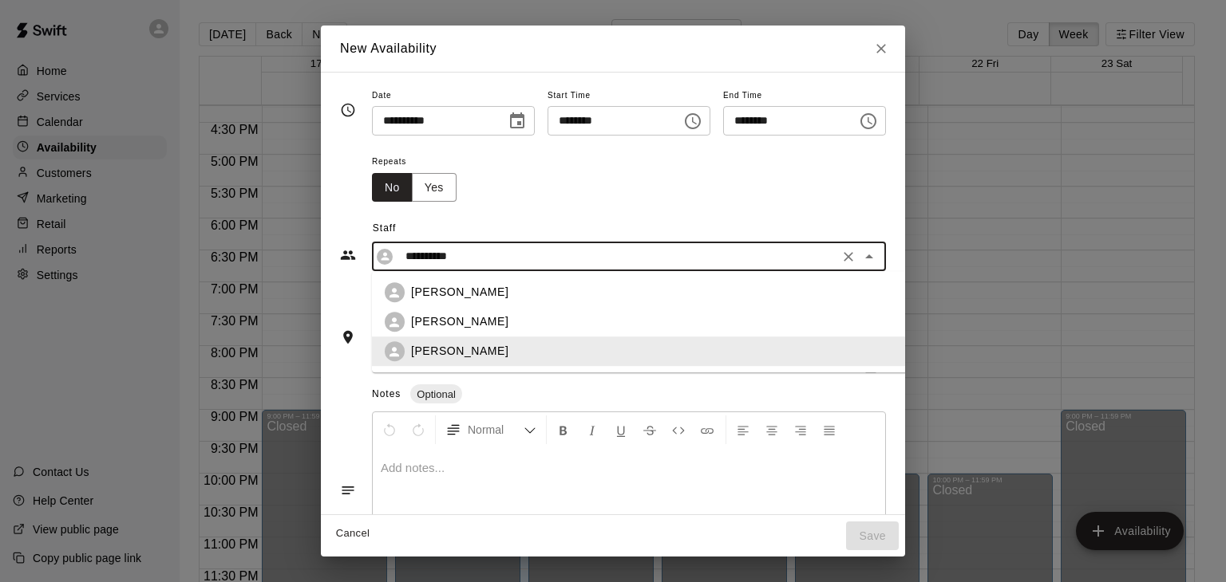
click at [735, 208] on div "**********" at bounding box center [613, 236] width 546 height 69
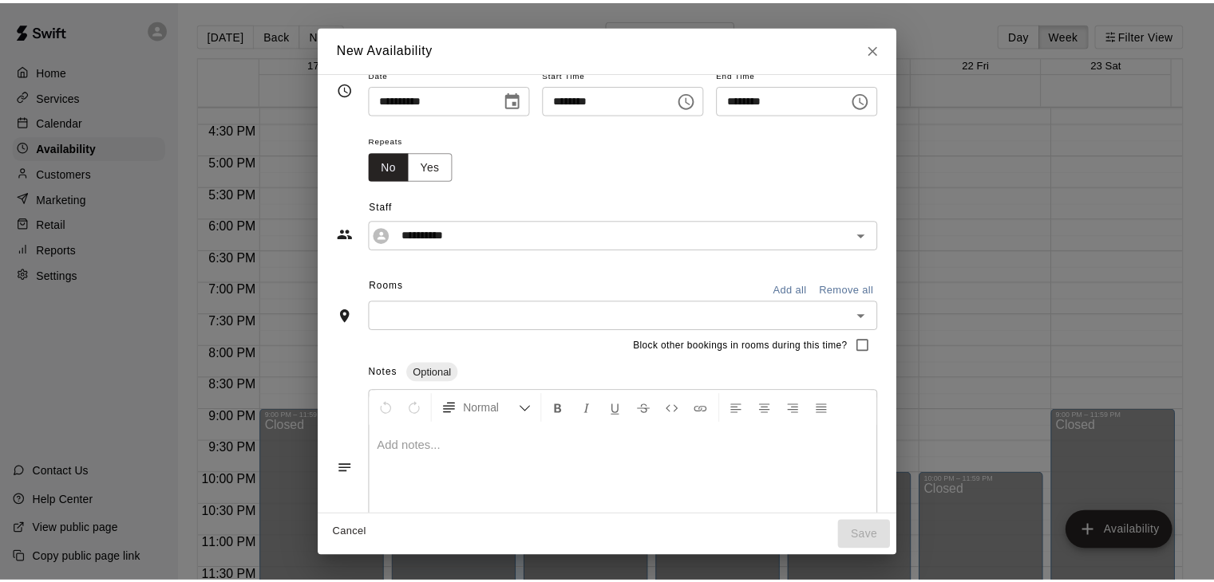
scroll to position [0, 0]
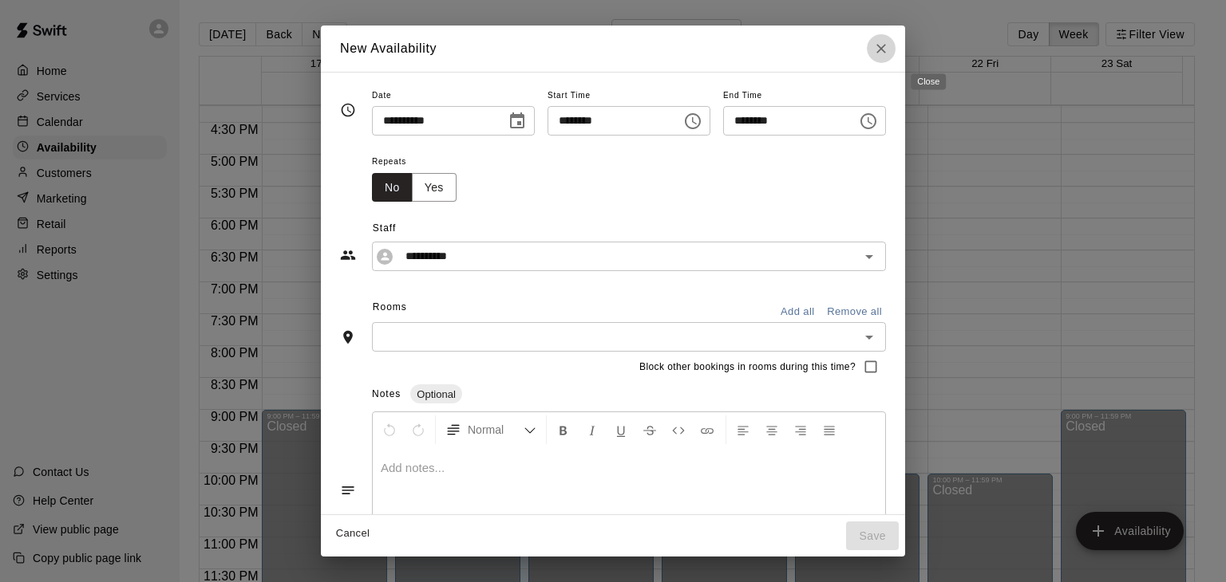
click at [889, 55] on icon "Close" at bounding box center [881, 49] width 16 height 16
type input "**********"
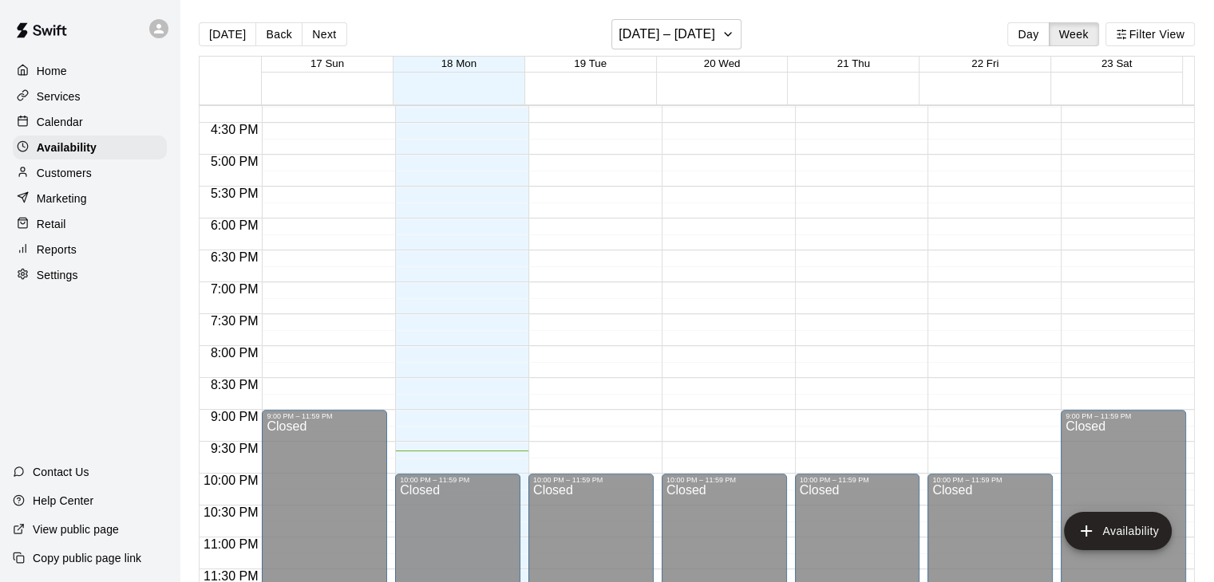
click at [73, 119] on p "Calendar" at bounding box center [60, 122] width 46 height 16
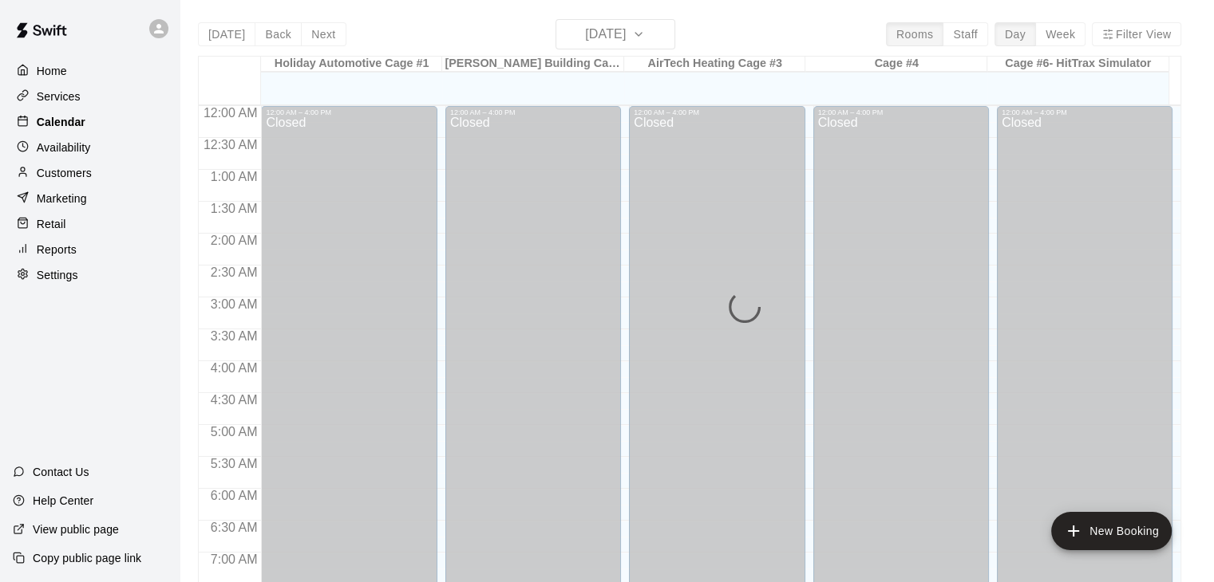
scroll to position [989, 0]
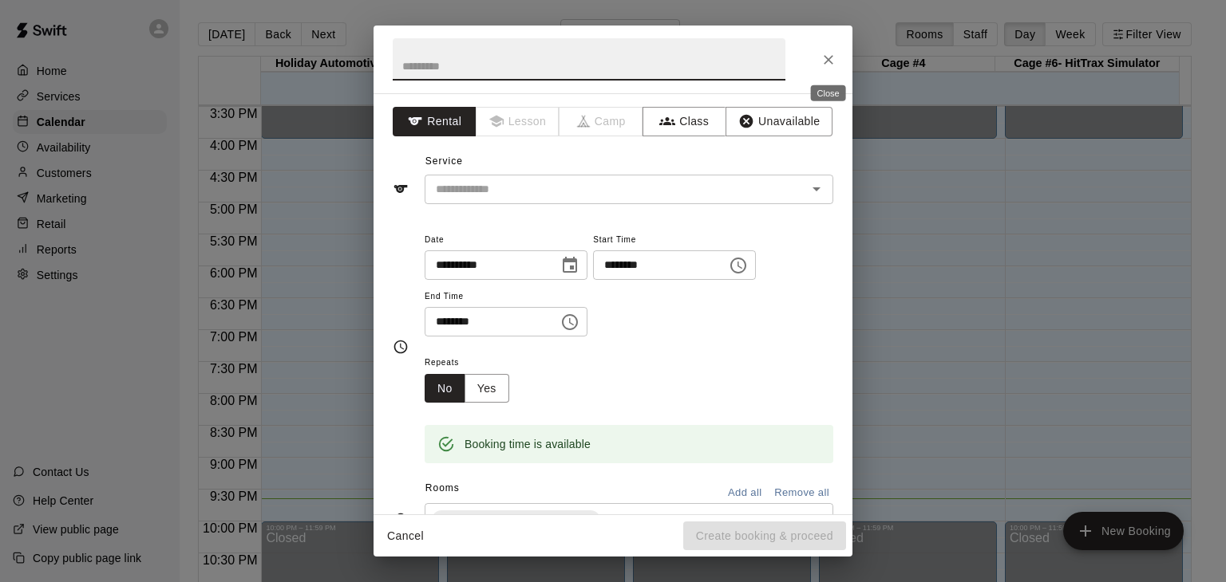
click at [818, 60] on button "Close" at bounding box center [828, 59] width 29 height 29
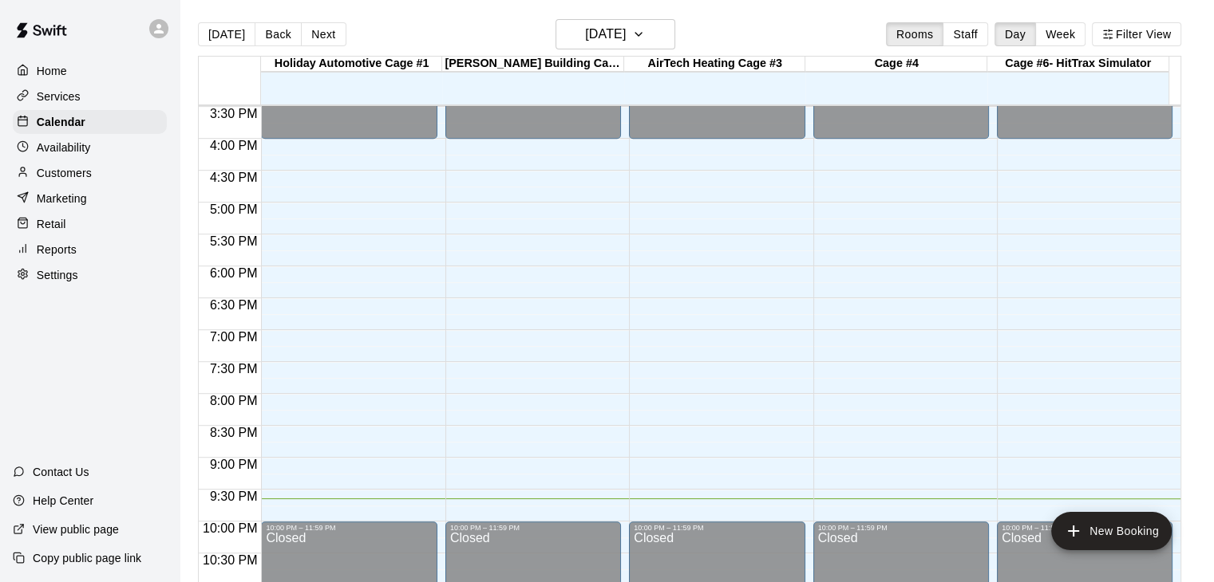
click at [68, 152] on p "Availability" at bounding box center [64, 148] width 54 height 16
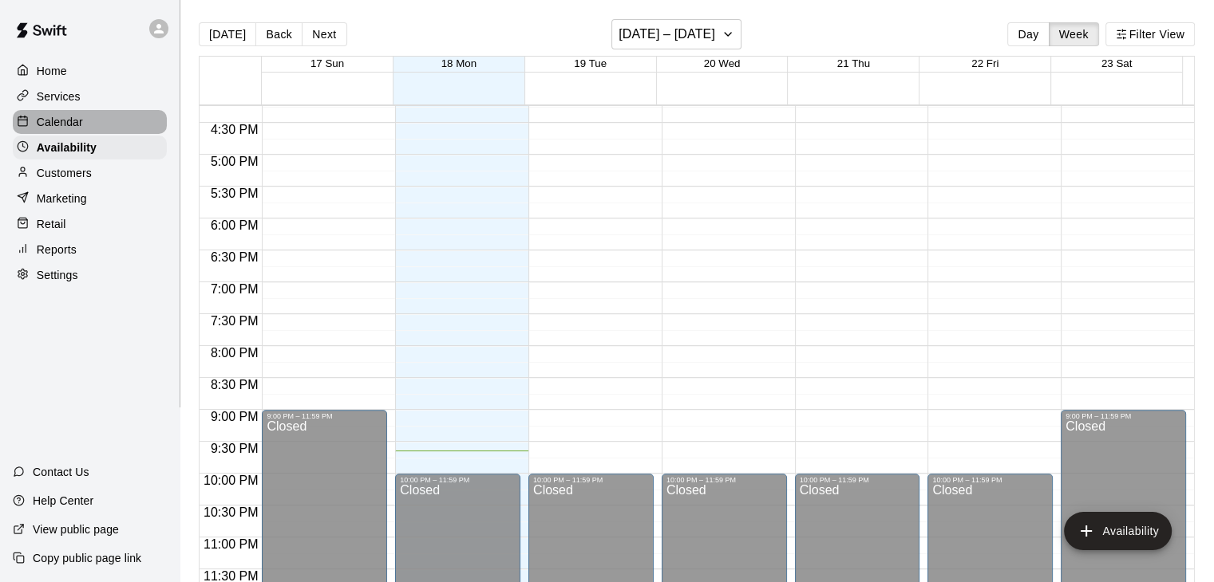
click at [41, 130] on p "Calendar" at bounding box center [60, 122] width 46 height 16
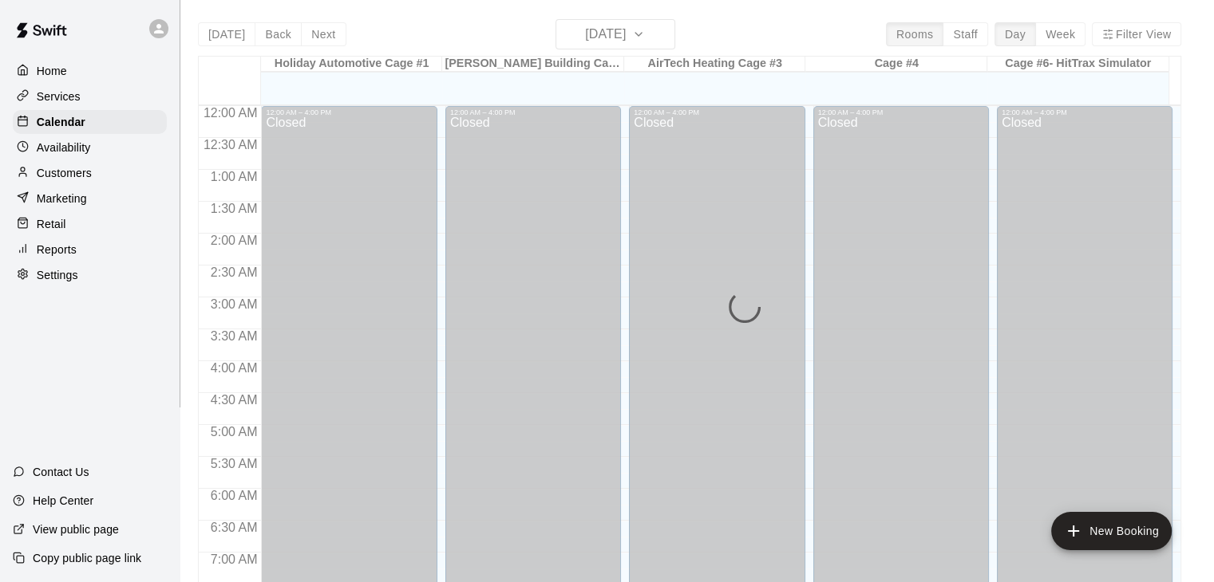
scroll to position [989, 0]
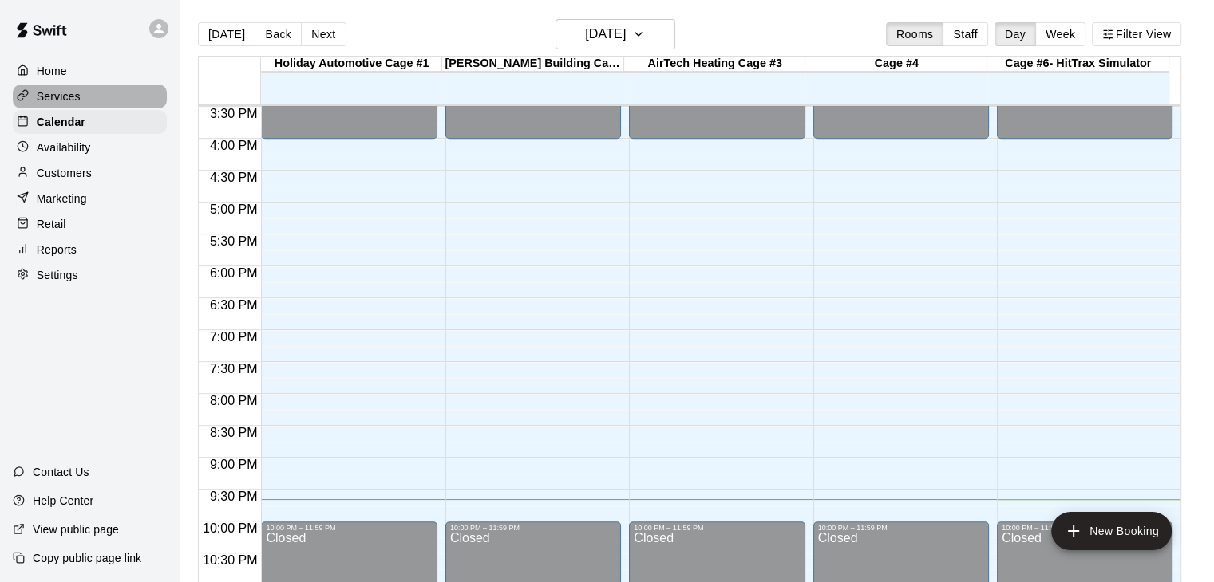
click at [56, 99] on p "Services" at bounding box center [59, 97] width 44 height 16
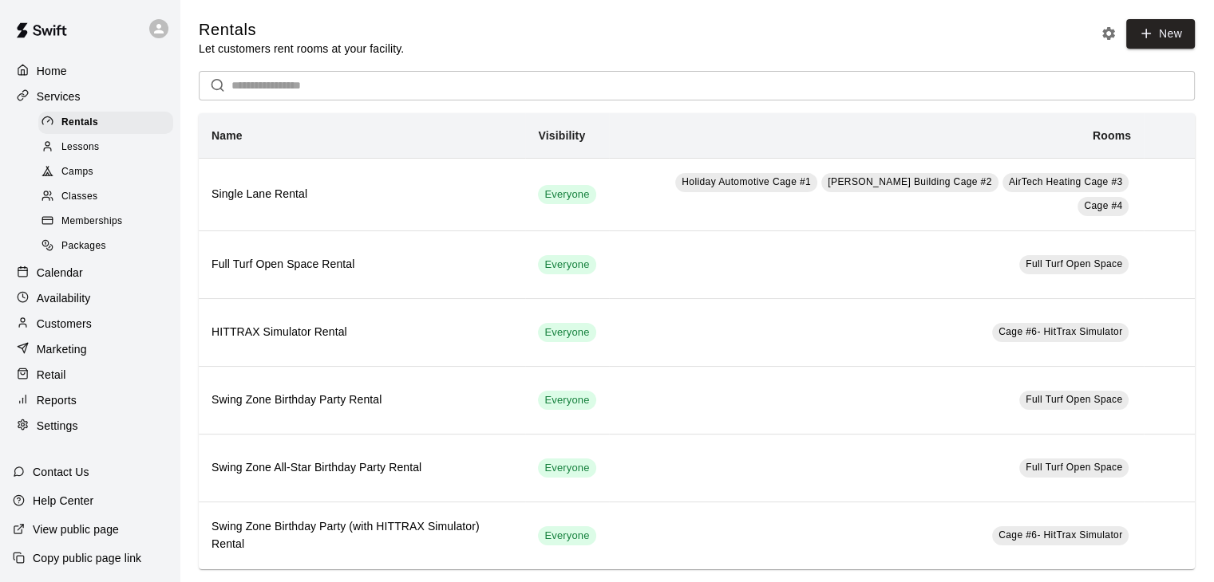
click at [82, 152] on span "Lessons" at bounding box center [80, 148] width 38 height 16
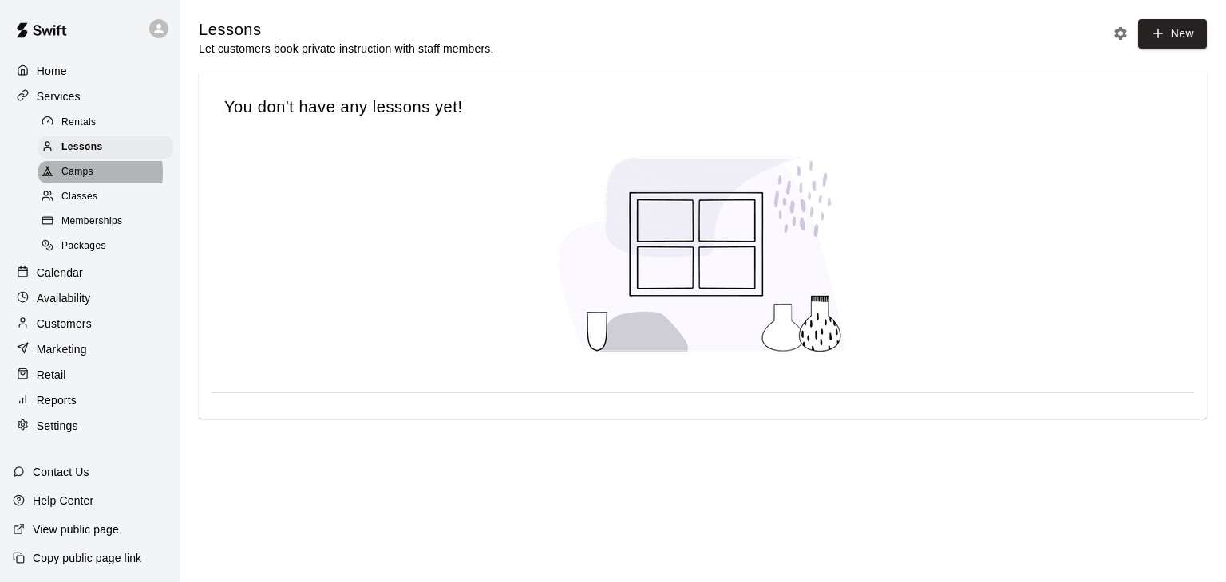
click at [81, 178] on span "Camps" at bounding box center [77, 172] width 32 height 16
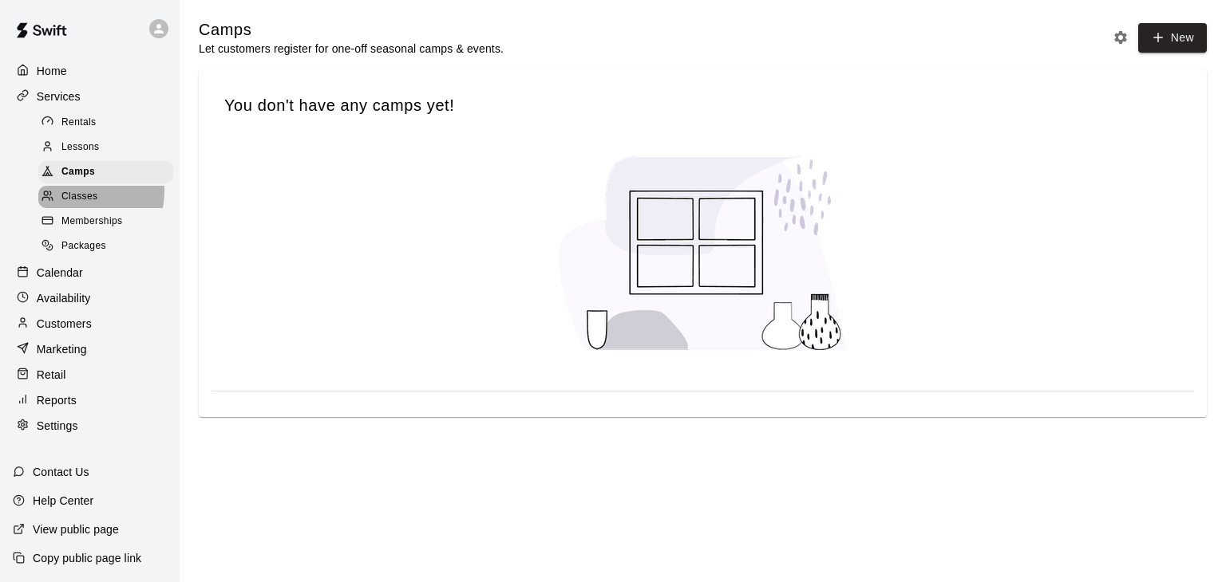
click at [82, 199] on span "Classes" at bounding box center [79, 197] width 36 height 16
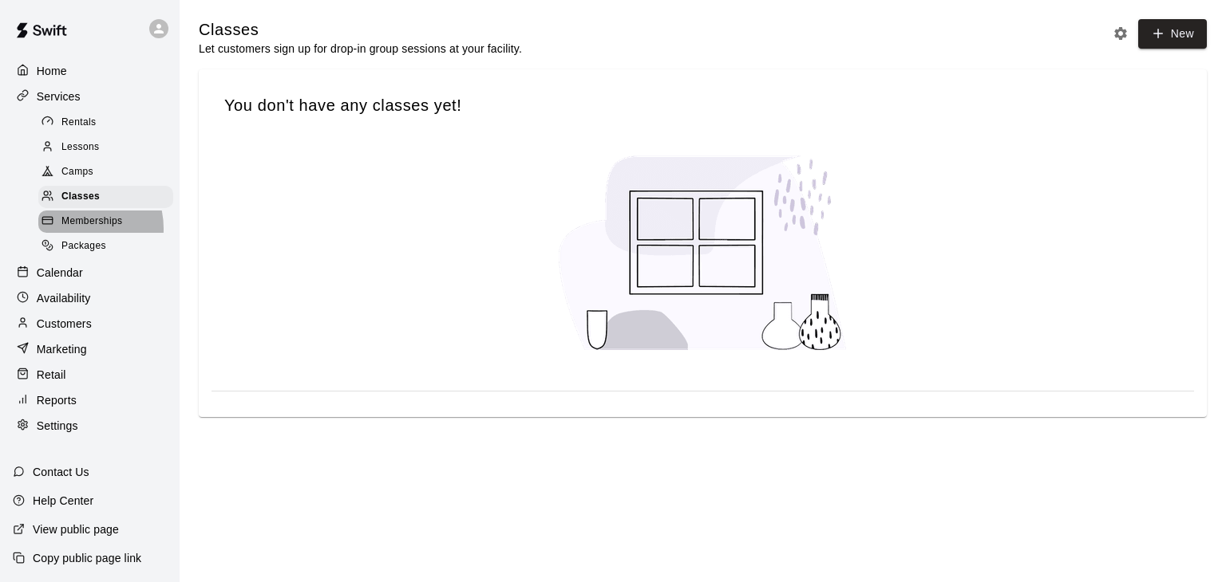
click at [78, 230] on span "Memberships" at bounding box center [91, 222] width 61 height 16
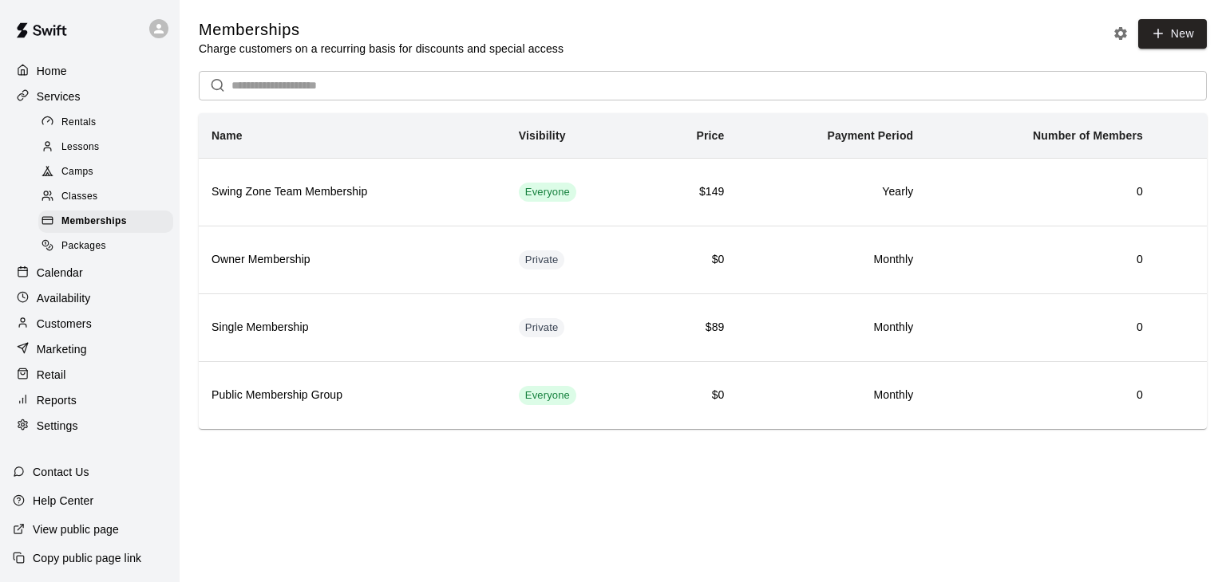
click at [77, 255] on span "Packages" at bounding box center [83, 247] width 45 height 16
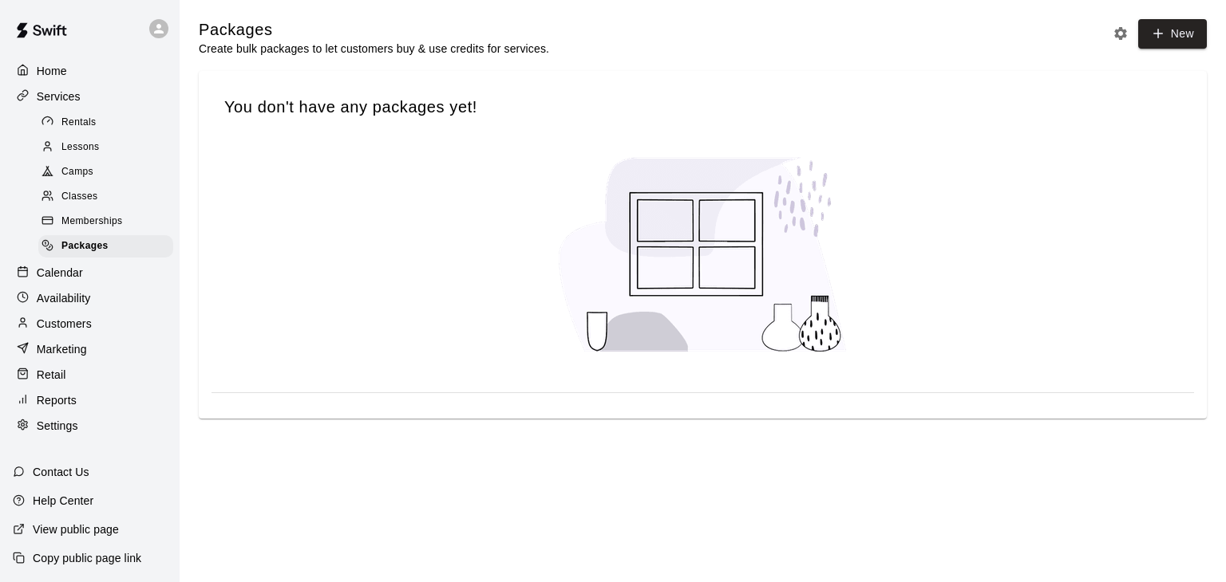
click at [76, 281] on p "Calendar" at bounding box center [60, 273] width 46 height 16
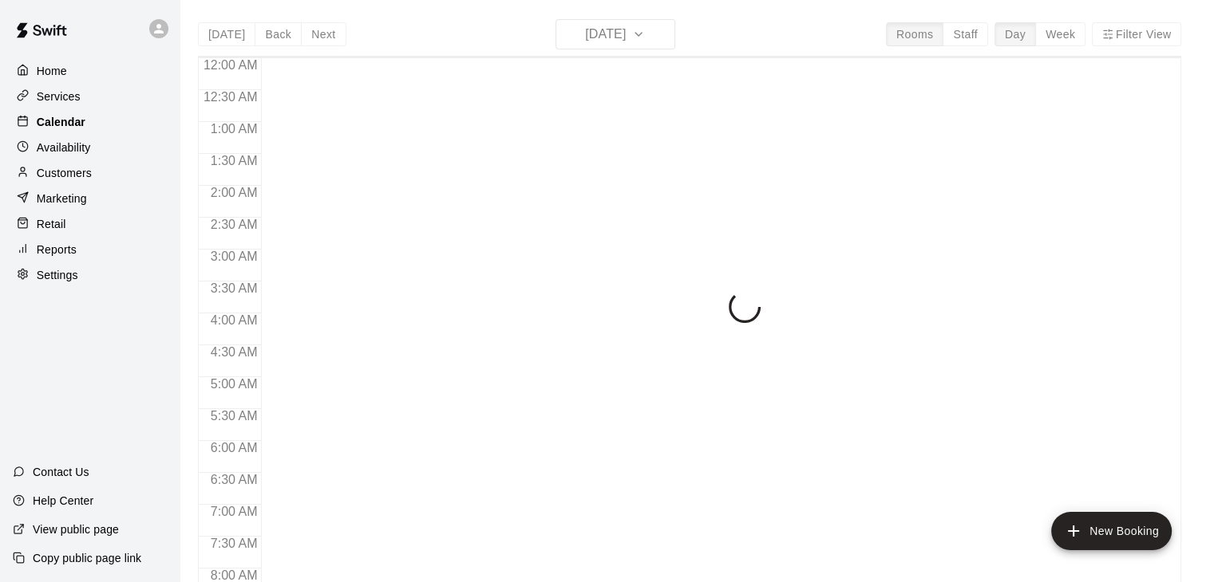
scroll to position [989, 0]
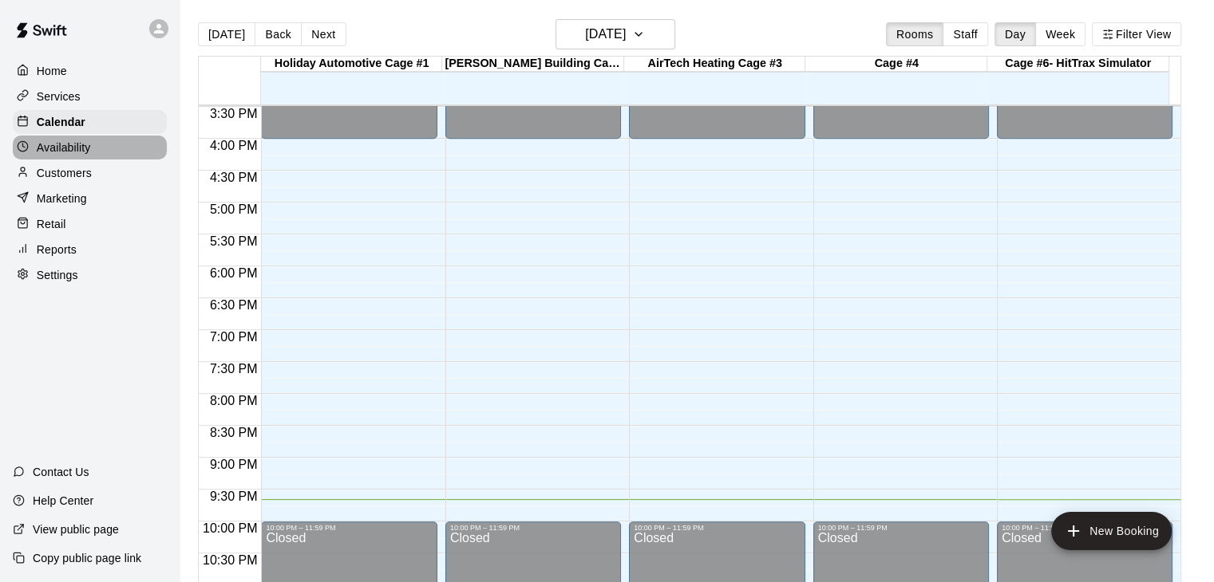
click at [81, 149] on p "Availability" at bounding box center [64, 148] width 54 height 16
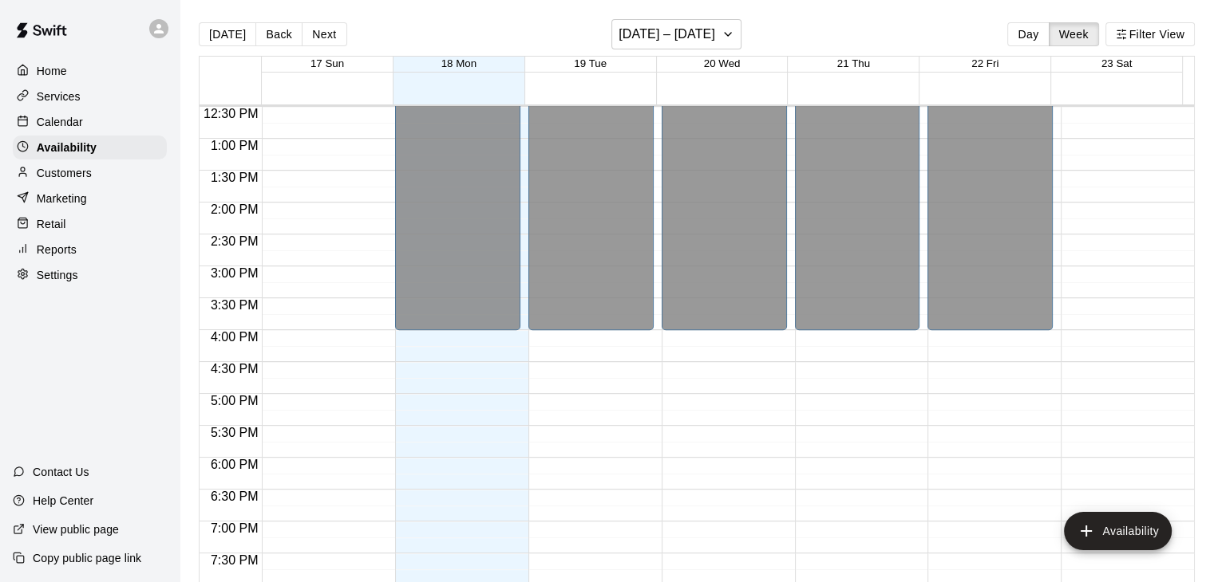
click at [70, 105] on p "Services" at bounding box center [59, 97] width 44 height 16
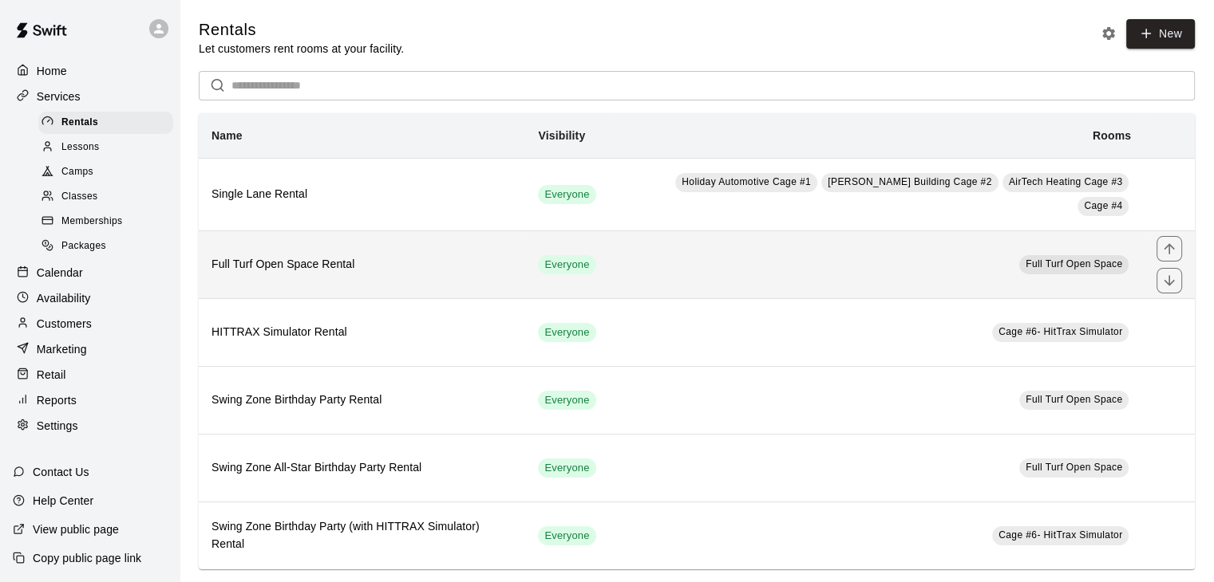
click at [352, 266] on h6 "Full Turf Open Space Rental" at bounding box center [361, 265] width 301 height 18
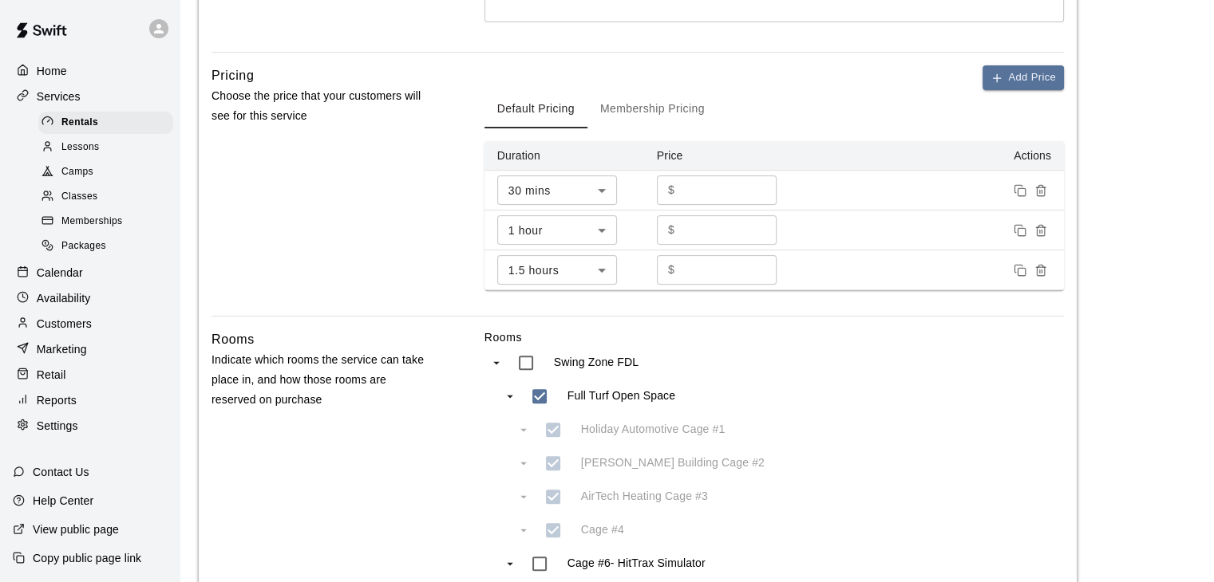
scroll to position [742, 0]
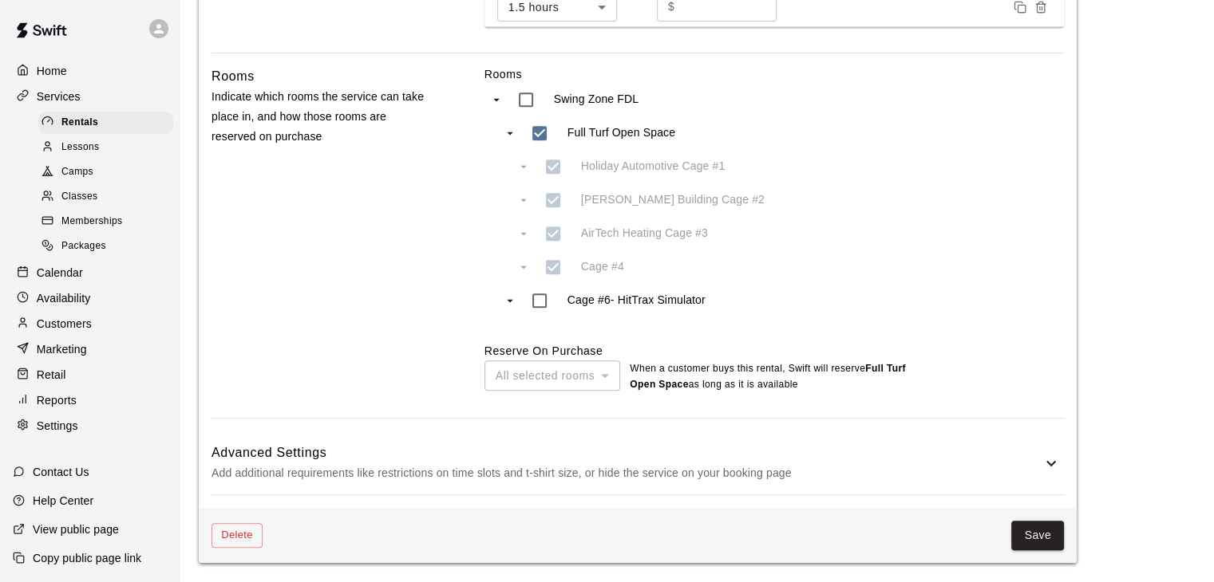
click at [676, 470] on p "Add additional requirements like restrictions on time slots and t-shirt size, o…" at bounding box center [626, 474] width 830 height 20
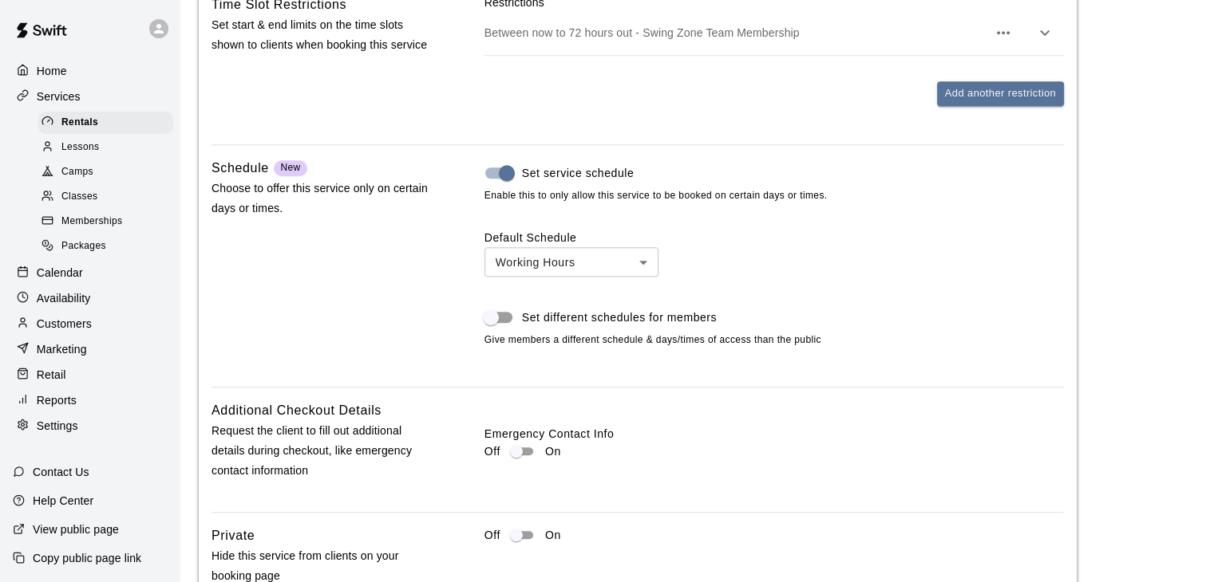
scroll to position [1540, 0]
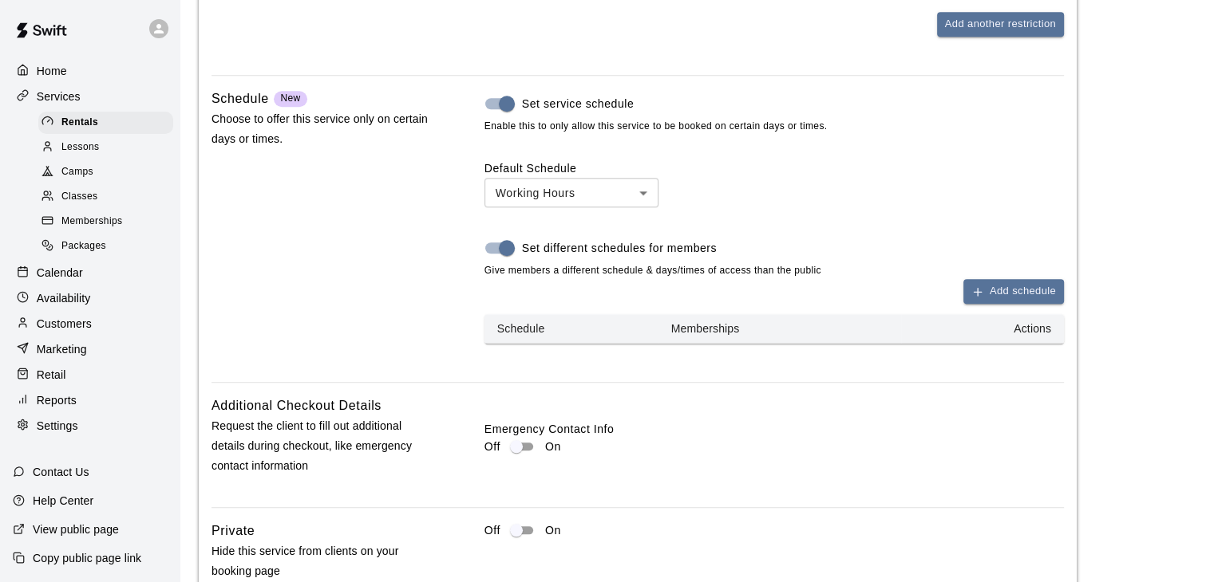
click at [721, 324] on th "Memberships" at bounding box center [779, 329] width 243 height 30
click at [570, 330] on th "Schedule" at bounding box center [571, 329] width 174 height 30
click at [680, 331] on th "Memberships" at bounding box center [779, 329] width 243 height 30
click at [1015, 298] on button "Add schedule" at bounding box center [1013, 291] width 101 height 25
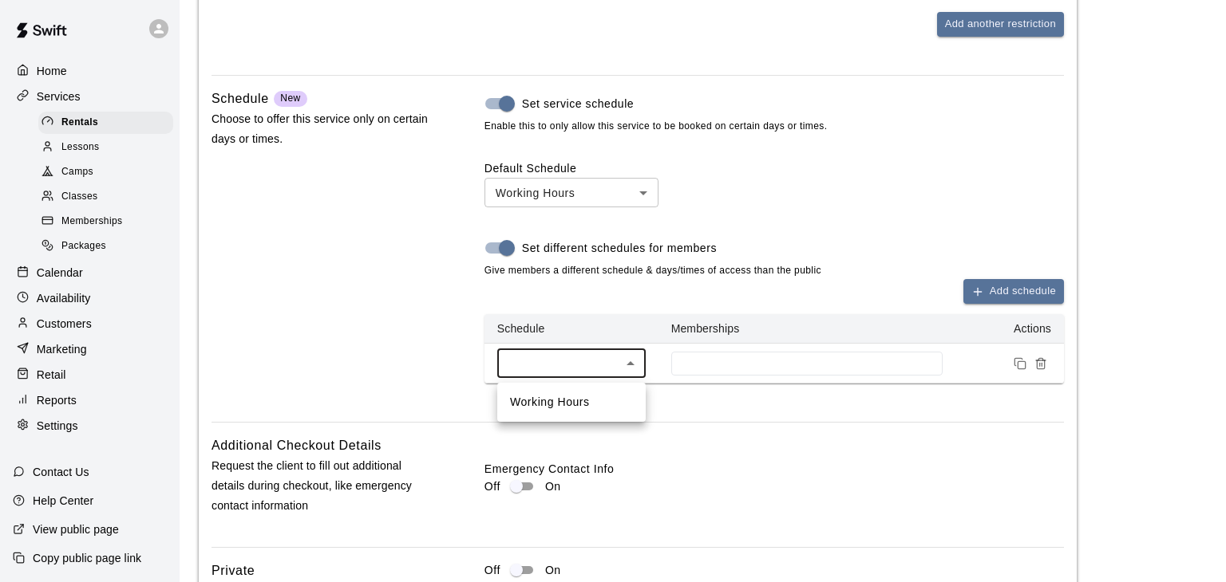
click at [592, 401] on li "Working Hours" at bounding box center [571, 402] width 148 height 26
type input "***"
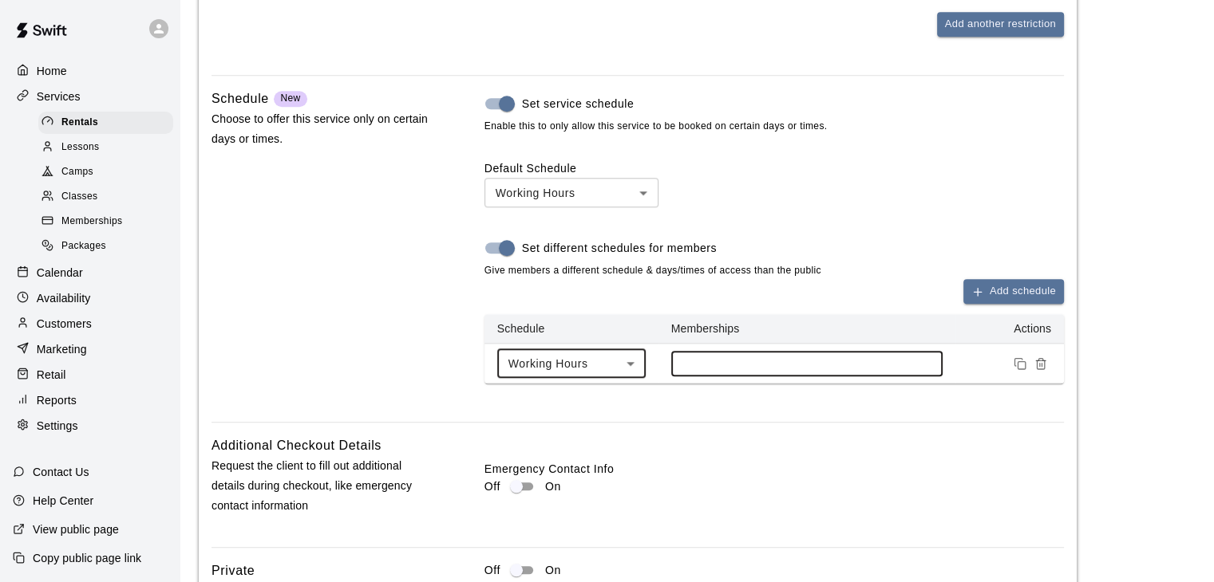
click at [712, 361] on input at bounding box center [806, 363] width 255 height 13
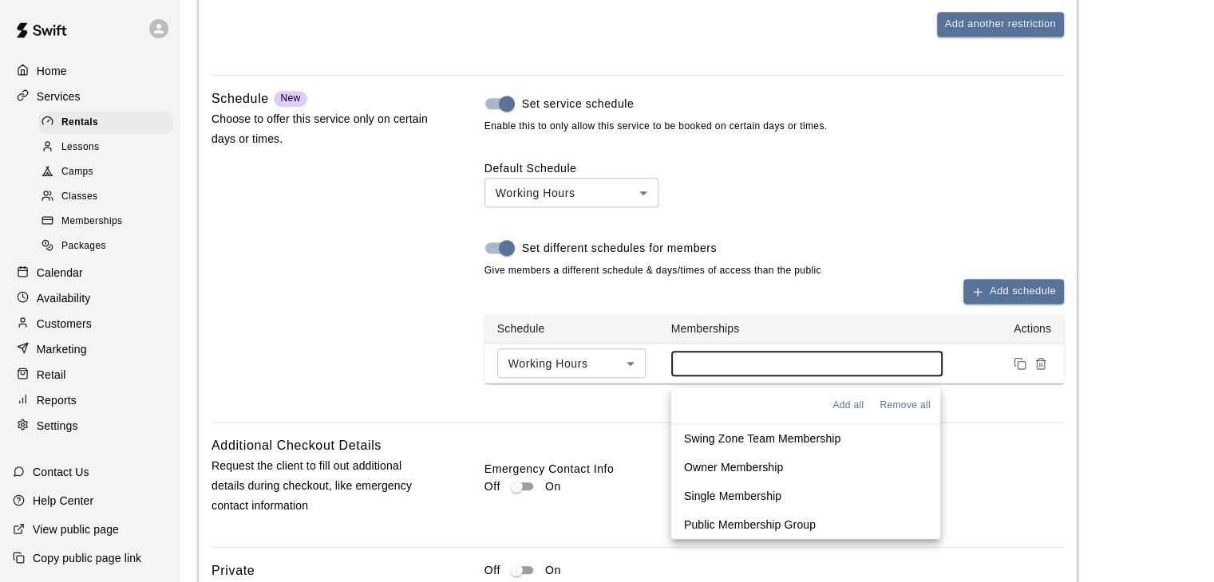
click at [759, 436] on p "Swing Zone Team Membership" at bounding box center [762, 439] width 157 height 16
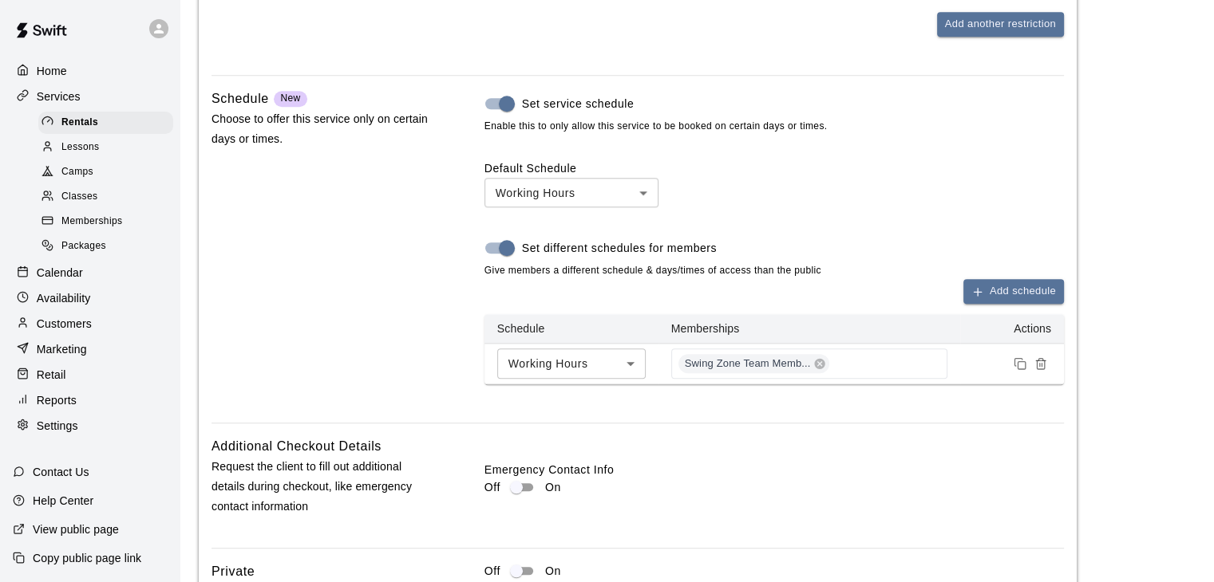
click at [986, 456] on div "Emergency Contact Info Off On" at bounding box center [773, 485] width 579 height 99
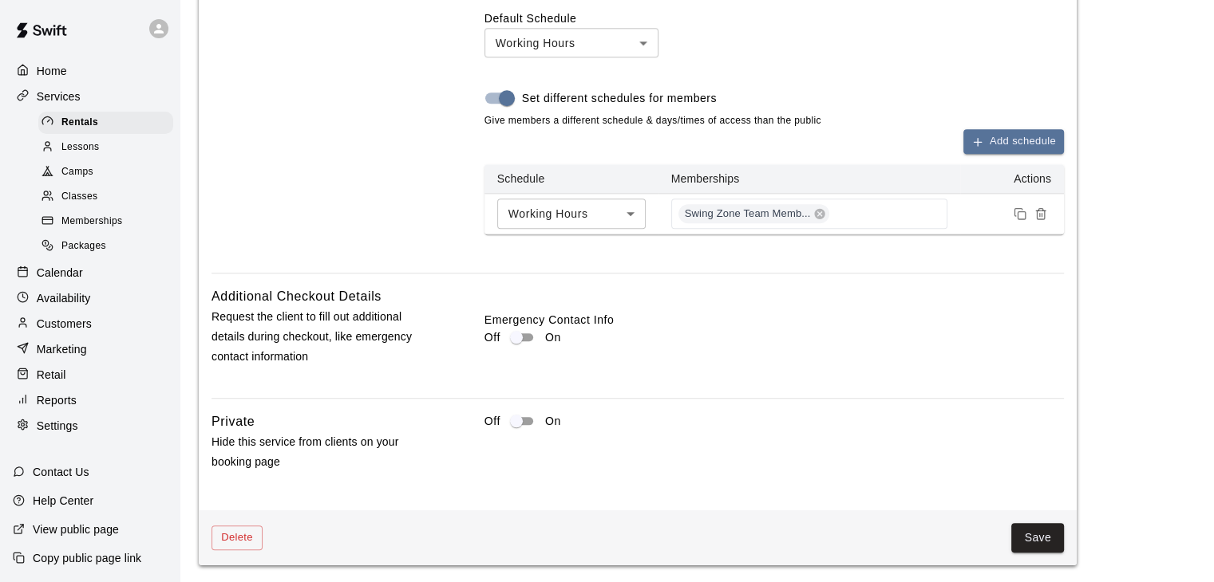
scroll to position [1696, 0]
click at [1042, 539] on button "Save" at bounding box center [1037, 536] width 53 height 30
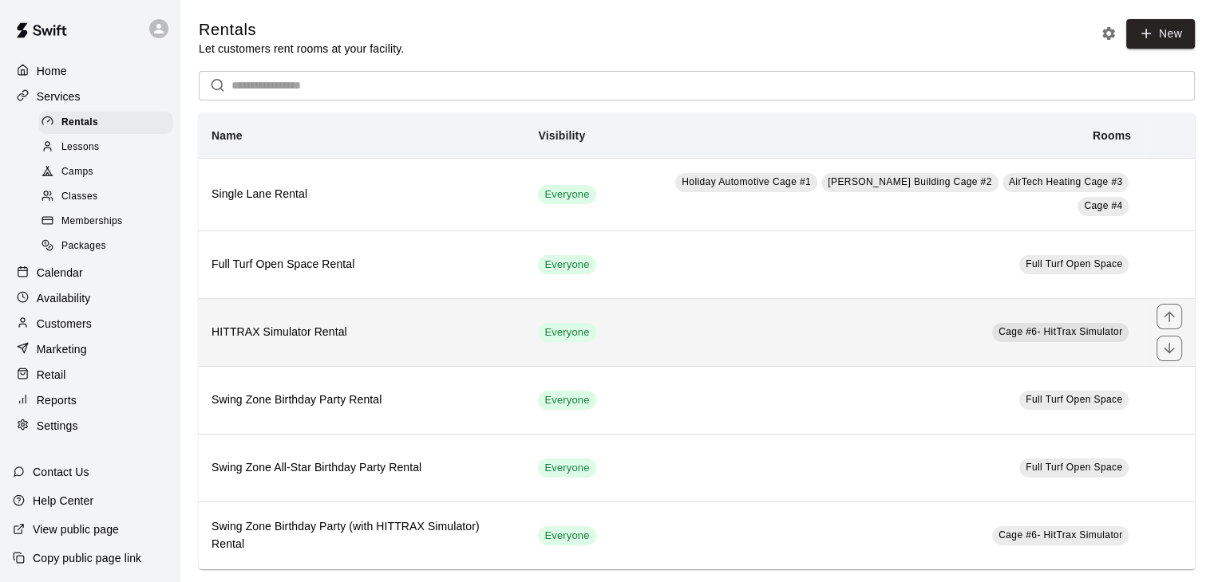
scroll to position [13, 0]
